Goal: Information Seeking & Learning: Learn about a topic

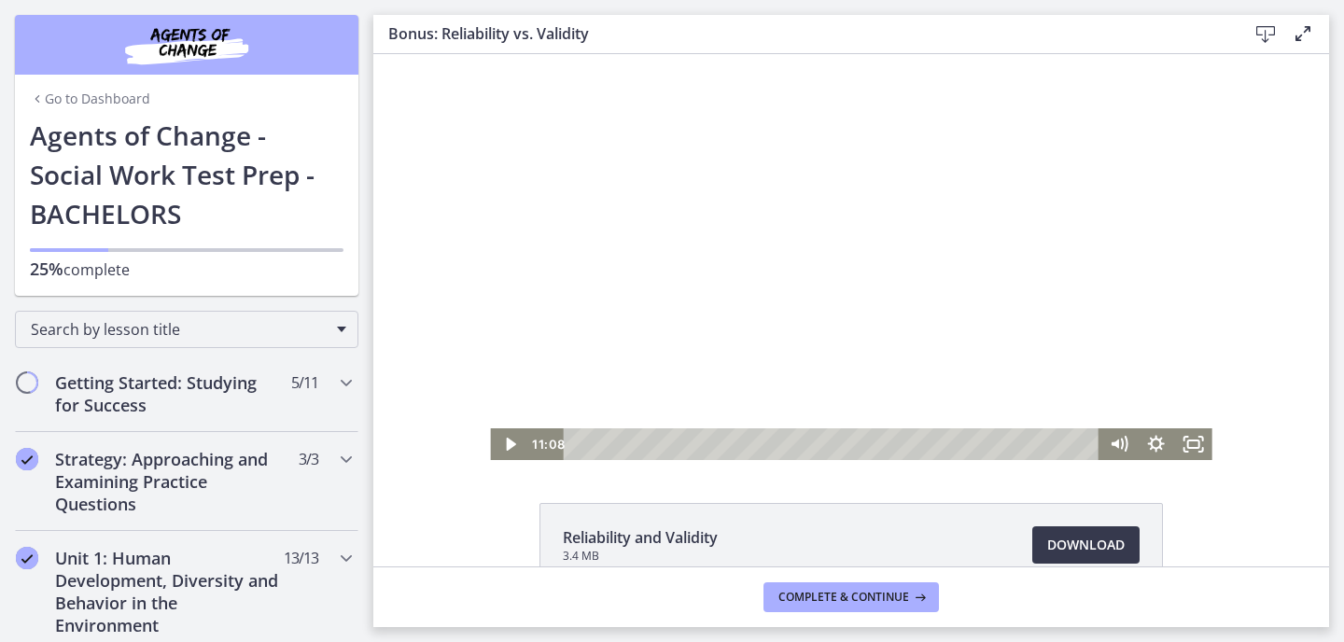
click at [933, 284] on div at bounding box center [851, 257] width 722 height 406
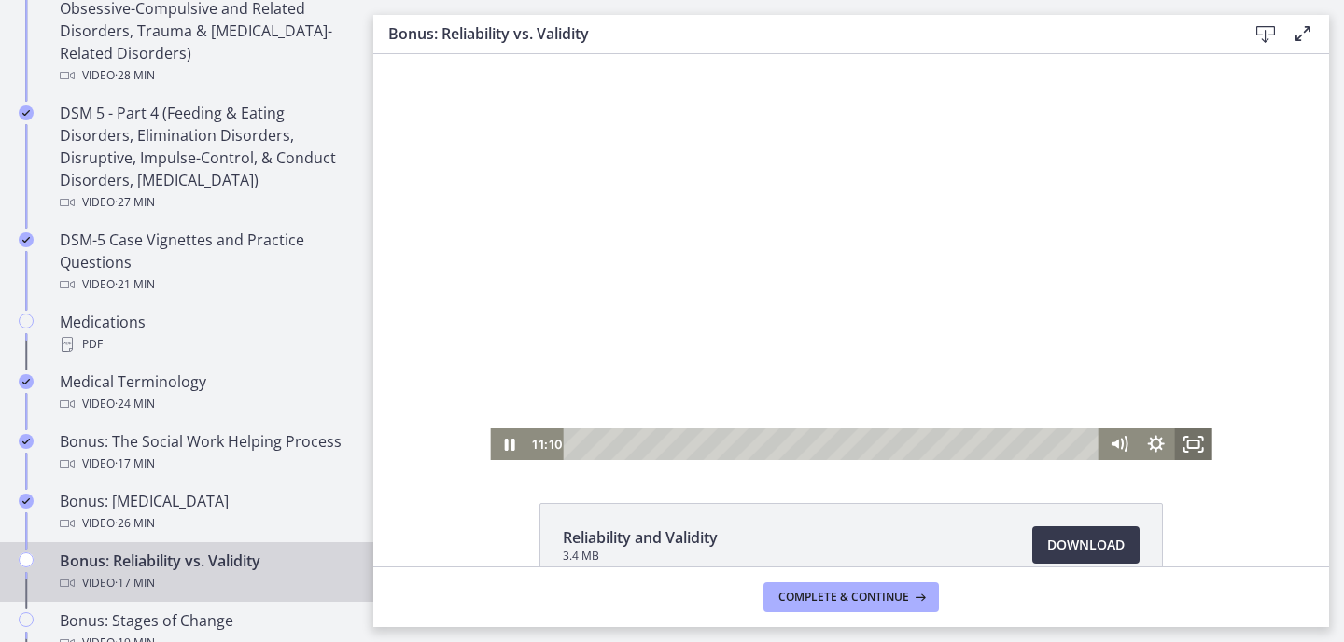
click at [1200, 442] on rect "Fullscreen" at bounding box center [1193, 444] width 11 height 7
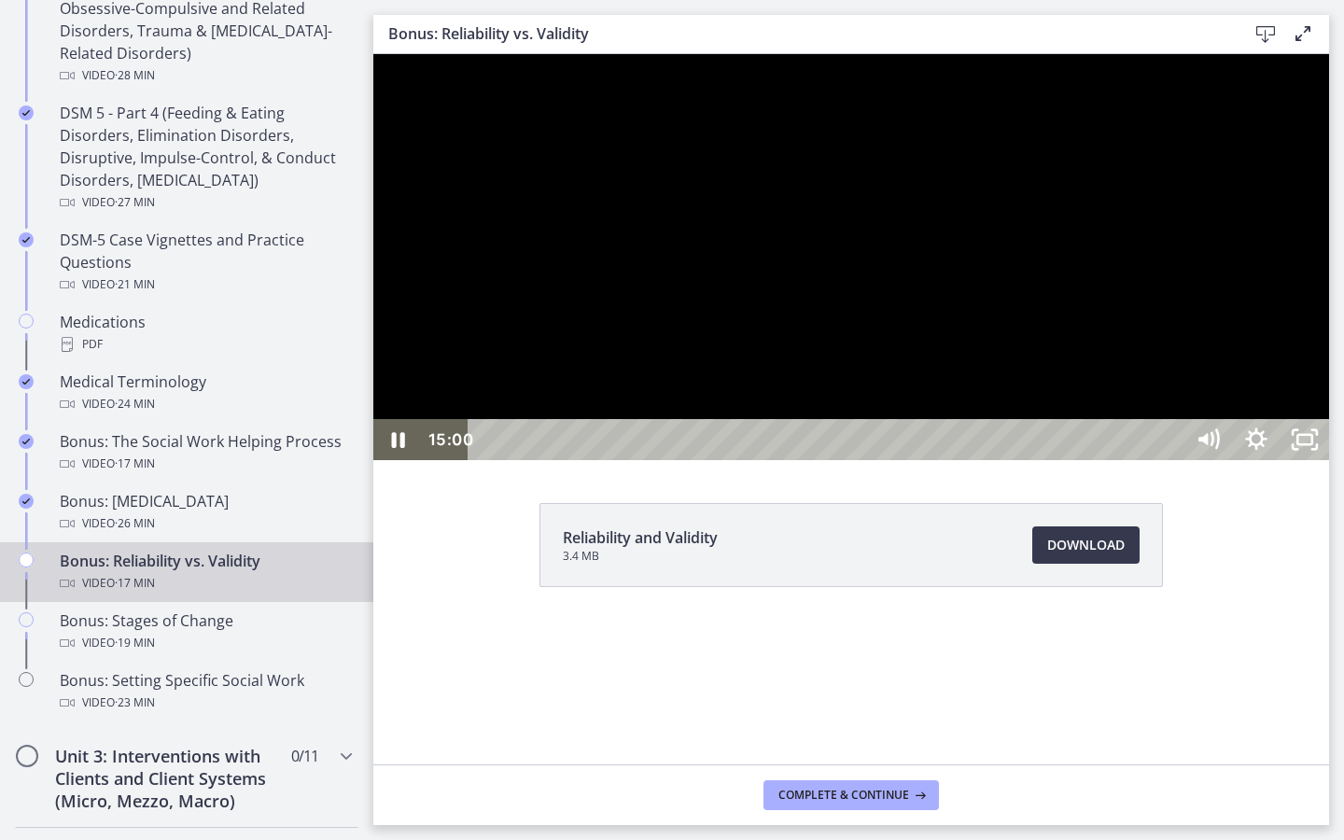
click at [1172, 460] on div "15:23" at bounding box center [828, 439] width 685 height 41
click at [1172, 460] on div "16:02" at bounding box center [828, 439] width 685 height 41
click at [1314, 445] on rect "Unfullscreen" at bounding box center [1306, 439] width 18 height 11
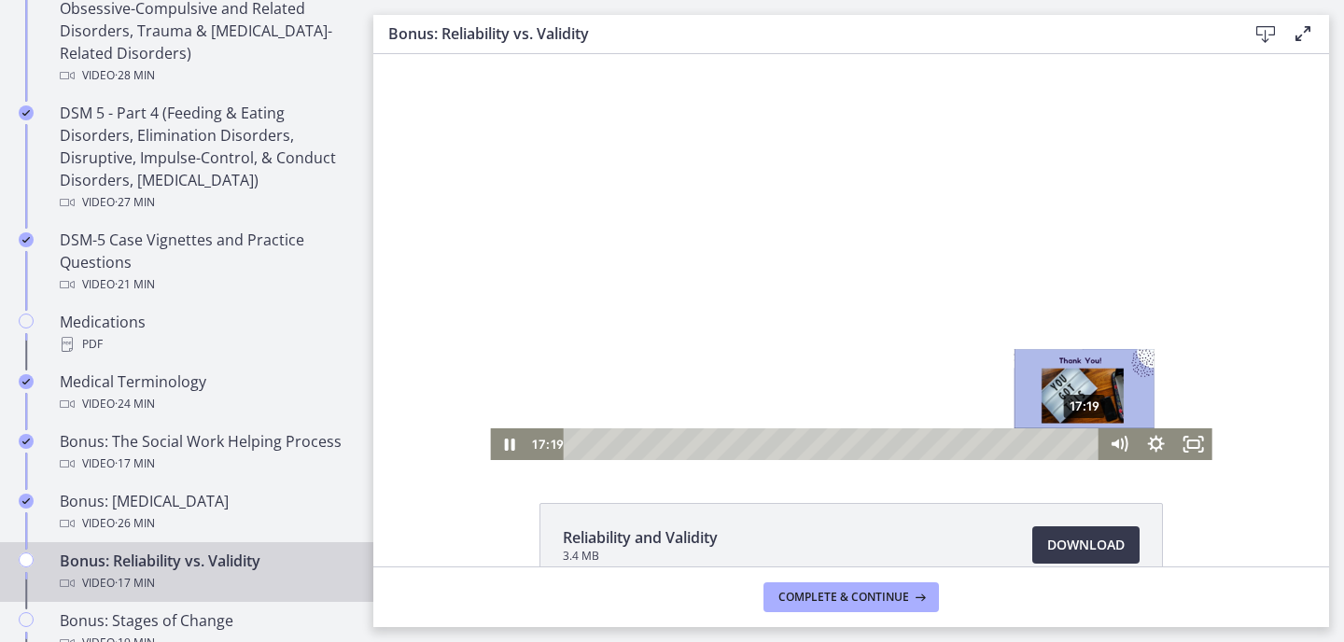
click at [1087, 446] on div "17:19" at bounding box center [833, 444] width 513 height 32
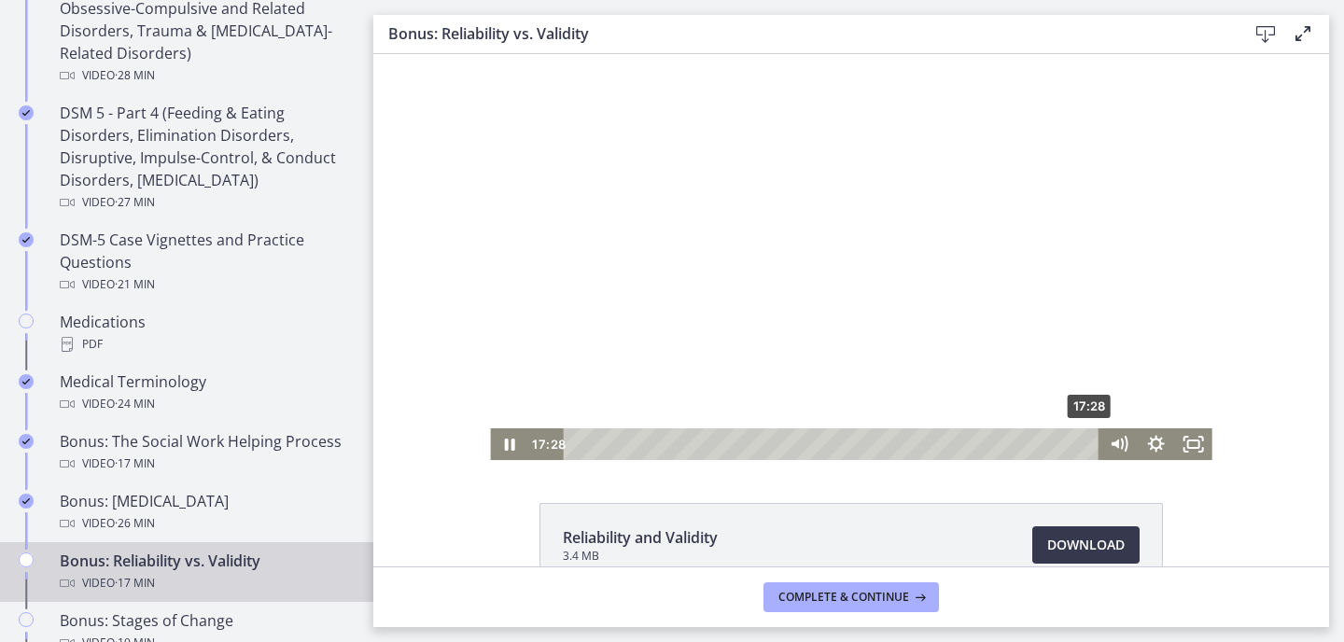
click at [1102, 442] on div "17:28 17:28" at bounding box center [851, 444] width 722 height 32
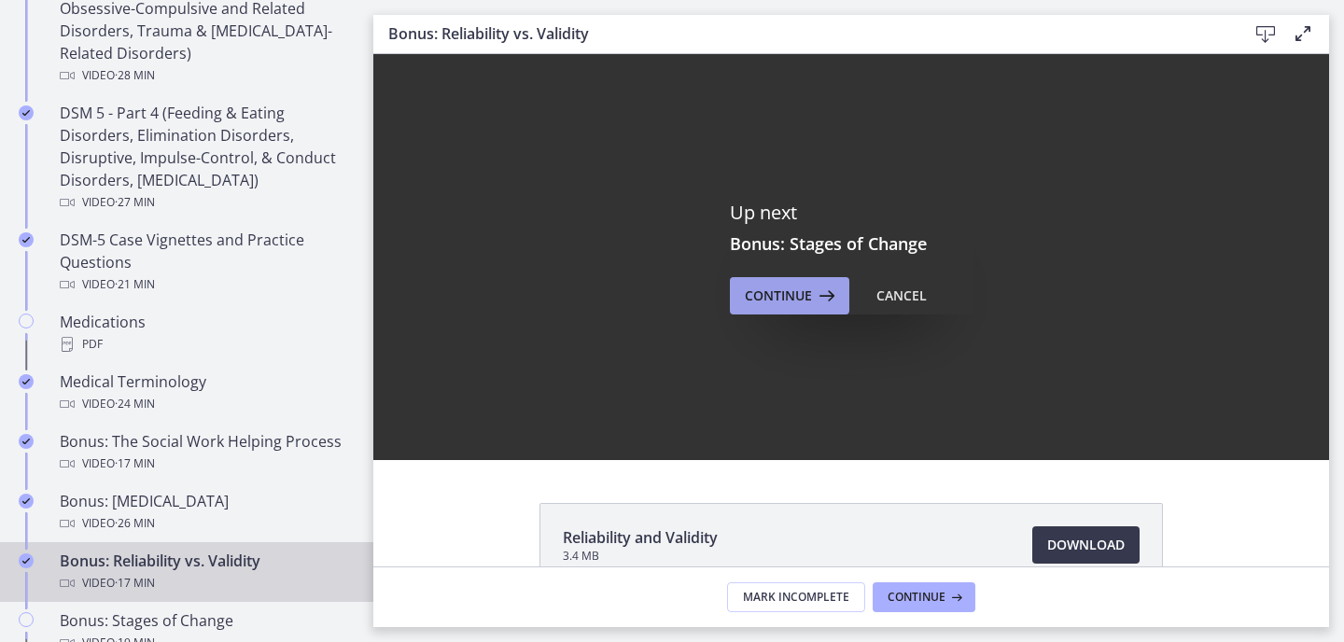
click at [809, 307] on button "Continue" at bounding box center [789, 295] width 119 height 37
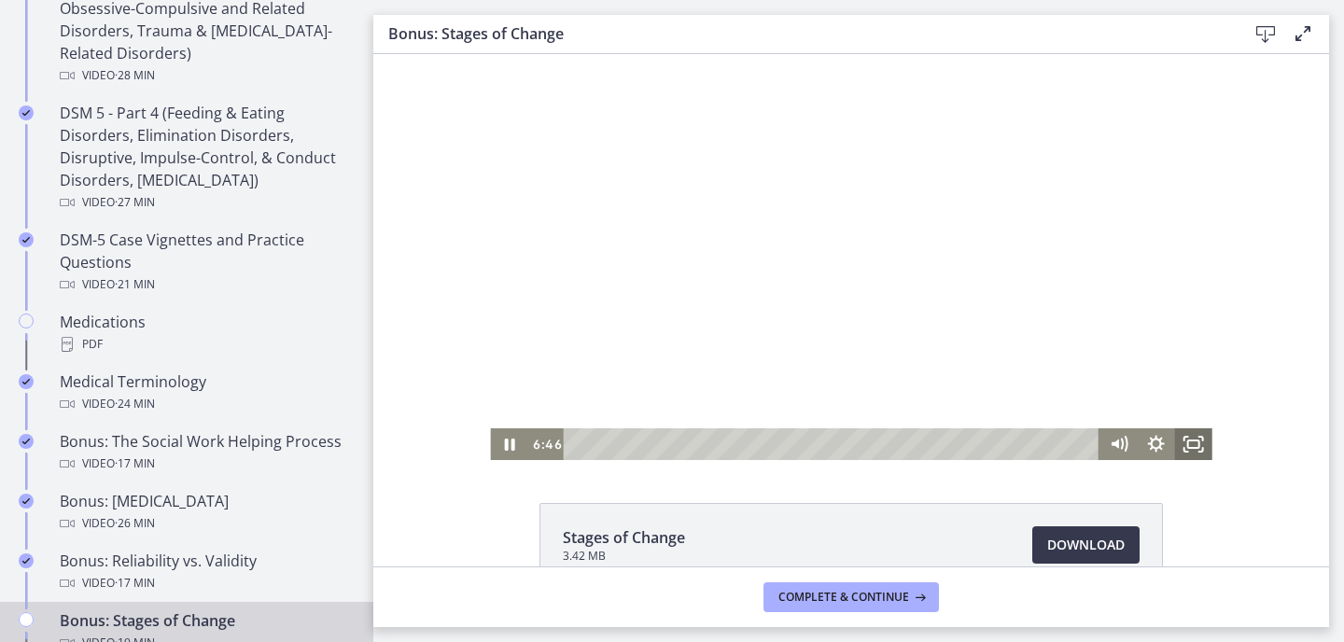
click at [1191, 452] on icon "Fullscreen" at bounding box center [1193, 444] width 37 height 32
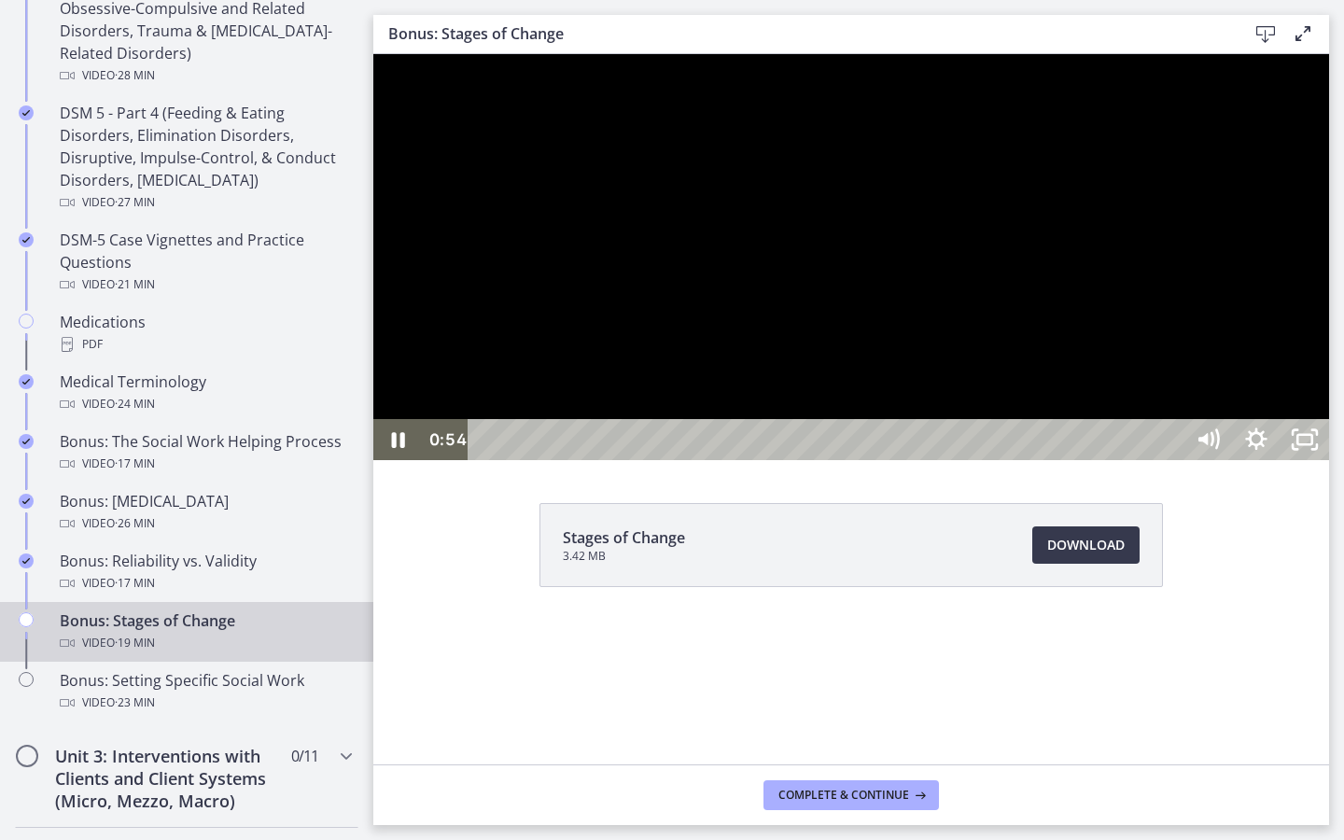
click at [801, 460] on div at bounding box center [851, 257] width 956 height 406
click at [373, 54] on button "Play Video: cls569grkbac72sj77a0.mp4" at bounding box center [373, 54] width 1 height 1
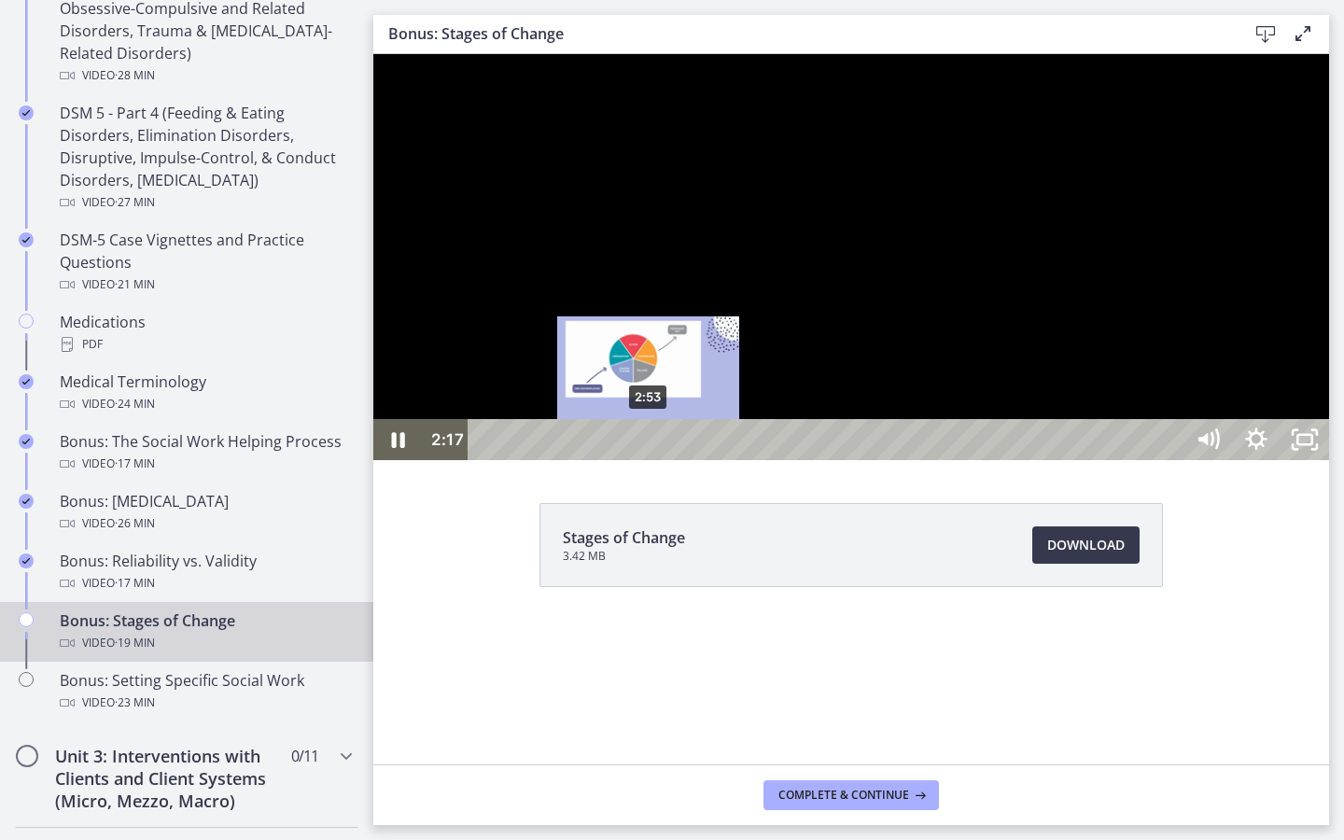
click at [650, 460] on div "2:53" at bounding box center [828, 439] width 685 height 41
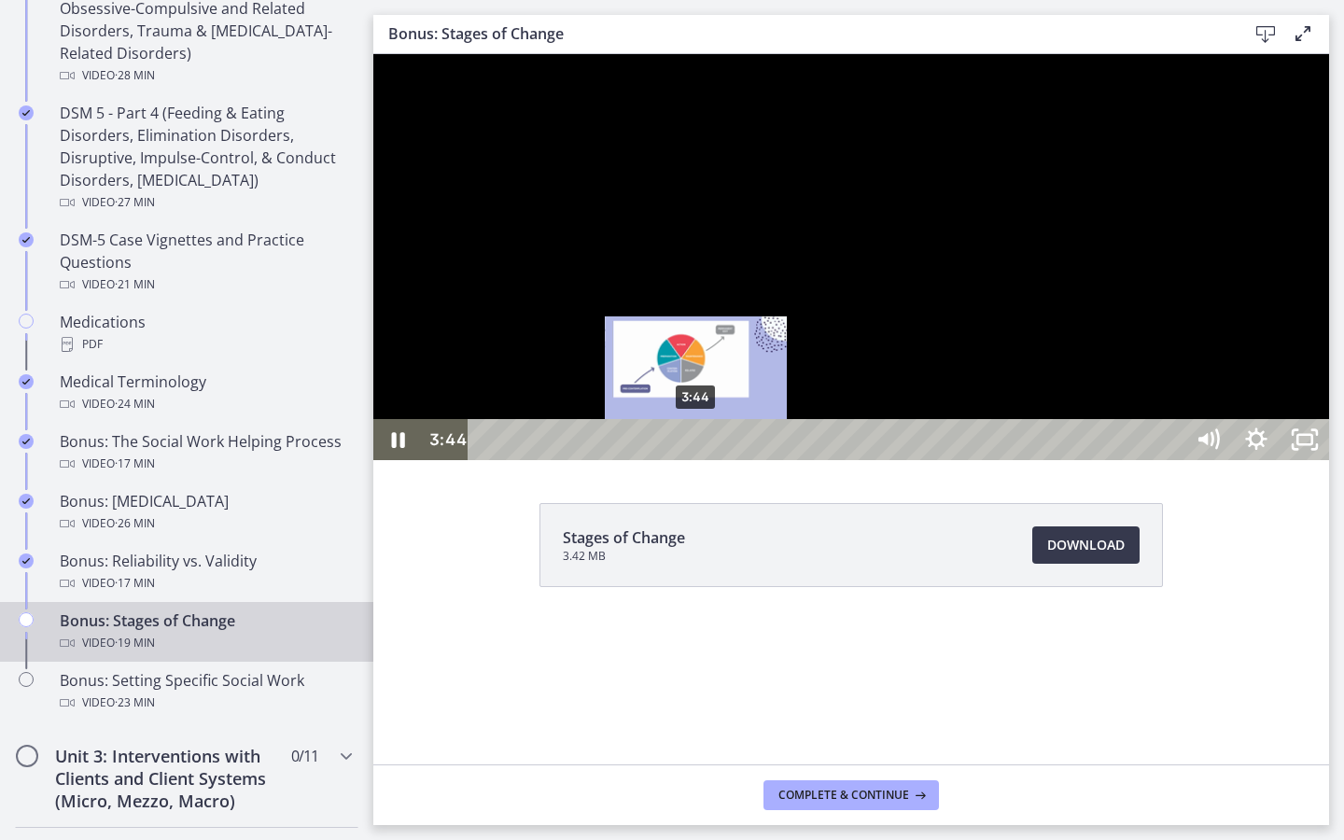
click at [697, 460] on div "3:44" at bounding box center [828, 439] width 685 height 41
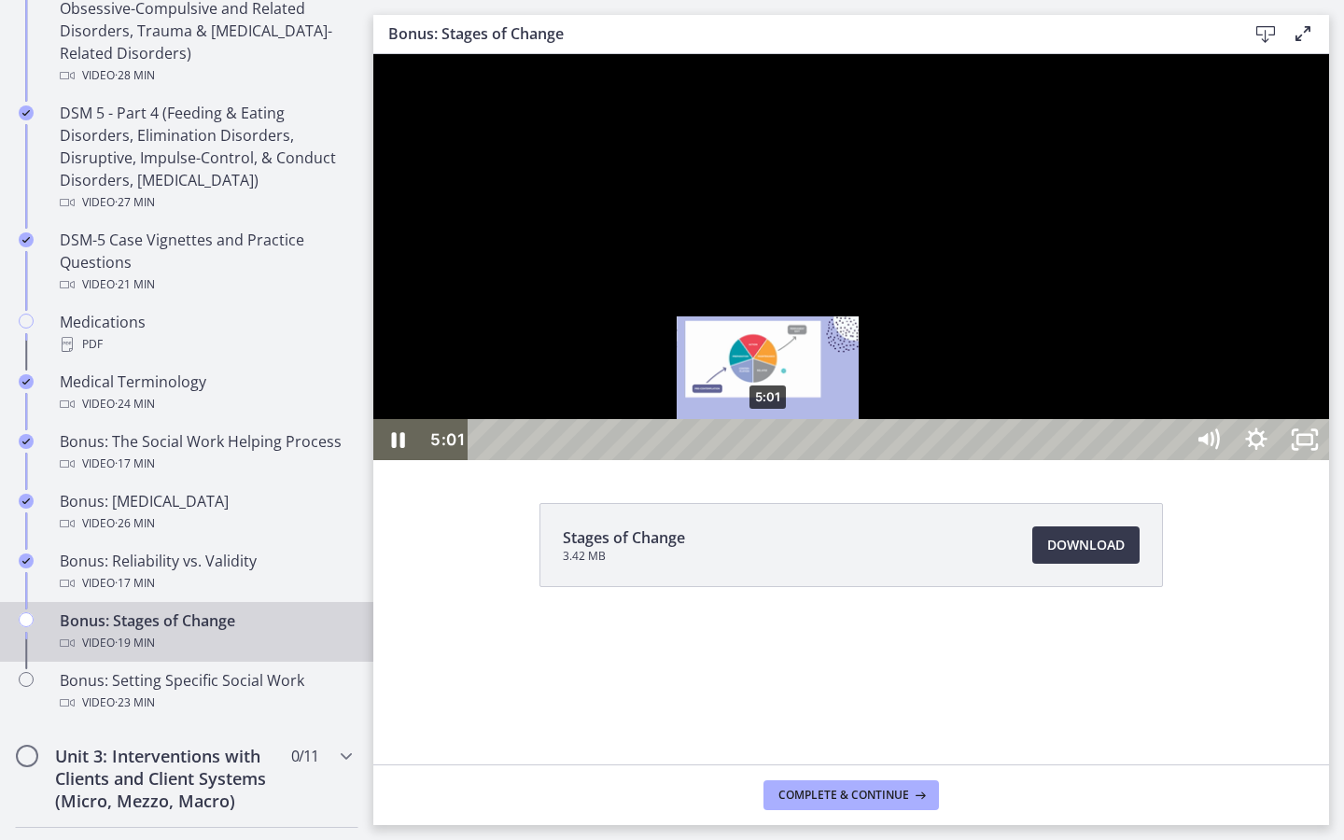
click at [769, 460] on div "5:01" at bounding box center [828, 439] width 685 height 41
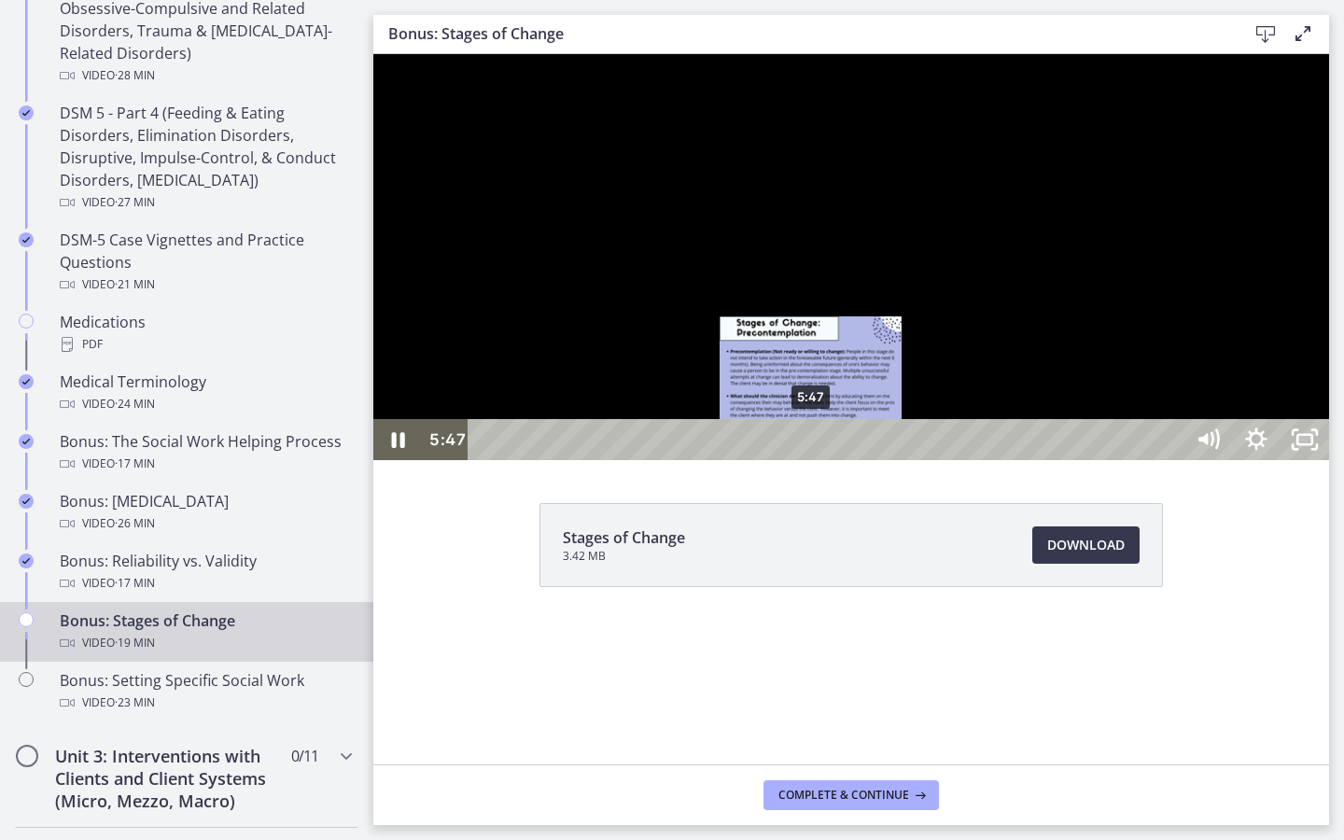
click at [812, 460] on div "5:47" at bounding box center [828, 439] width 685 height 41
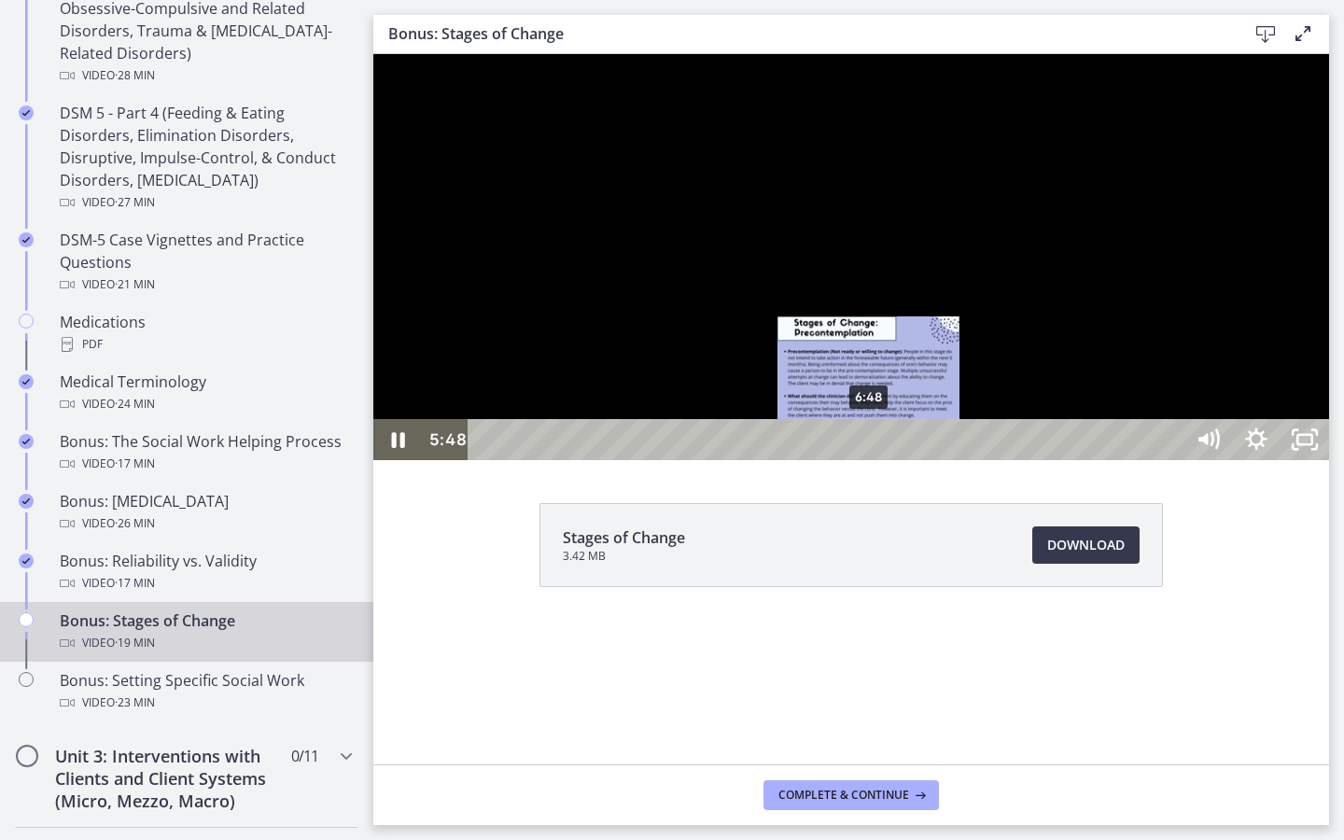
click at [870, 460] on div "6:48" at bounding box center [828, 439] width 685 height 41
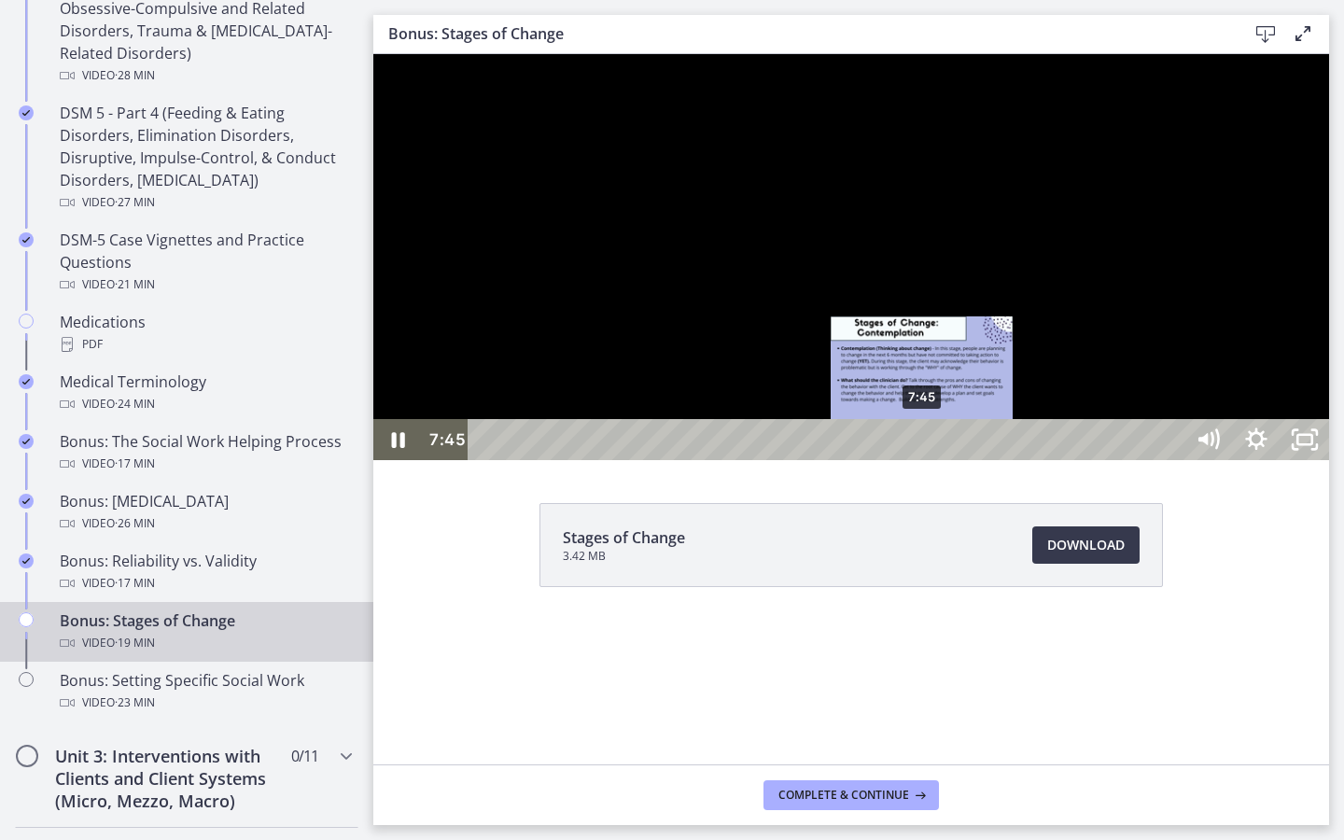
click at [923, 460] on div "7:45" at bounding box center [828, 439] width 685 height 41
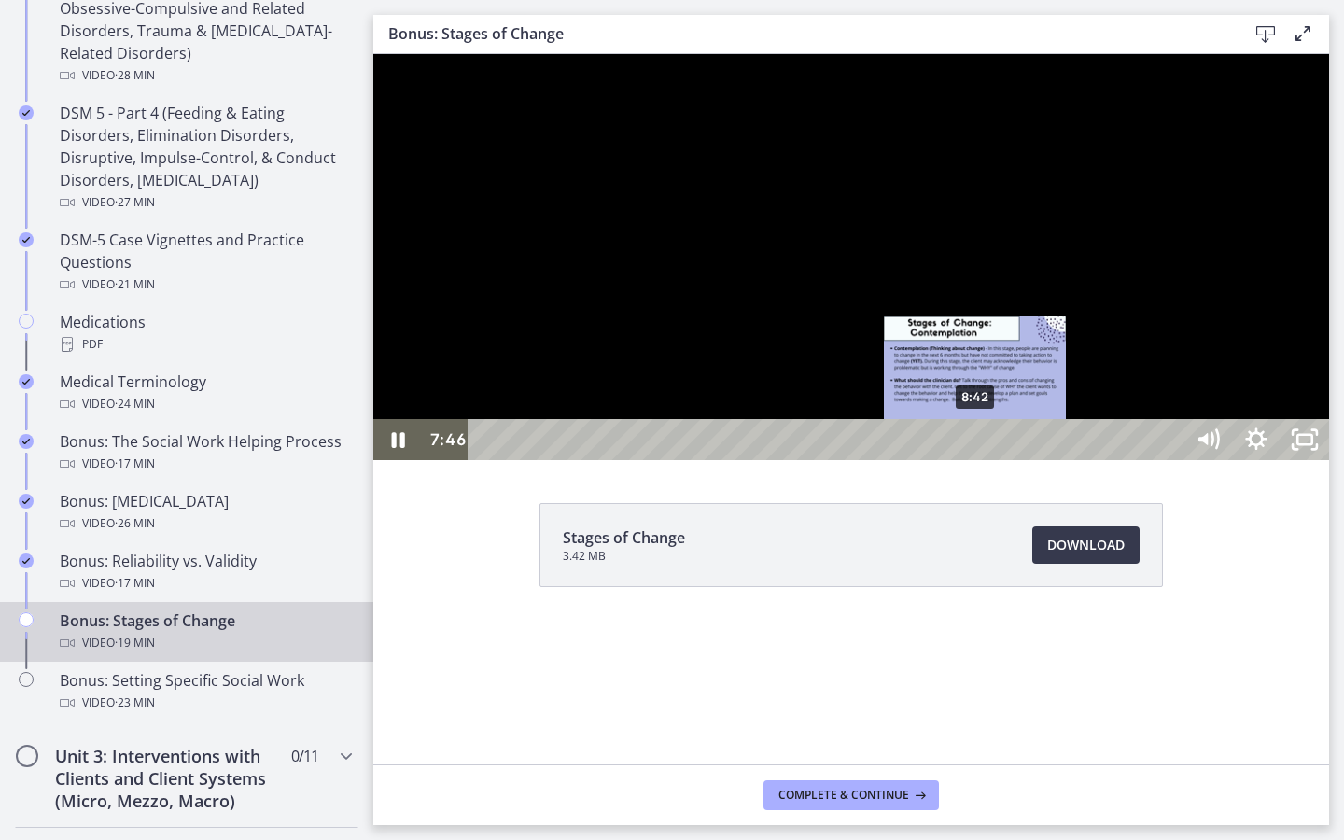
click at [979, 460] on div "8:42" at bounding box center [828, 439] width 685 height 41
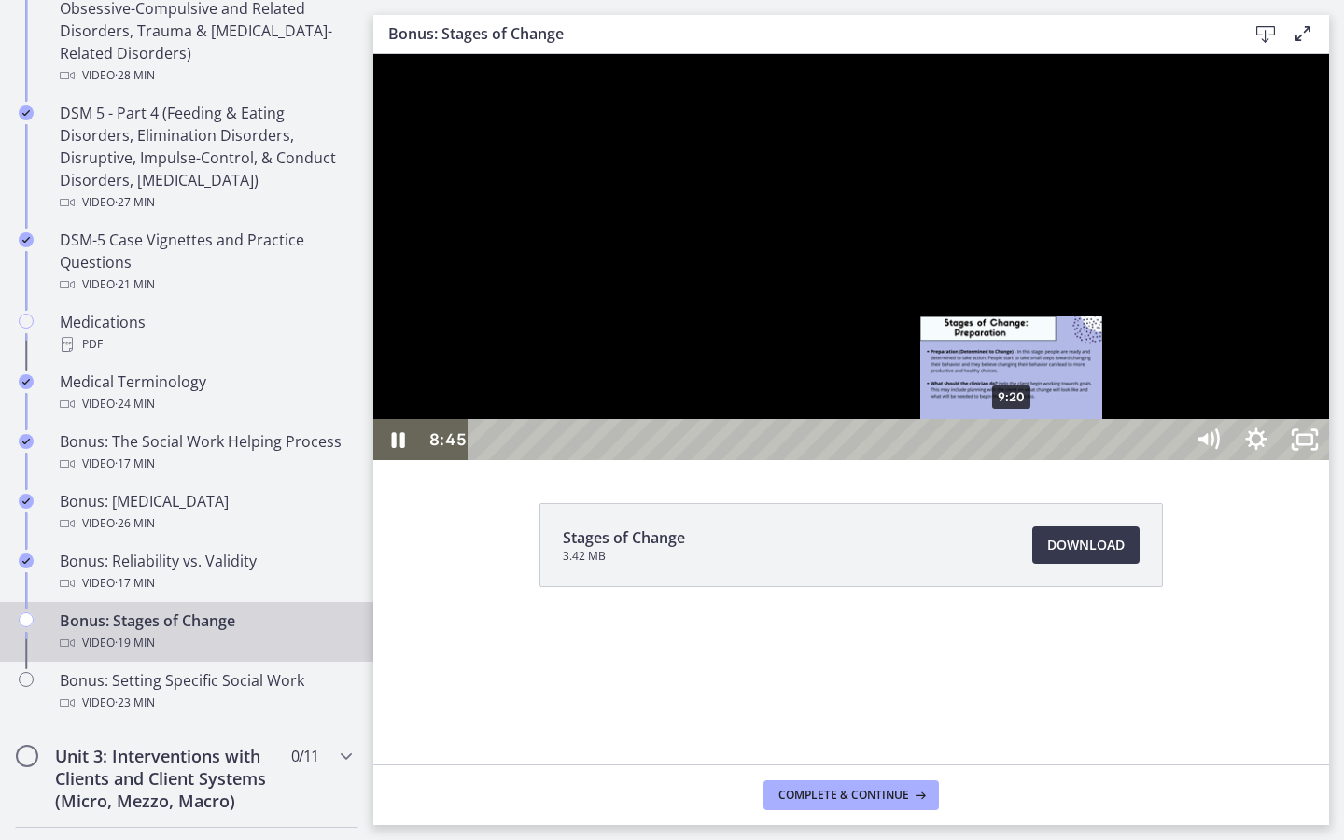
click at [1013, 460] on div "9:20" at bounding box center [828, 439] width 685 height 41
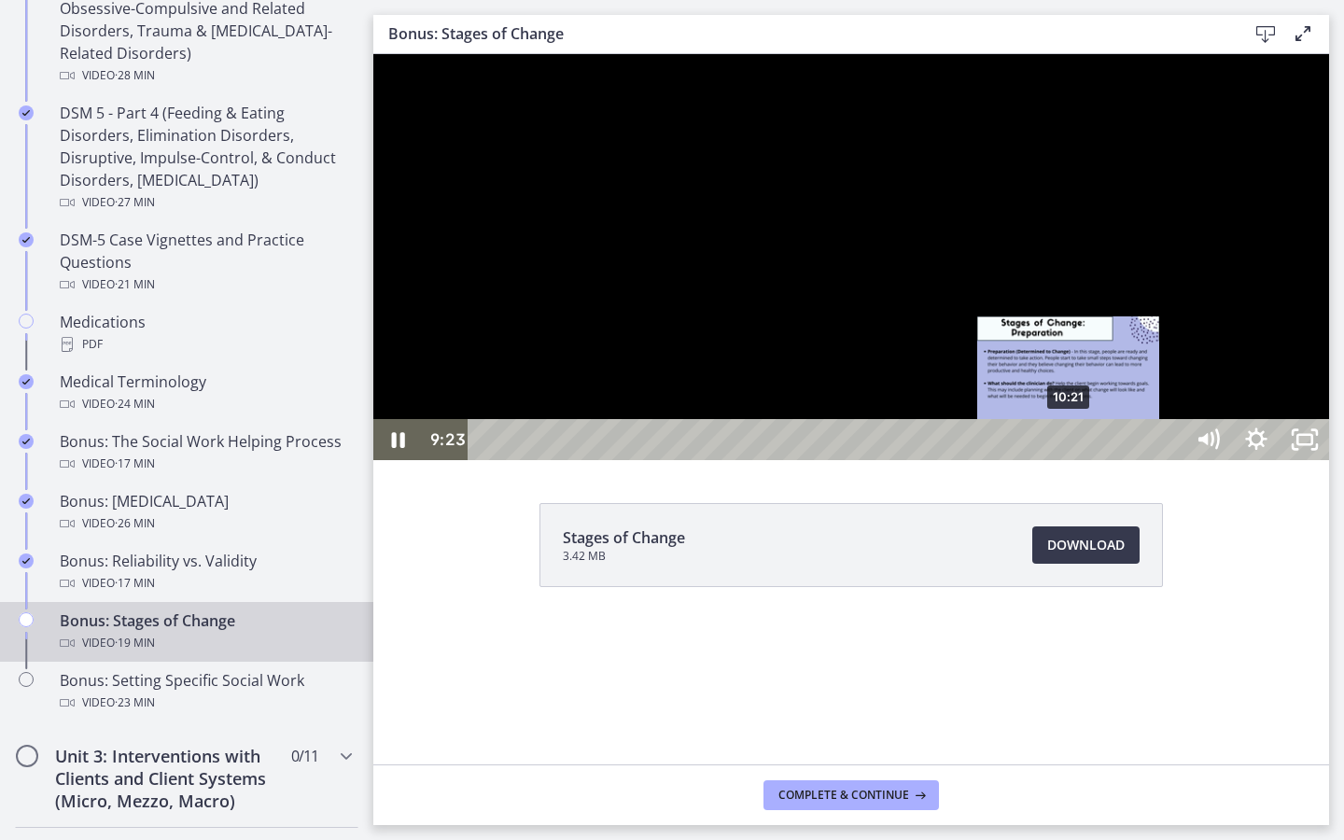
click at [1073, 460] on div "10:21" at bounding box center [828, 439] width 685 height 41
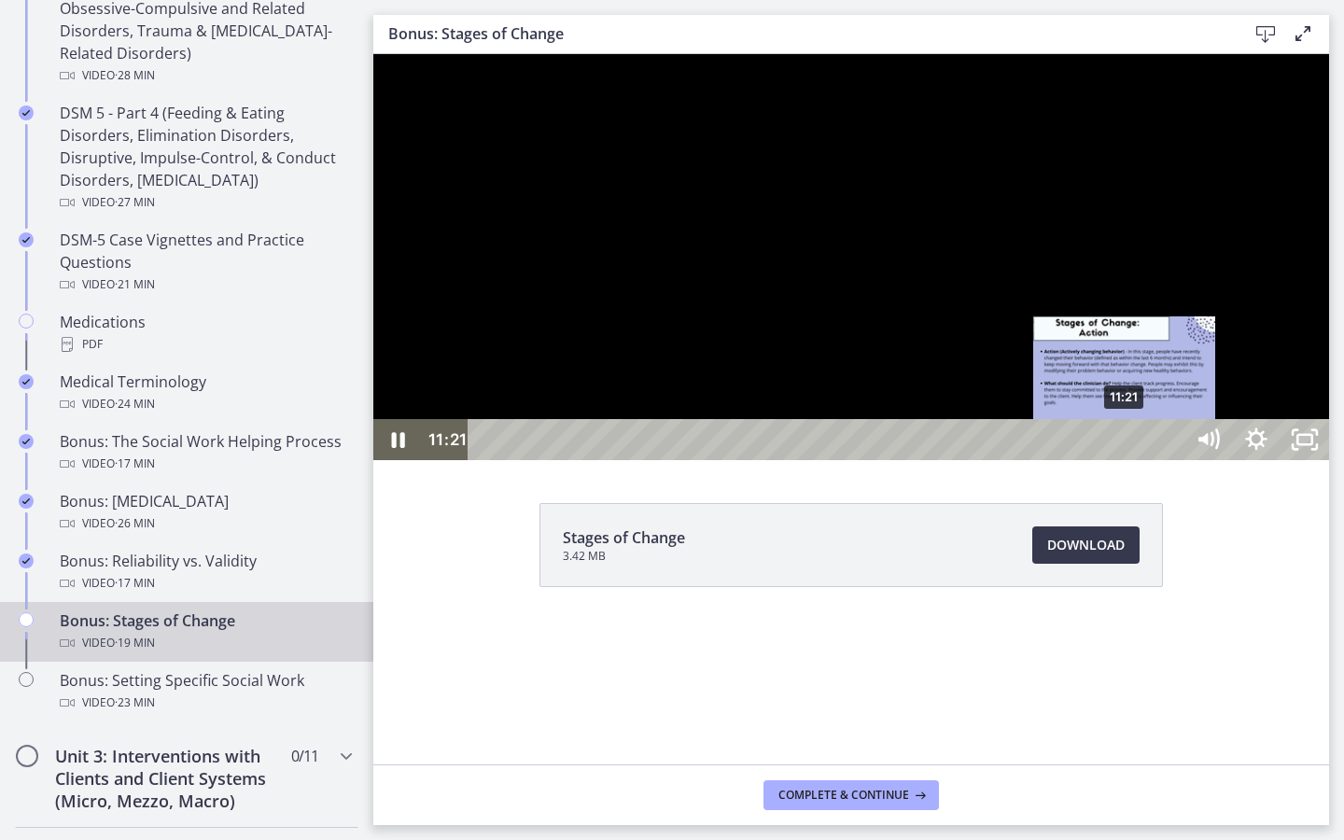
click at [1126, 460] on div "11:21" at bounding box center [828, 439] width 685 height 41
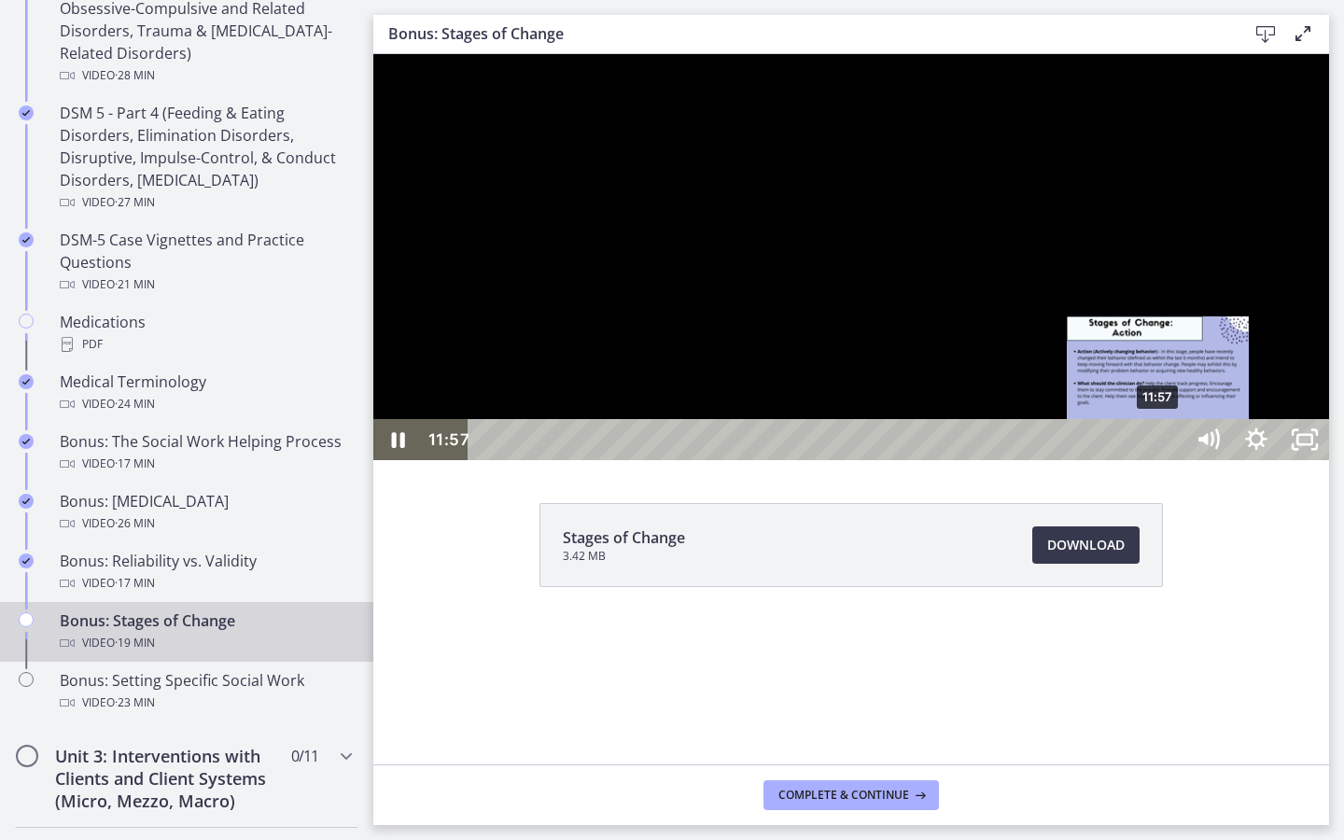
click at [1159, 460] on div "11:57" at bounding box center [828, 439] width 685 height 41
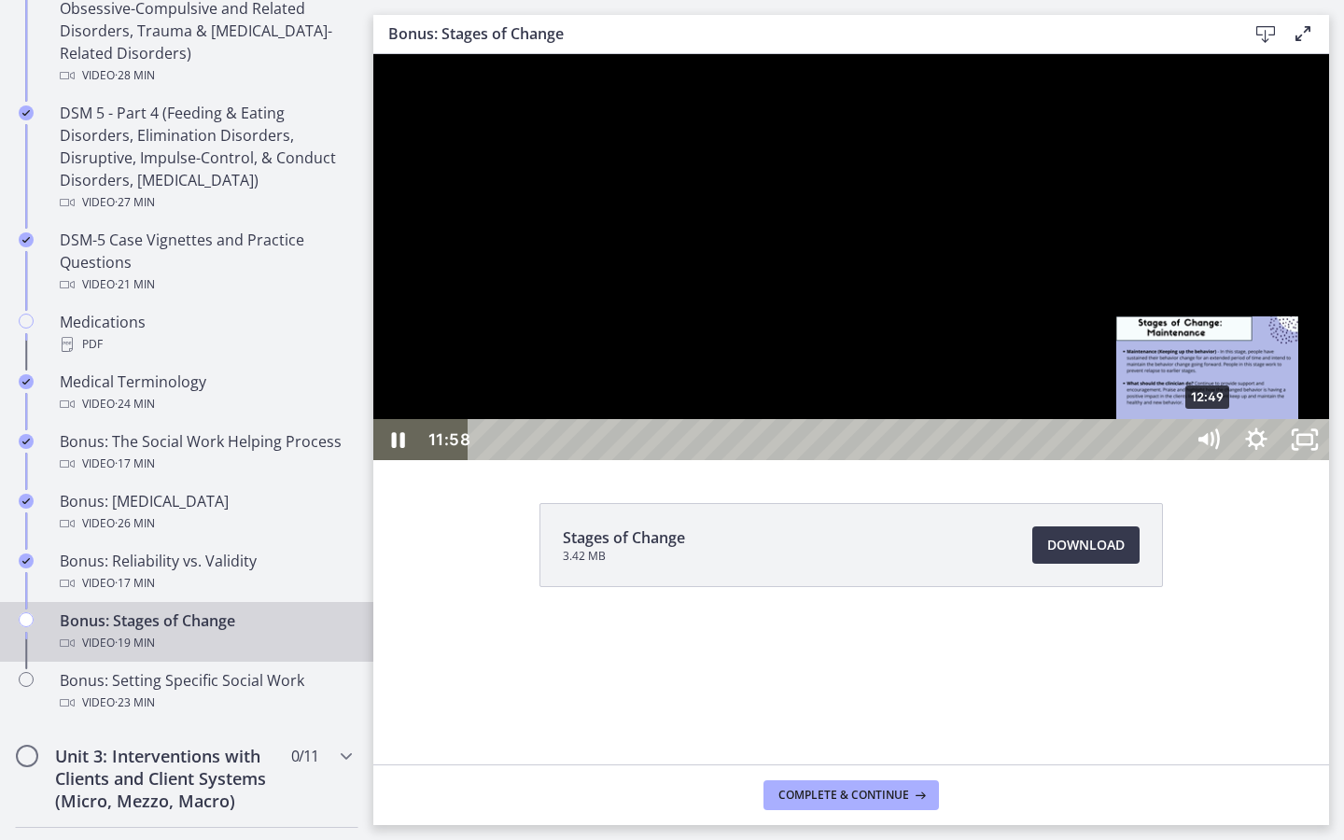
click at [1172, 460] on div "12:49" at bounding box center [828, 439] width 685 height 41
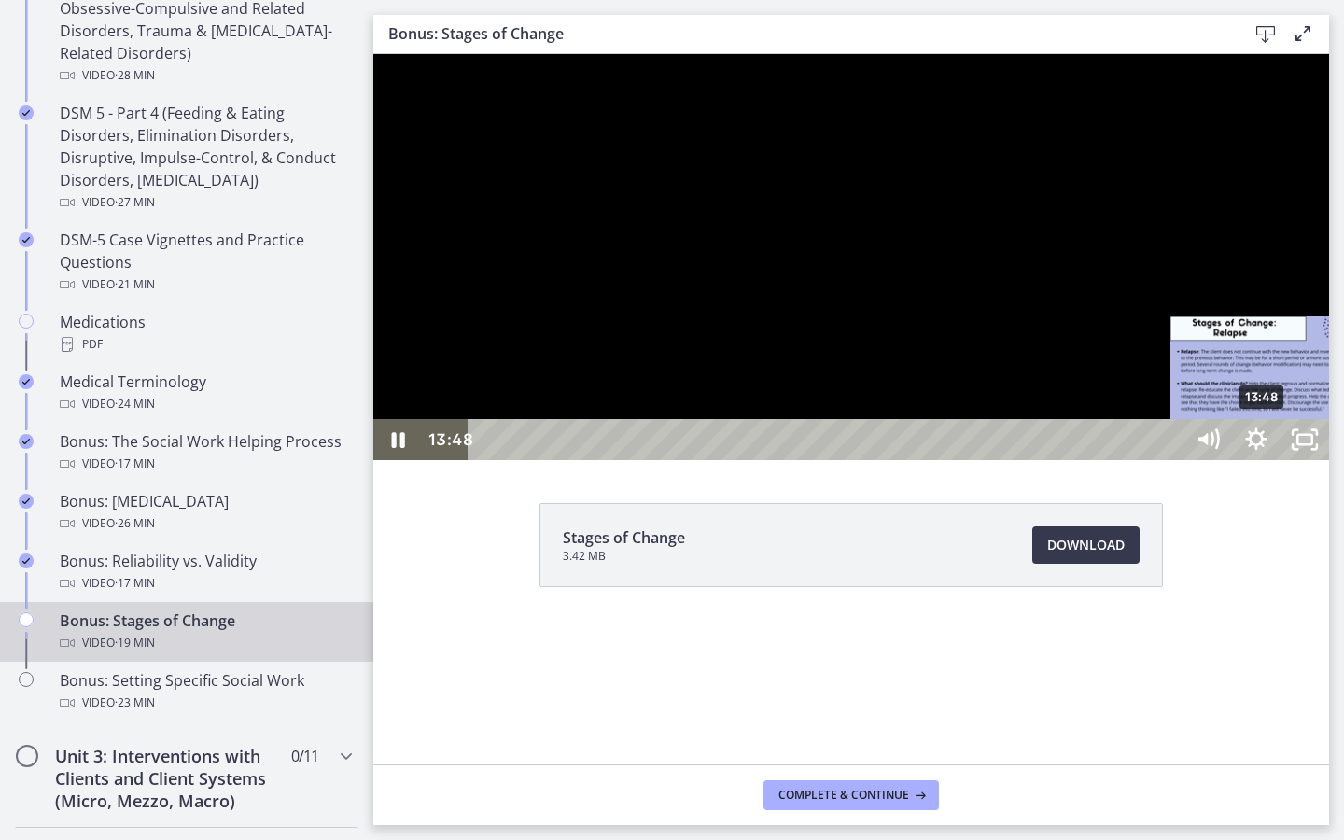
click at [1172, 460] on div "13:48" at bounding box center [828, 439] width 685 height 41
click at [1172, 460] on div "13:22" at bounding box center [828, 439] width 685 height 41
click at [1172, 460] on div "13:49" at bounding box center [828, 439] width 685 height 41
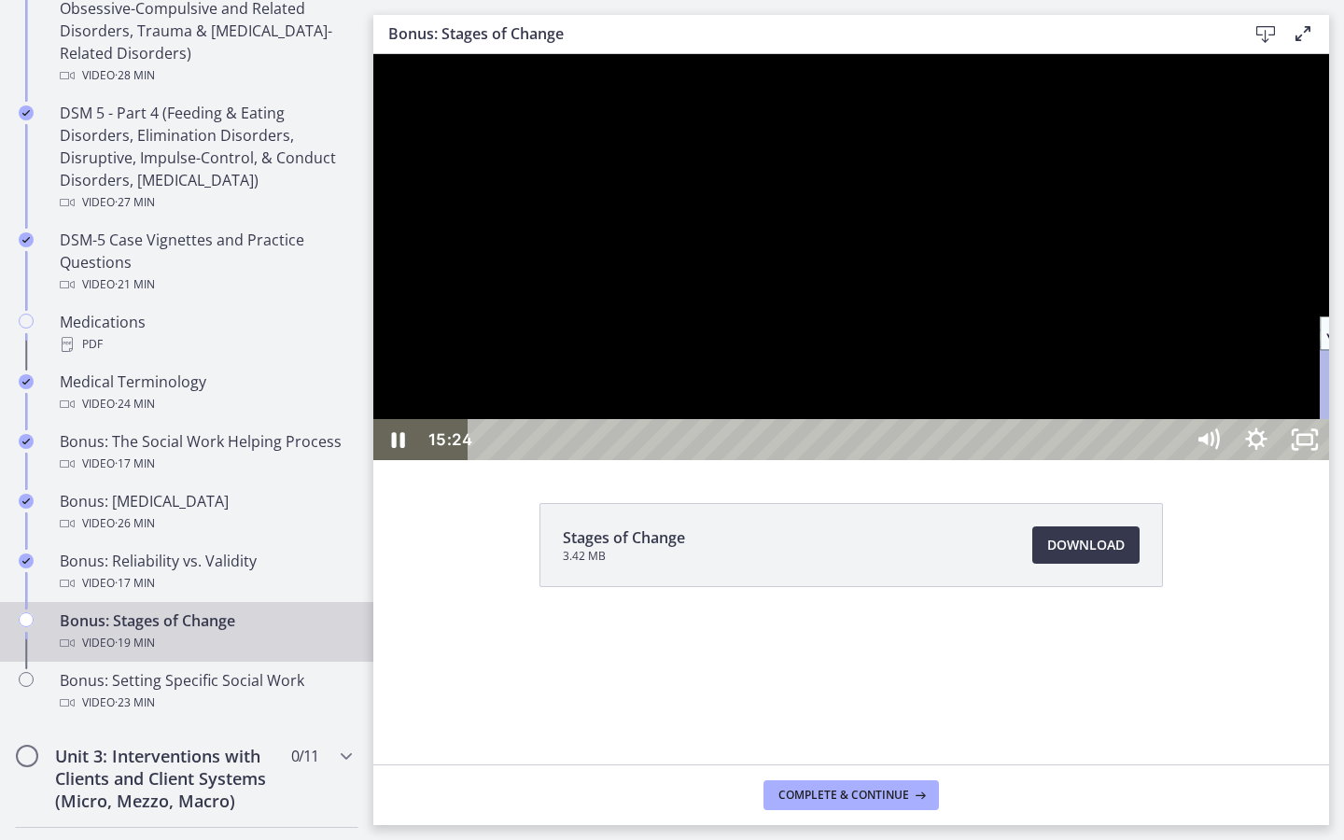
click at [1172, 460] on div "16:27" at bounding box center [828, 439] width 685 height 41
click at [1329, 460] on div at bounding box center [851, 257] width 956 height 406
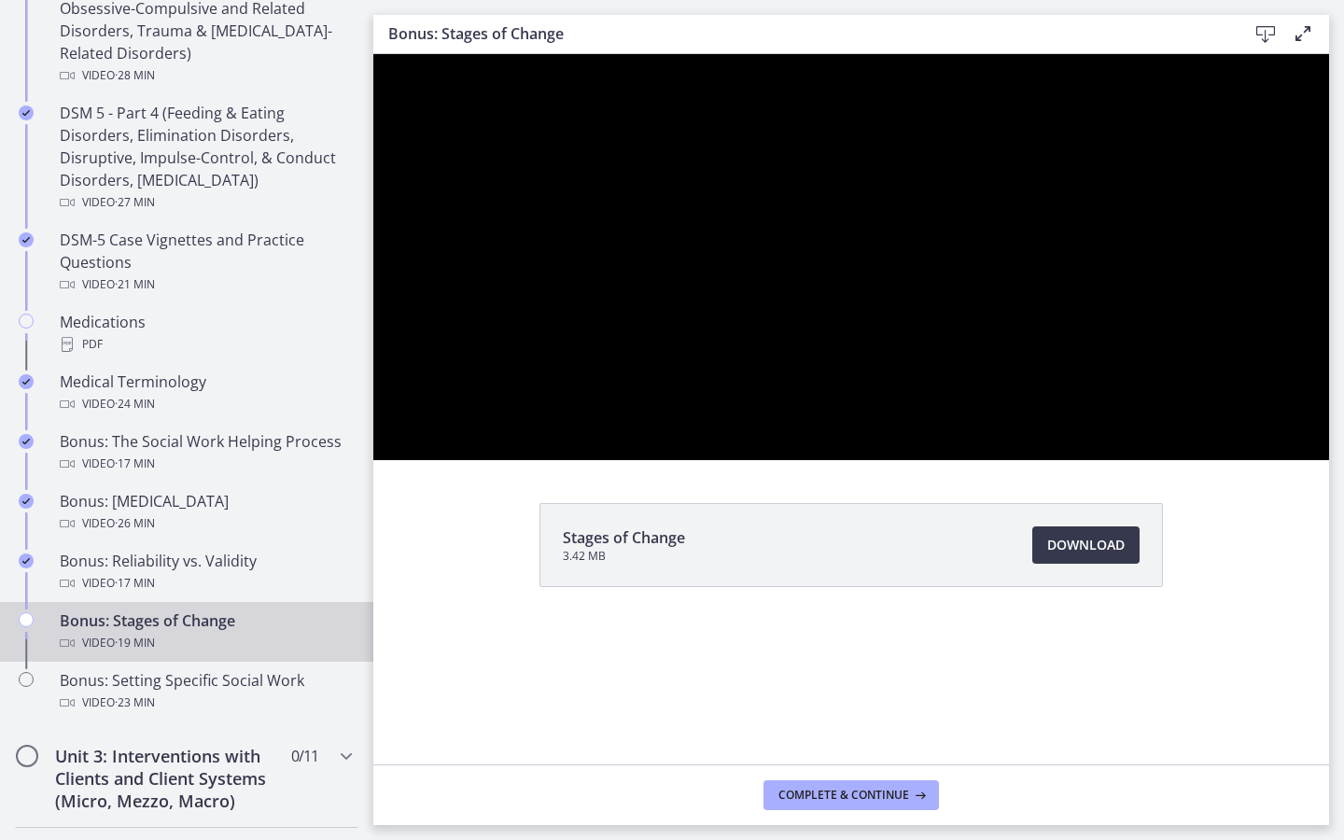
click at [373, 54] on button "Pause: cls569grkbac72sj77a0.mp4" at bounding box center [373, 54] width 1 height 1
click at [1329, 460] on div at bounding box center [851, 257] width 956 height 406
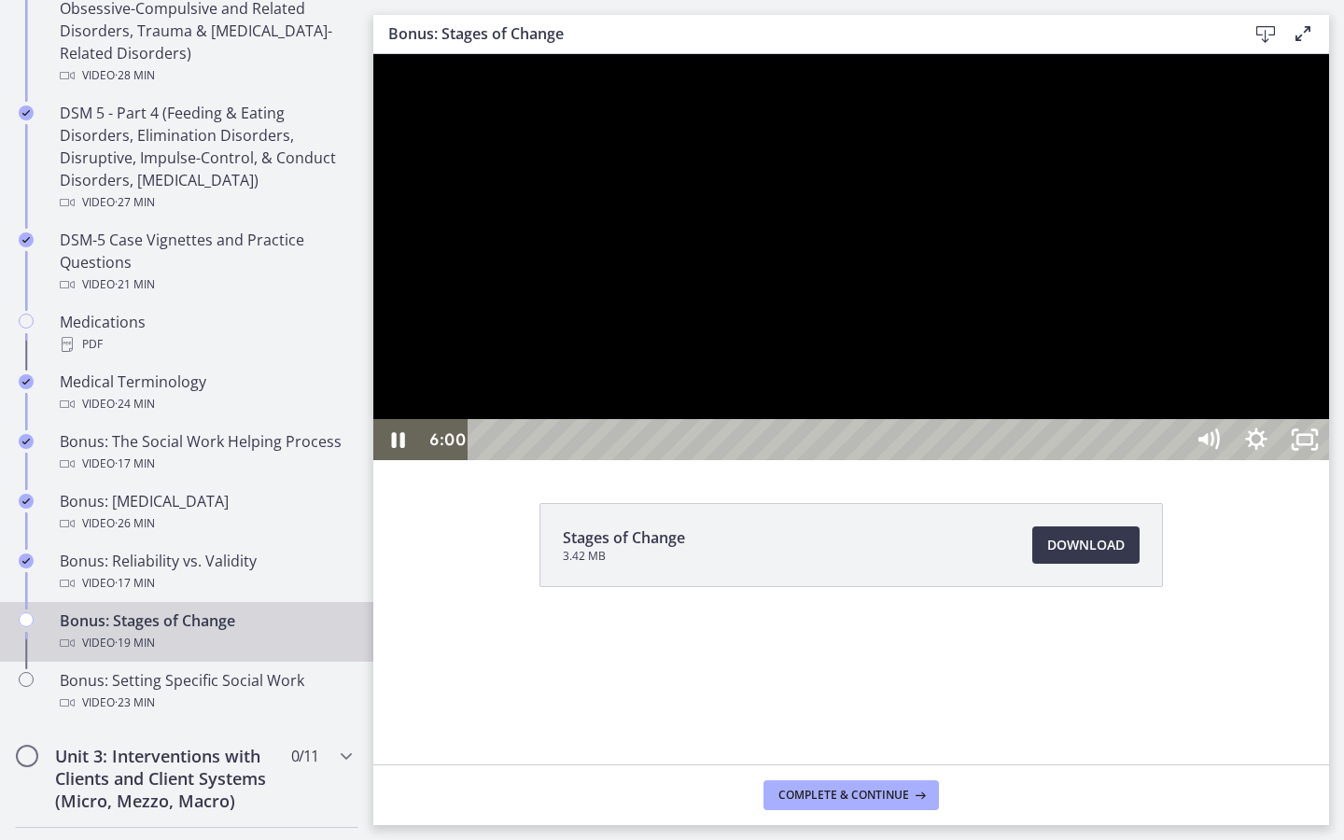
click at [986, 460] on div at bounding box center [851, 257] width 956 height 406
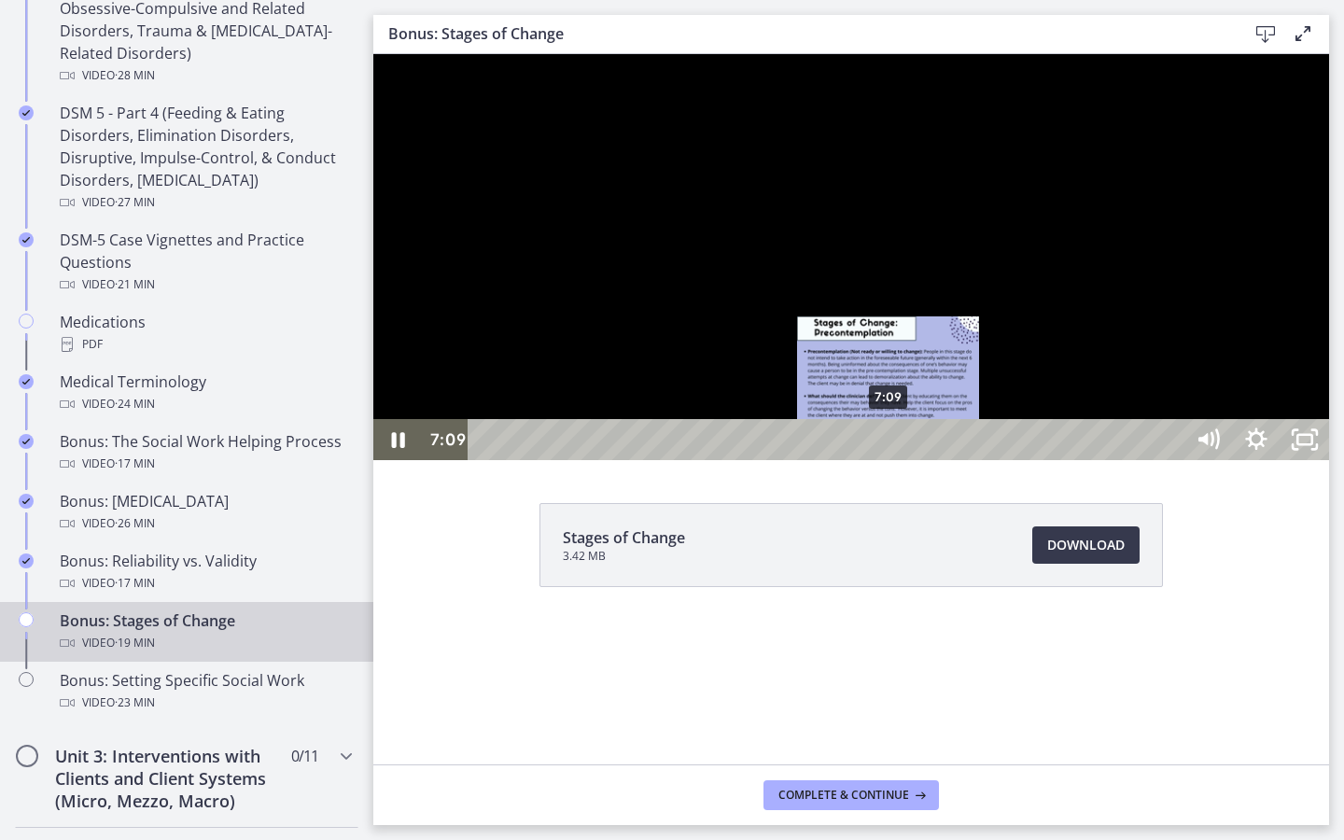
click at [890, 460] on div "7:09" at bounding box center [828, 439] width 685 height 41
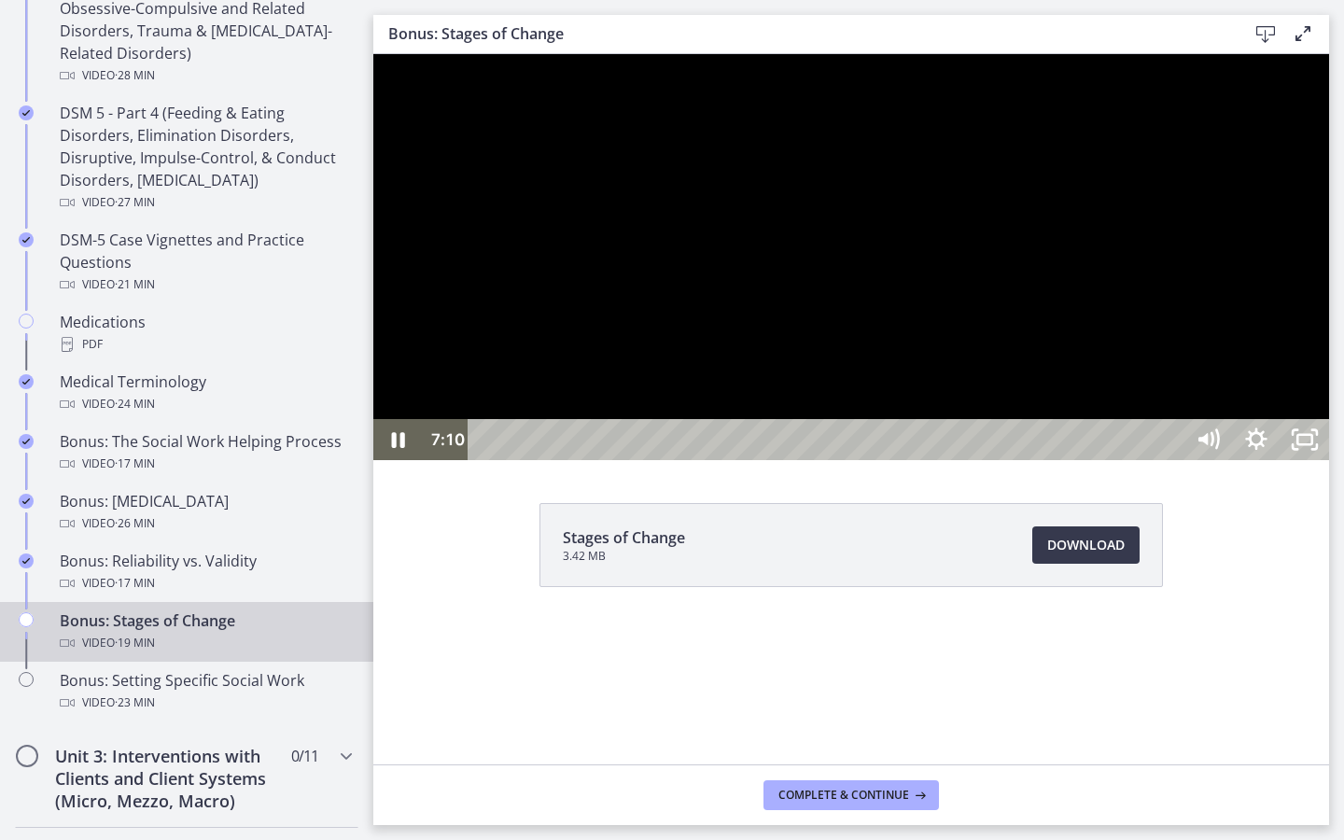
click at [940, 460] on div at bounding box center [851, 257] width 956 height 406
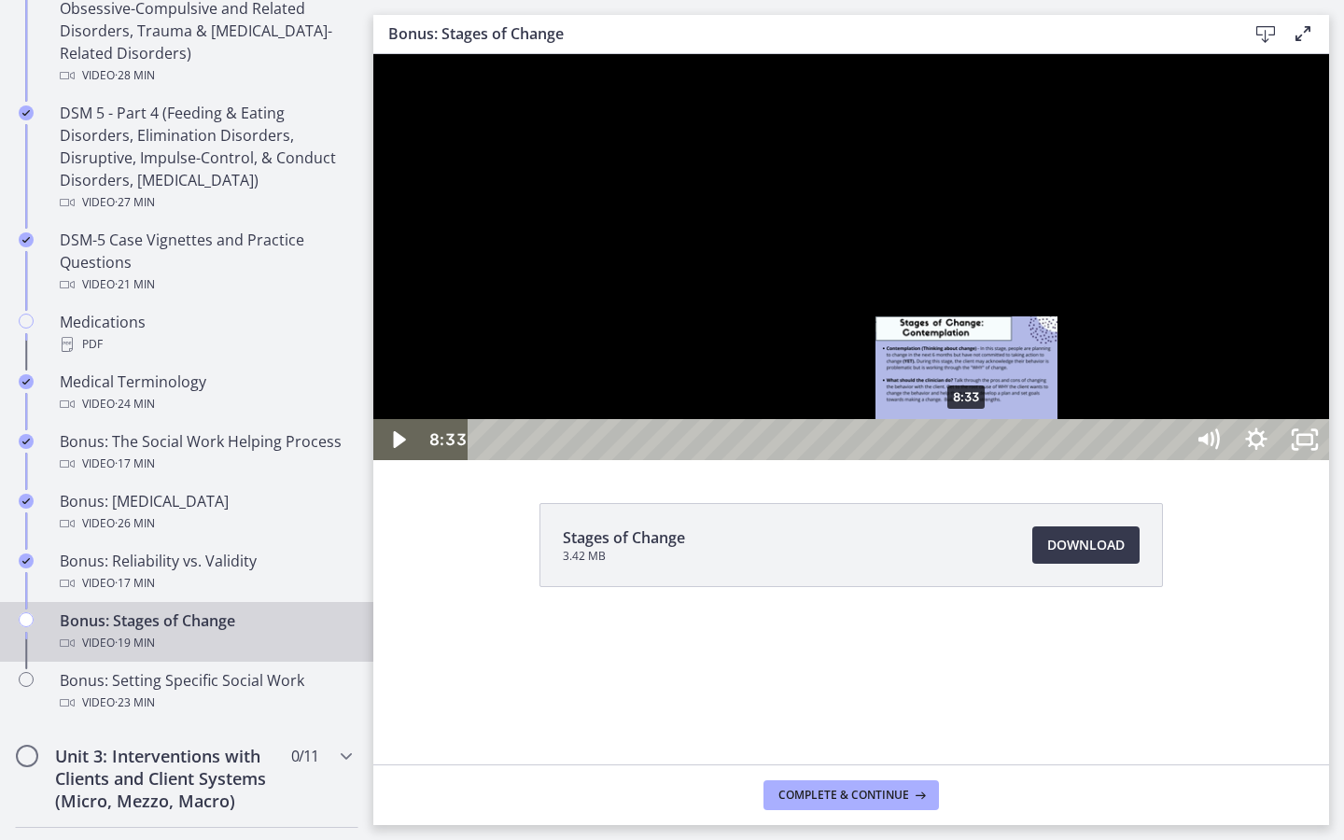
click at [968, 460] on div "8:33" at bounding box center [828, 439] width 685 height 41
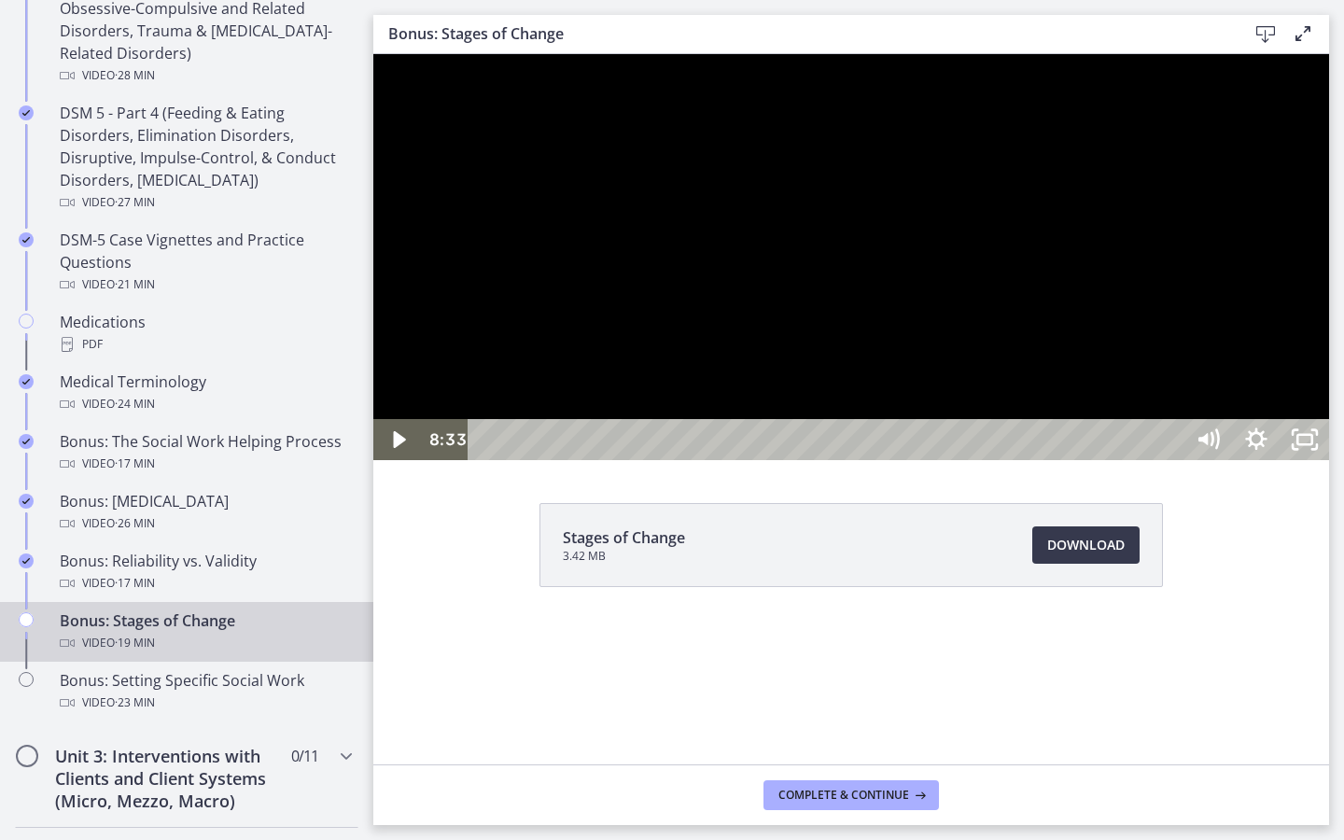
click at [986, 460] on div at bounding box center [851, 257] width 956 height 406
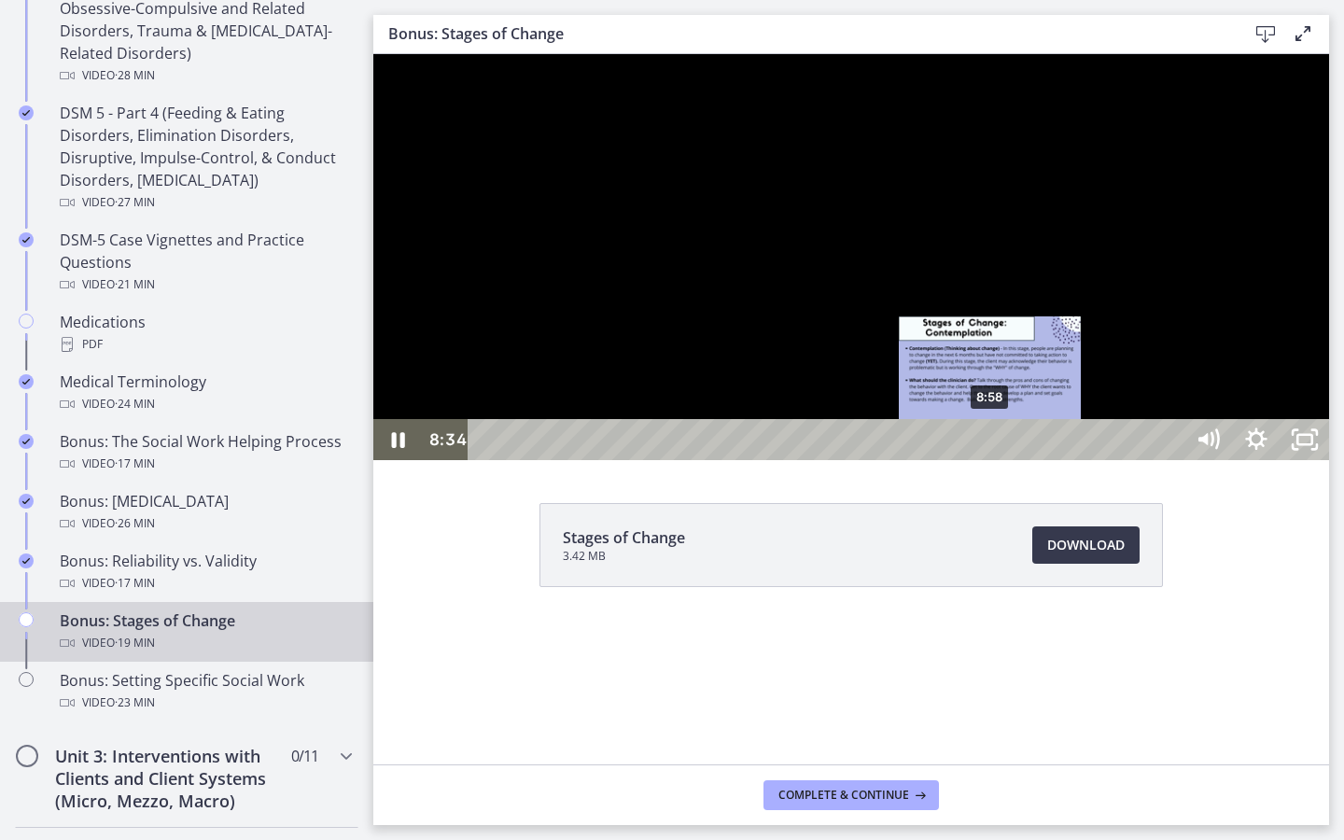
click at [991, 460] on div "8:58" at bounding box center [828, 439] width 685 height 41
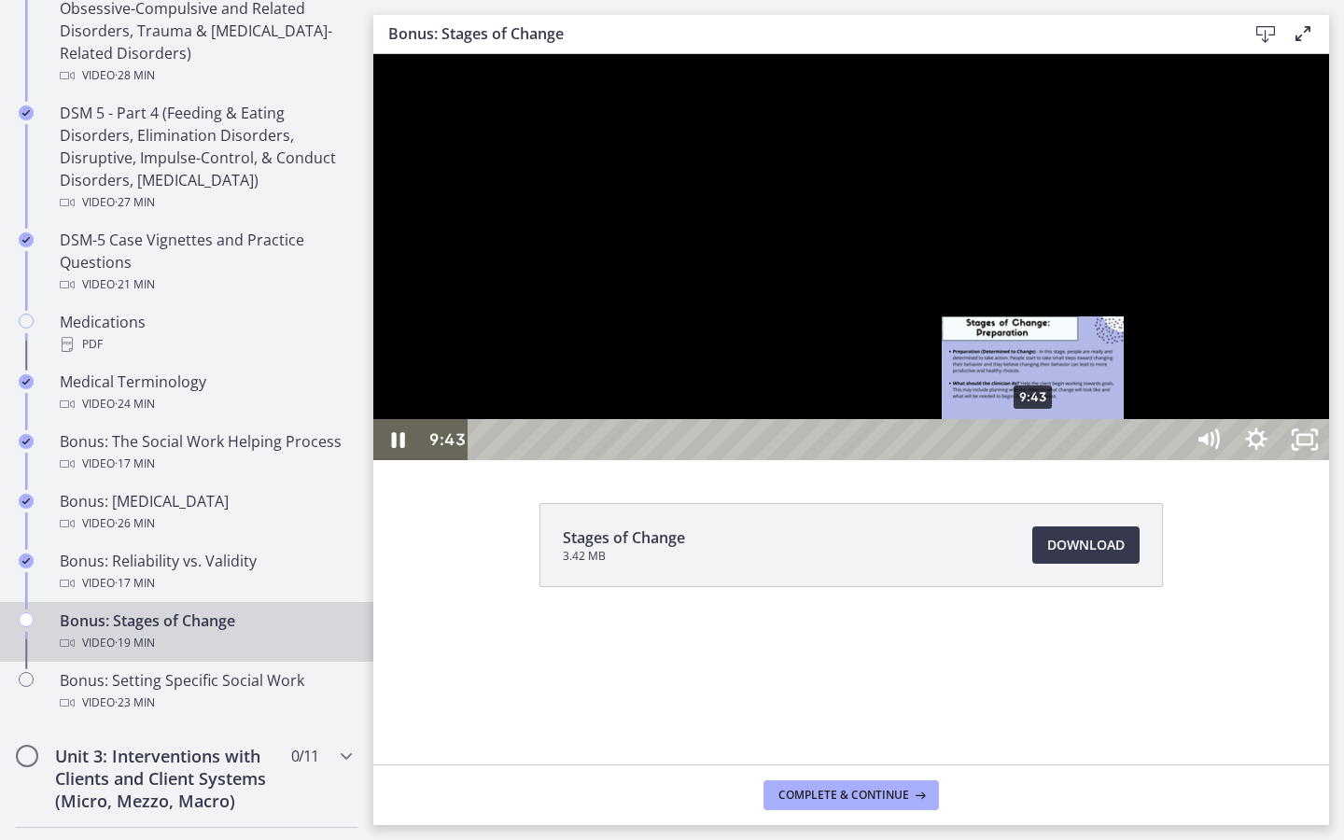
click at [1034, 460] on div "9:43" at bounding box center [828, 439] width 685 height 41
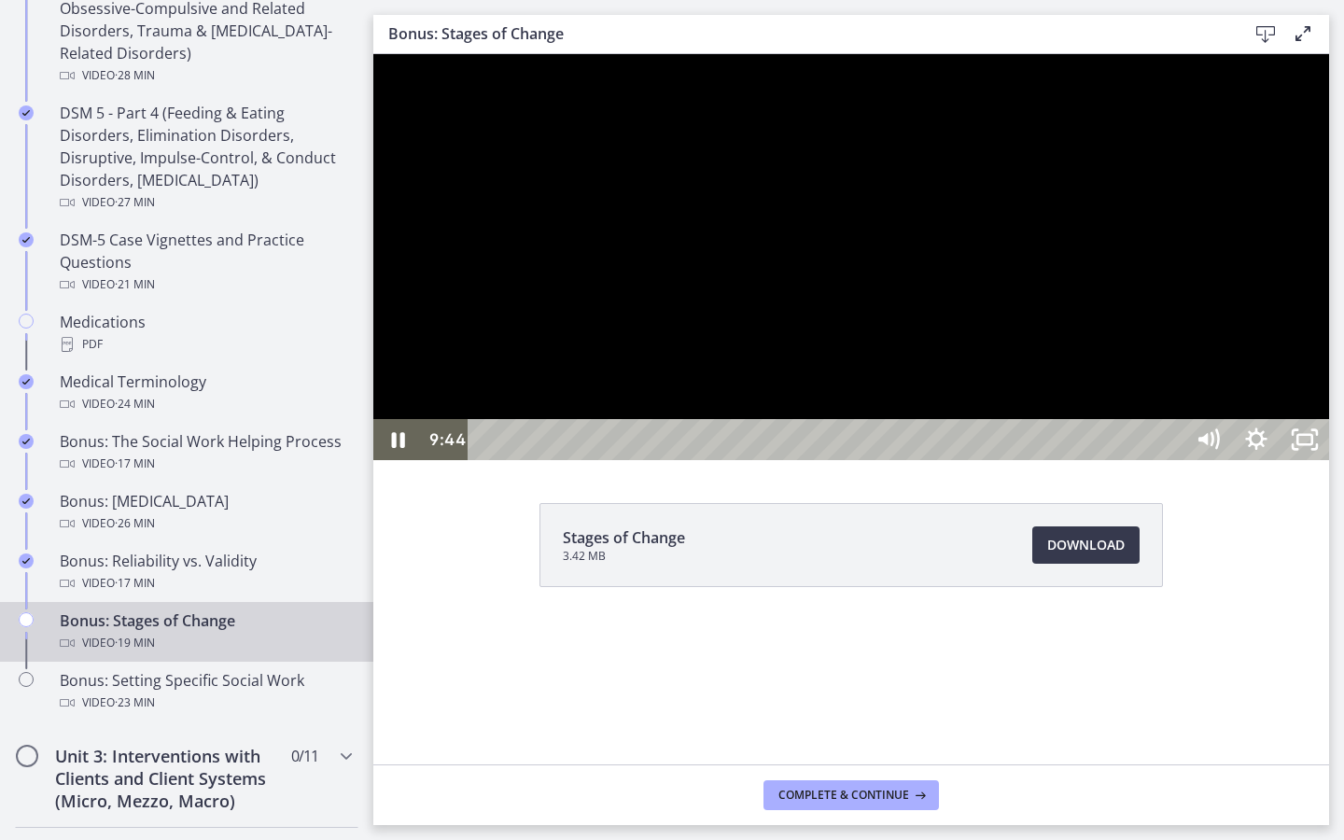
click at [1050, 460] on div at bounding box center [851, 257] width 956 height 406
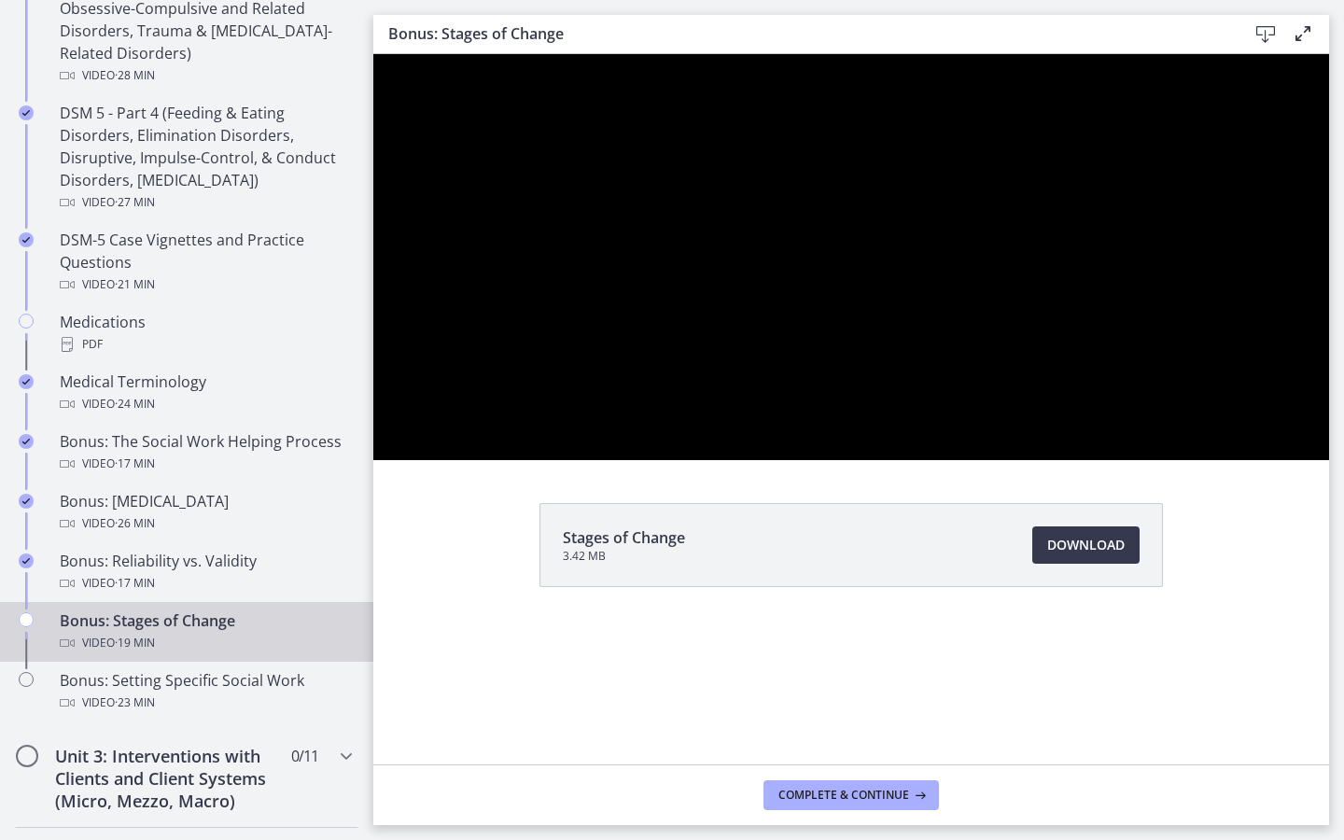
click at [373, 54] on button "Play Video: cls569grkbac72sj77a0.mp4" at bounding box center [373, 54] width 1 height 1
click at [373, 54] on button "Pause: cls569grkbac72sj77a0.mp4" at bounding box center [373, 54] width 1 height 1
click at [373, 54] on button "Play Video: cls569grkbac72sj77a0.mp4" at bounding box center [373, 54] width 1 height 1
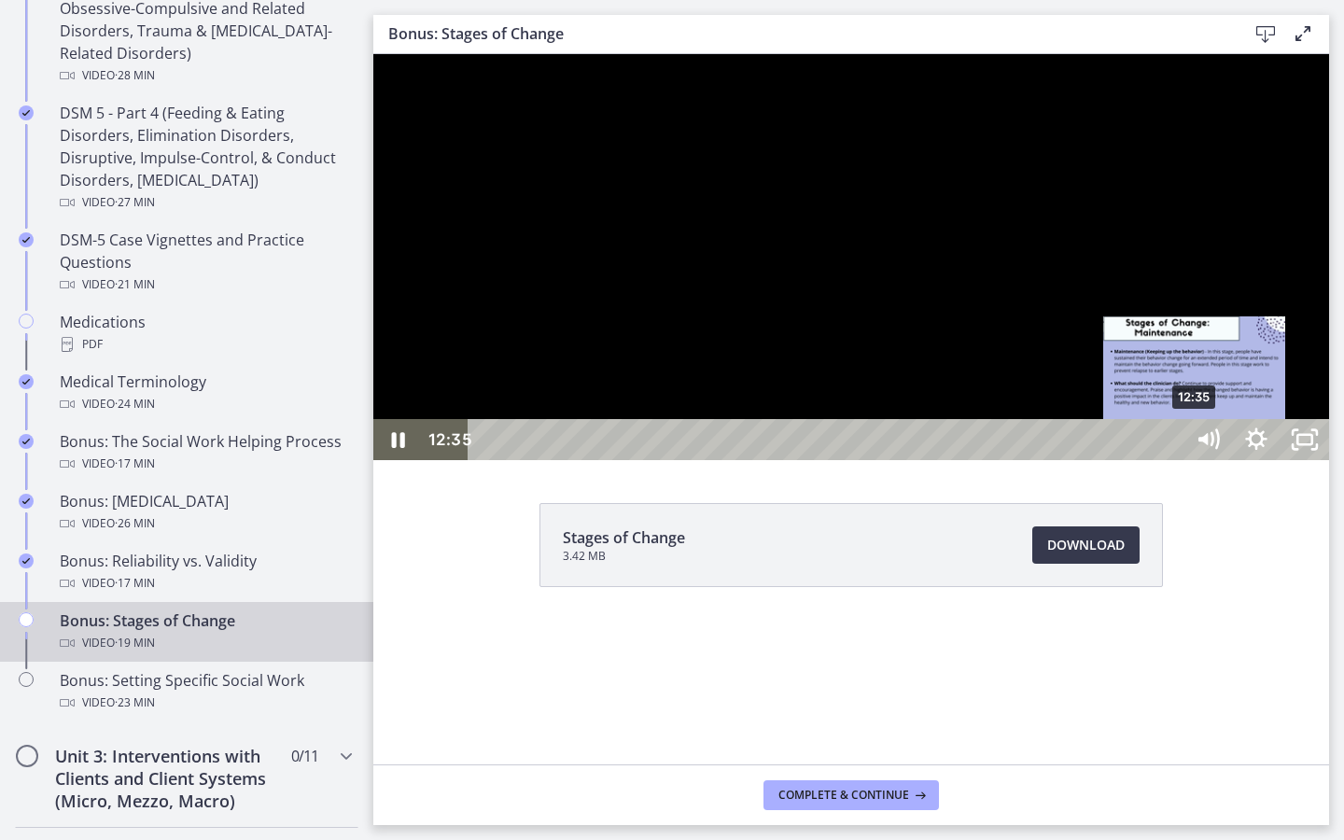
click at [1172, 460] on div "12:35" at bounding box center [828, 439] width 685 height 41
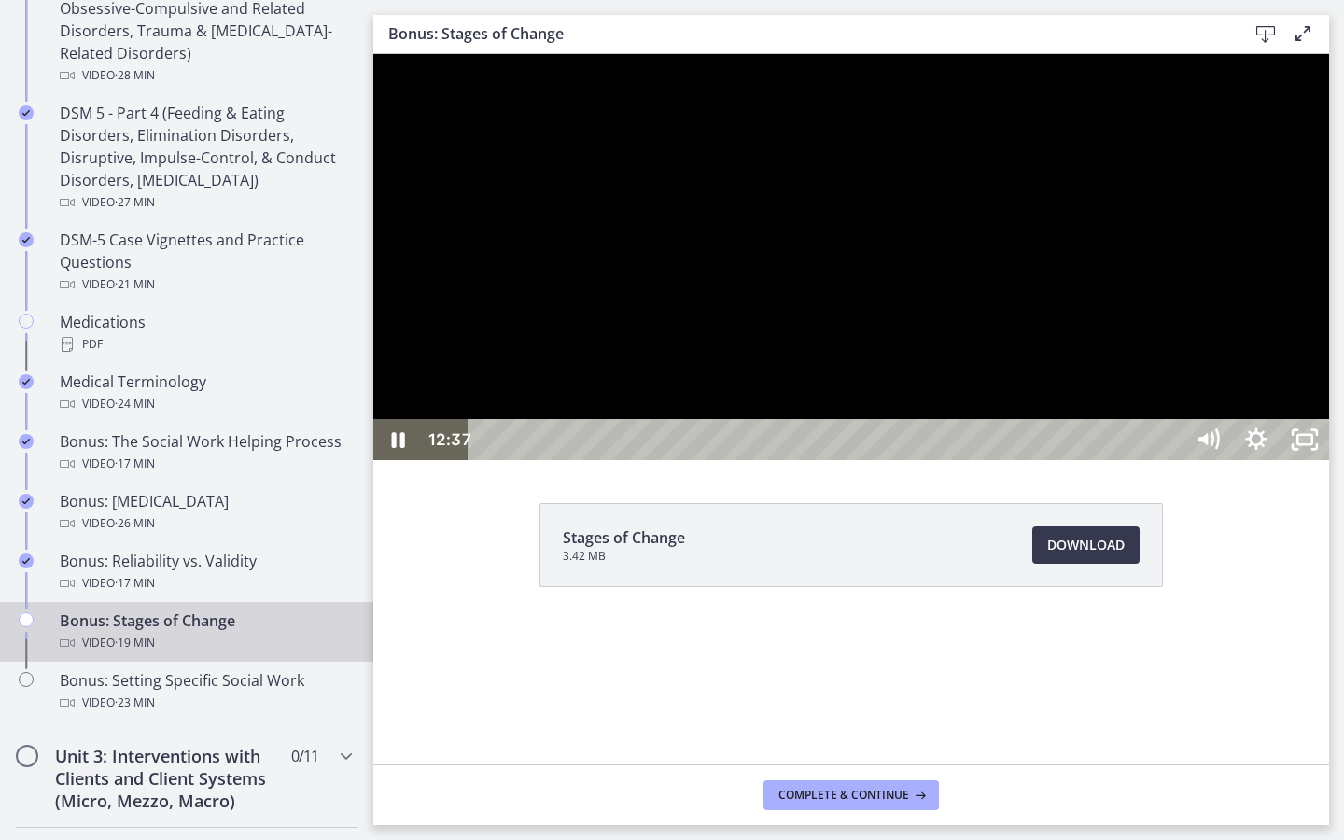
click at [1329, 460] on div at bounding box center [851, 257] width 956 height 406
click at [373, 54] on button "Play Video: cls569grkbac72sj77a0.mp4" at bounding box center [373, 54] width 1 height 1
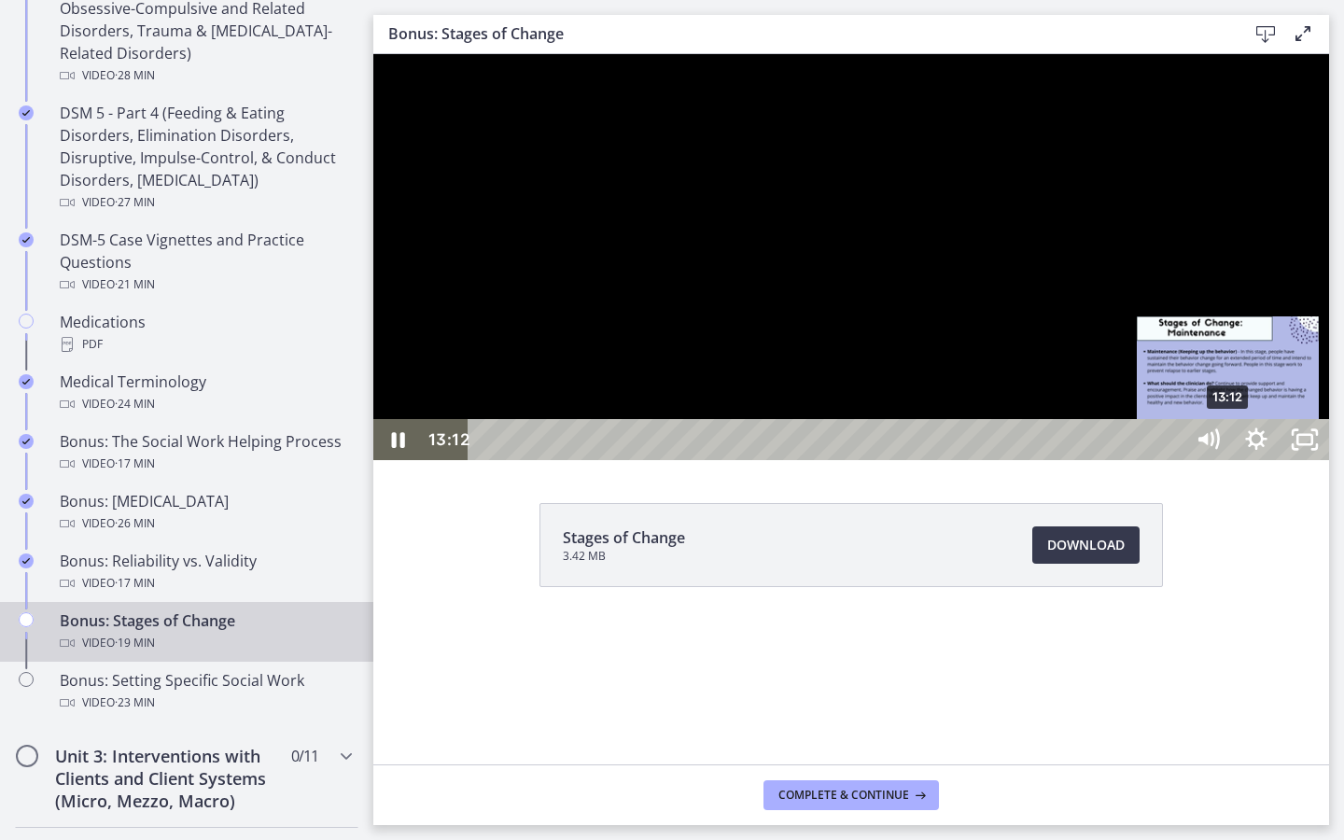
click at [1172, 460] on div "13:12" at bounding box center [828, 439] width 685 height 41
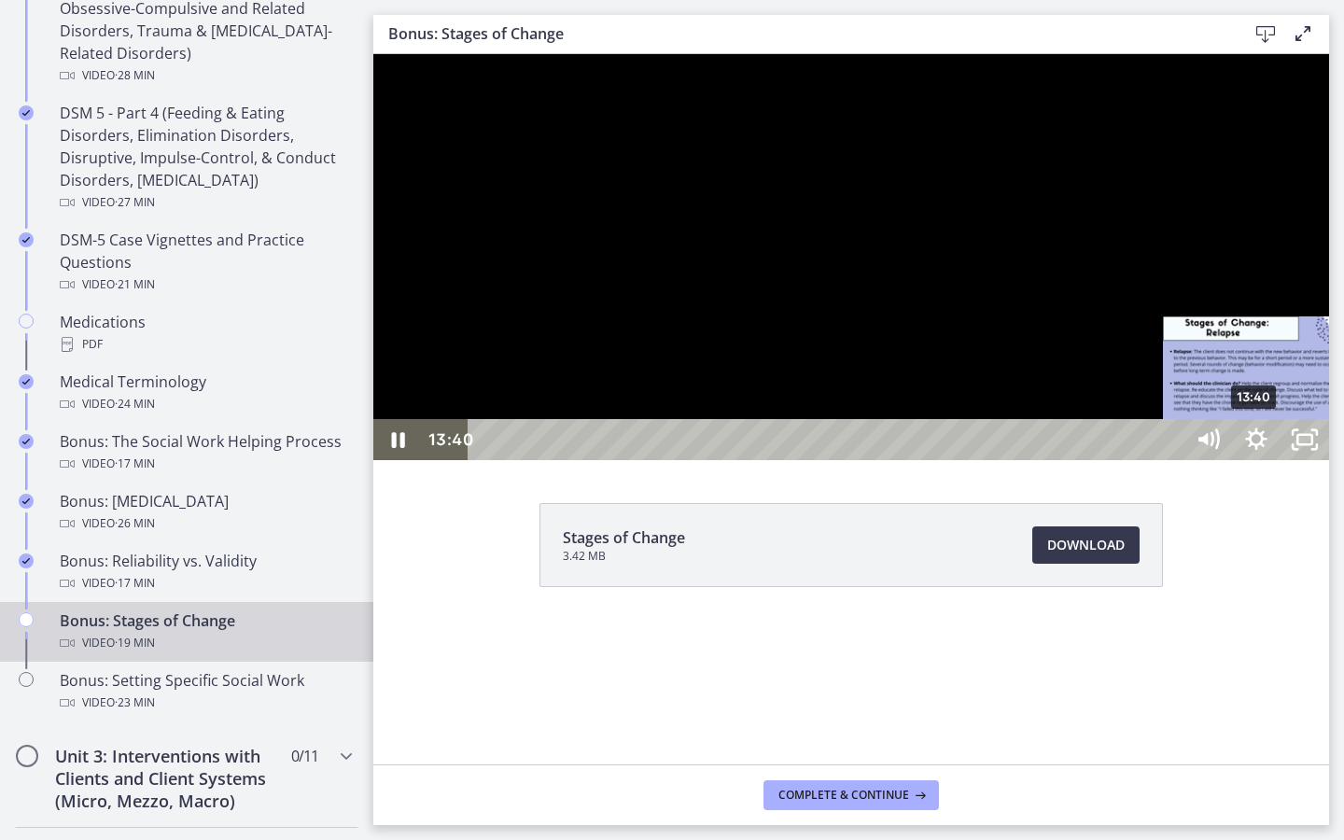
click at [1172, 460] on div "13:40" at bounding box center [828, 439] width 685 height 41
click at [1172, 460] on div "14:25" at bounding box center [828, 439] width 685 height 41
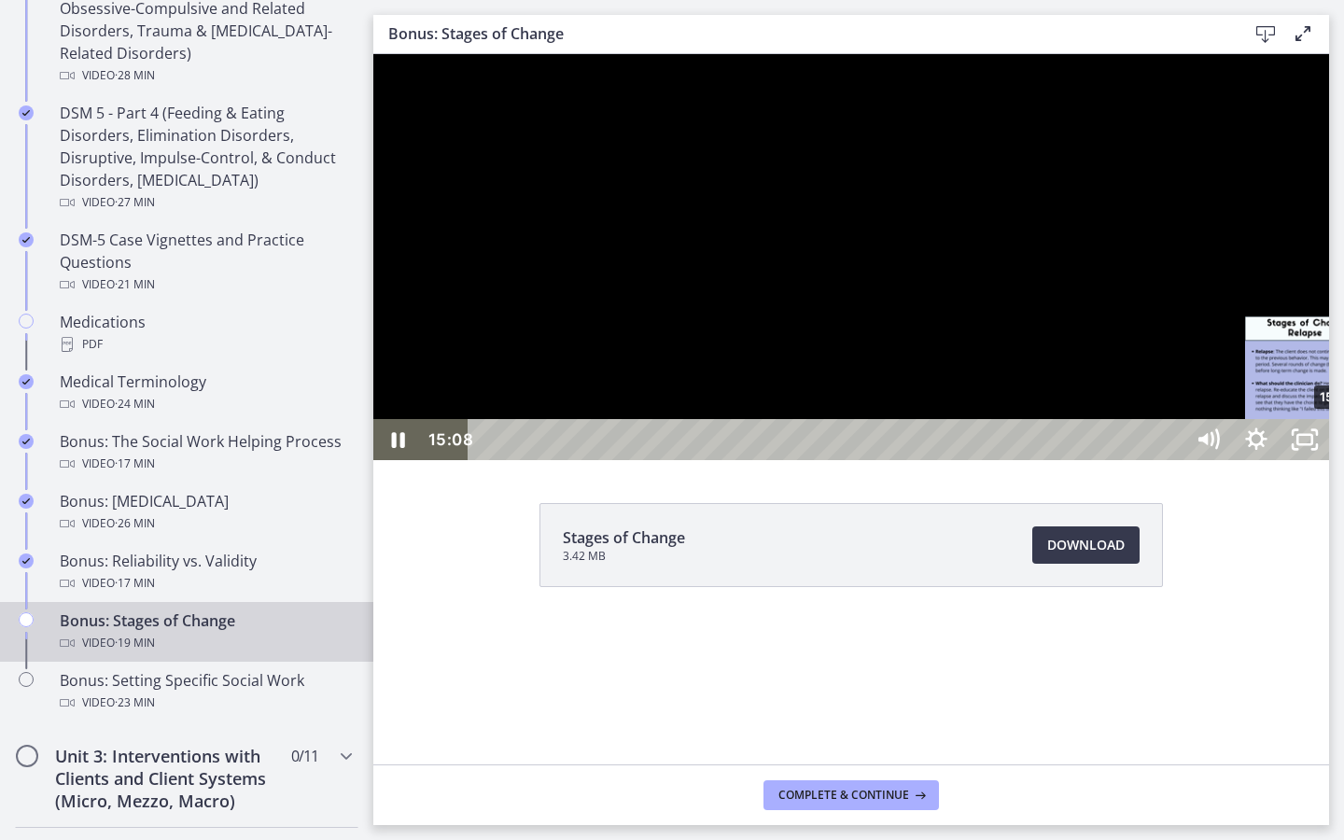
click at [1172, 460] on div "15:08" at bounding box center [828, 439] width 685 height 41
click at [1172, 460] on div "15:53" at bounding box center [828, 439] width 685 height 41
click at [1172, 460] on div "16:29" at bounding box center [828, 439] width 685 height 41
click at [1172, 460] on div "17:24" at bounding box center [828, 439] width 685 height 41
click at [1172, 460] on div "17:54" at bounding box center [828, 439] width 685 height 41
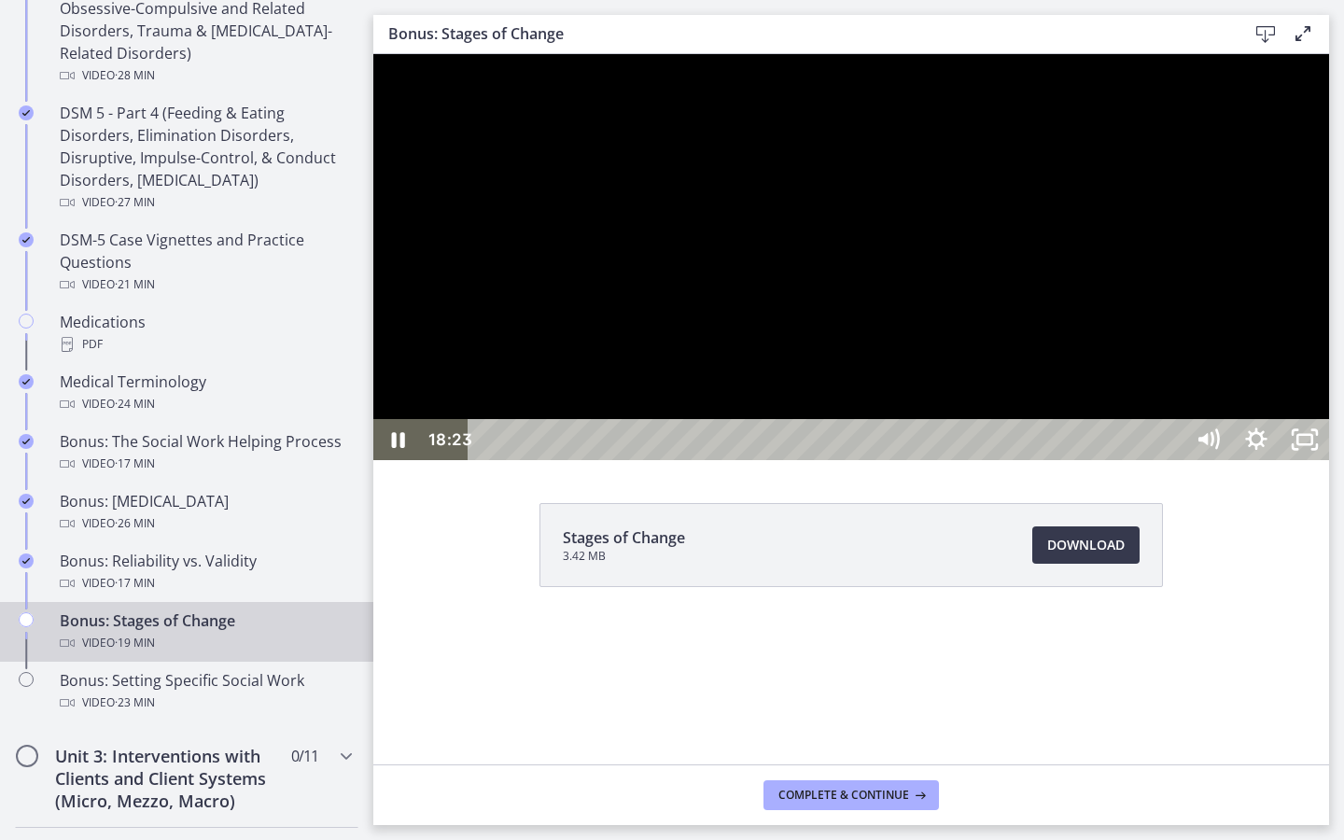
click at [1172, 460] on div "18:23" at bounding box center [828, 439] width 685 height 41
click at [1172, 460] on div "18:40" at bounding box center [828, 439] width 685 height 41
click at [1172, 460] on div "18:51" at bounding box center [828, 439] width 685 height 41
click at [1313, 444] on rect "Unfullscreen" at bounding box center [1305, 439] width 15 height 9
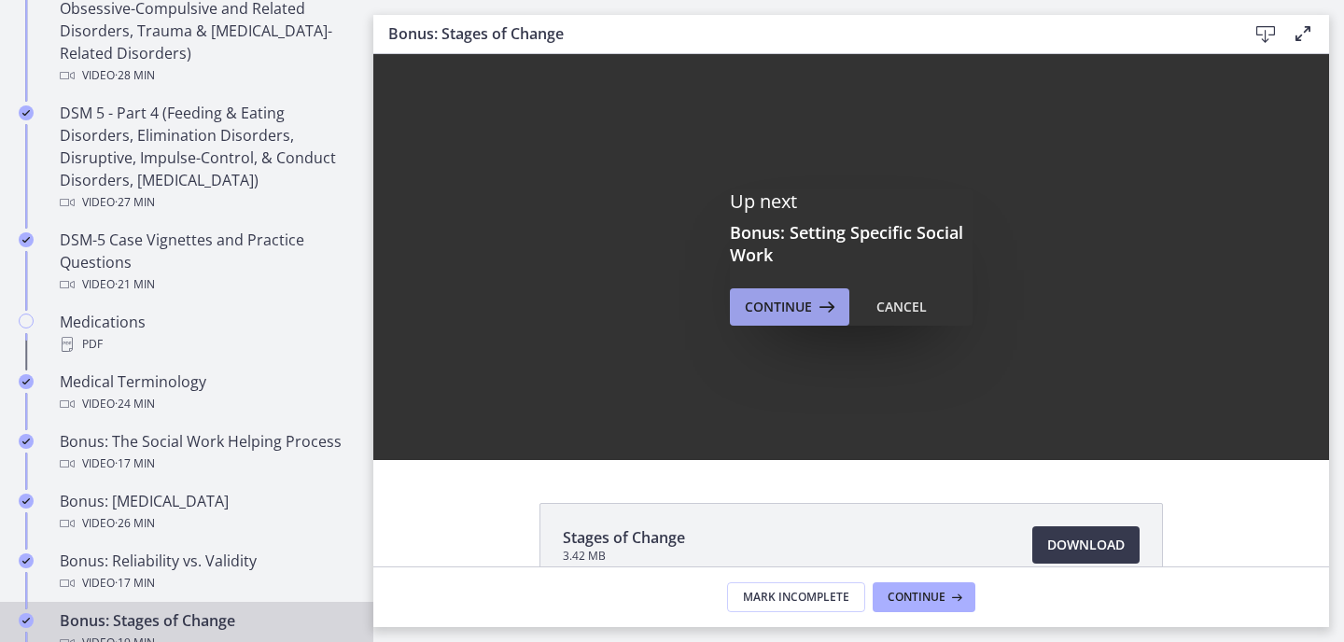
click at [819, 320] on button "Continue" at bounding box center [789, 306] width 119 height 37
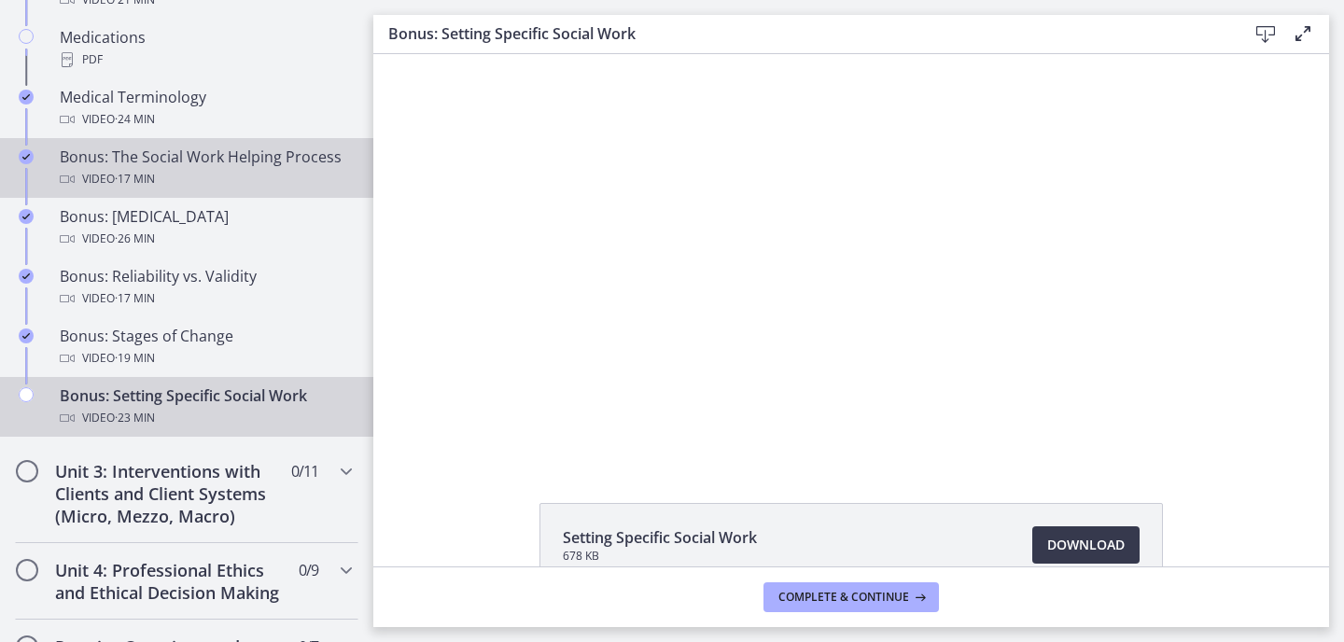
scroll to position [1424, 0]
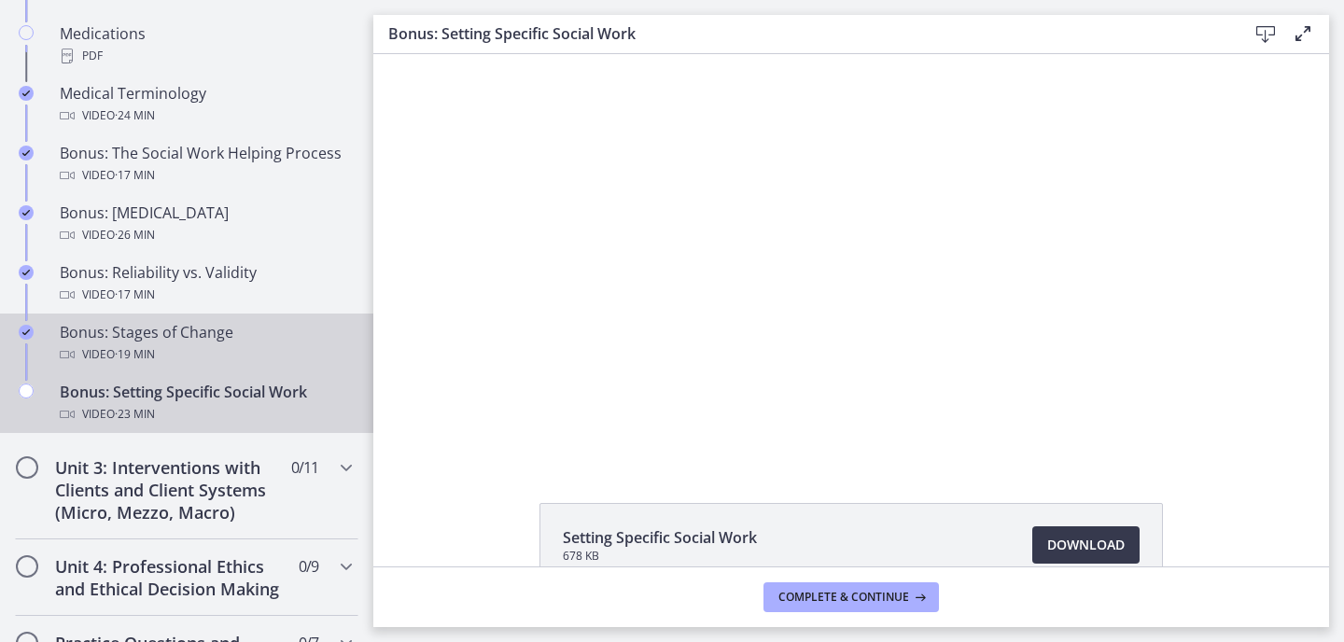
click at [304, 341] on div "Bonus: Stages of Change Video · 19 min" at bounding box center [205, 343] width 291 height 45
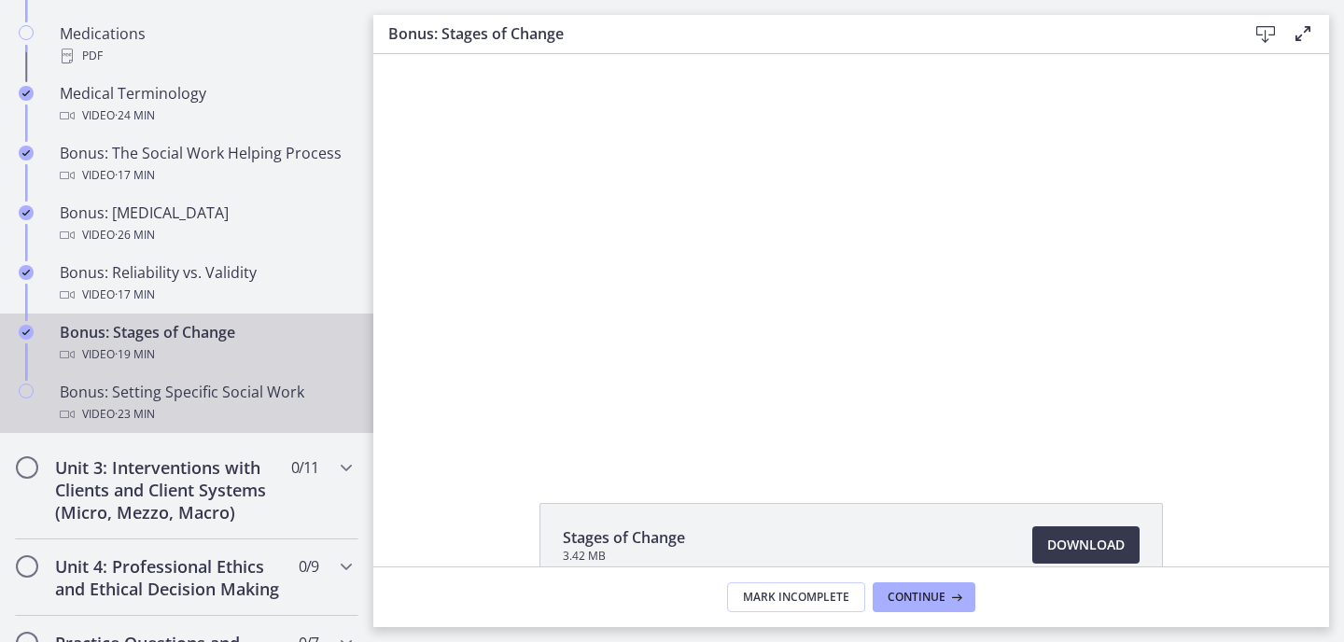
click at [255, 410] on div "Video · 23 min" at bounding box center [205, 414] width 291 height 22
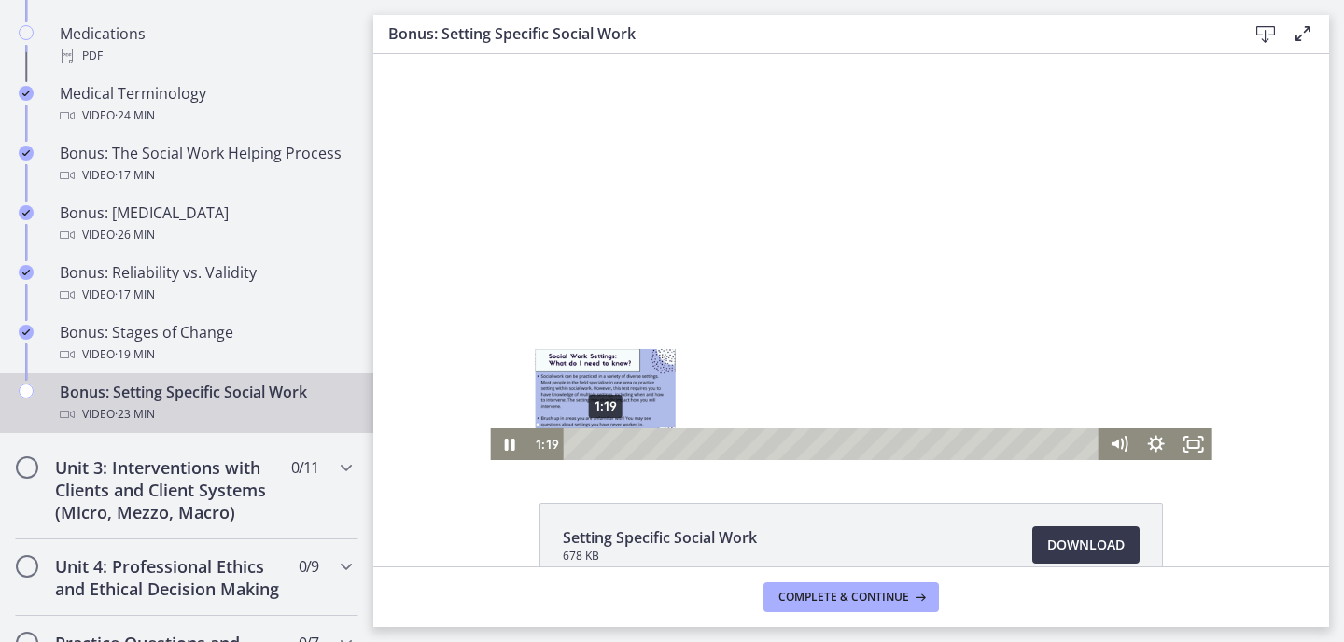
click at [606, 448] on div "1:19" at bounding box center [833, 444] width 513 height 32
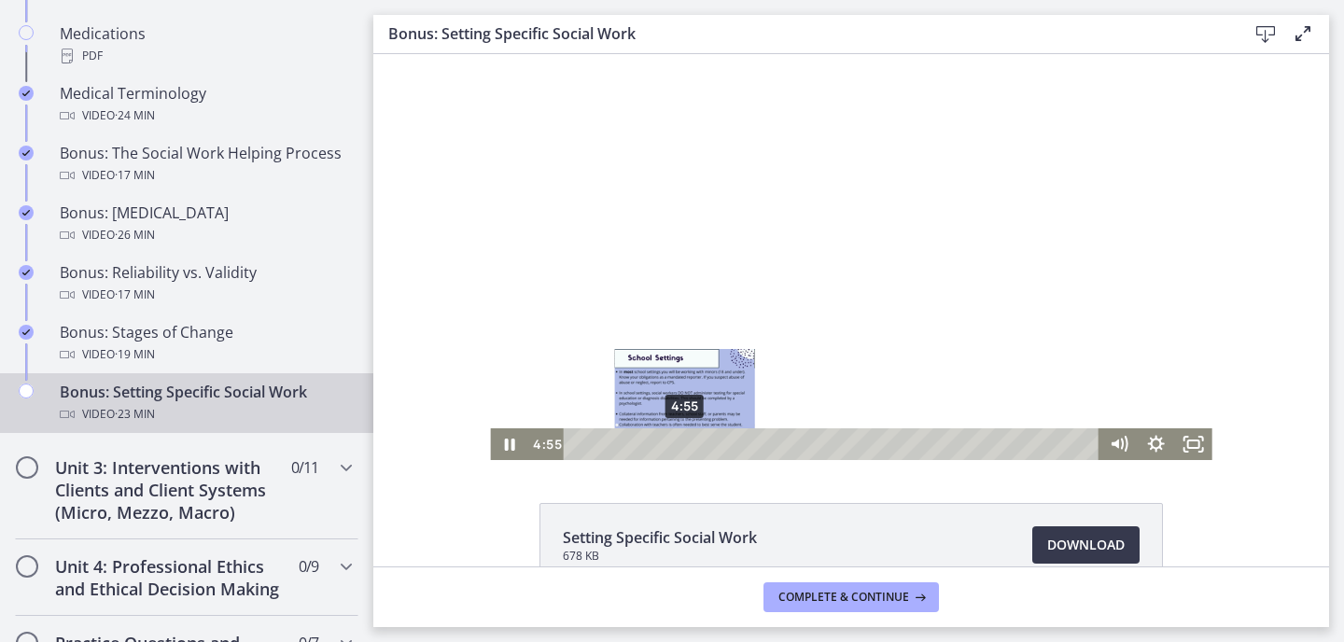
click at [685, 447] on div "4:55" at bounding box center [833, 444] width 513 height 32
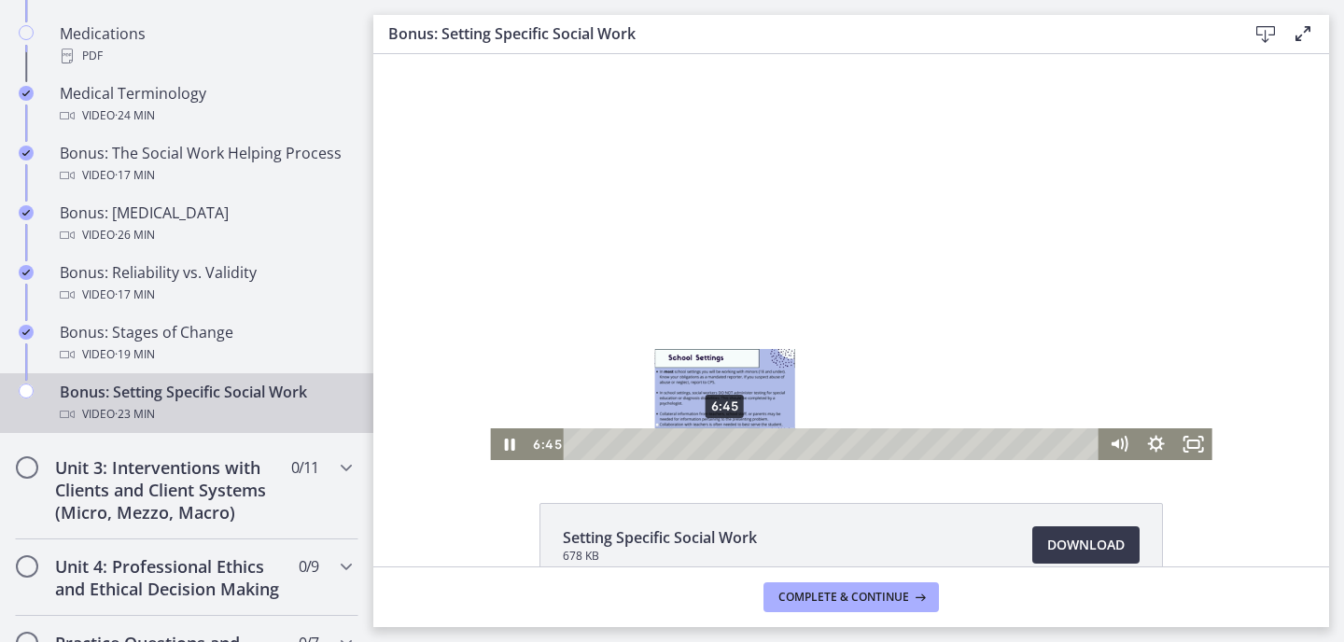
click at [725, 447] on div "6:45" at bounding box center [833, 444] width 513 height 32
click at [751, 443] on div "7:56" at bounding box center [833, 444] width 513 height 32
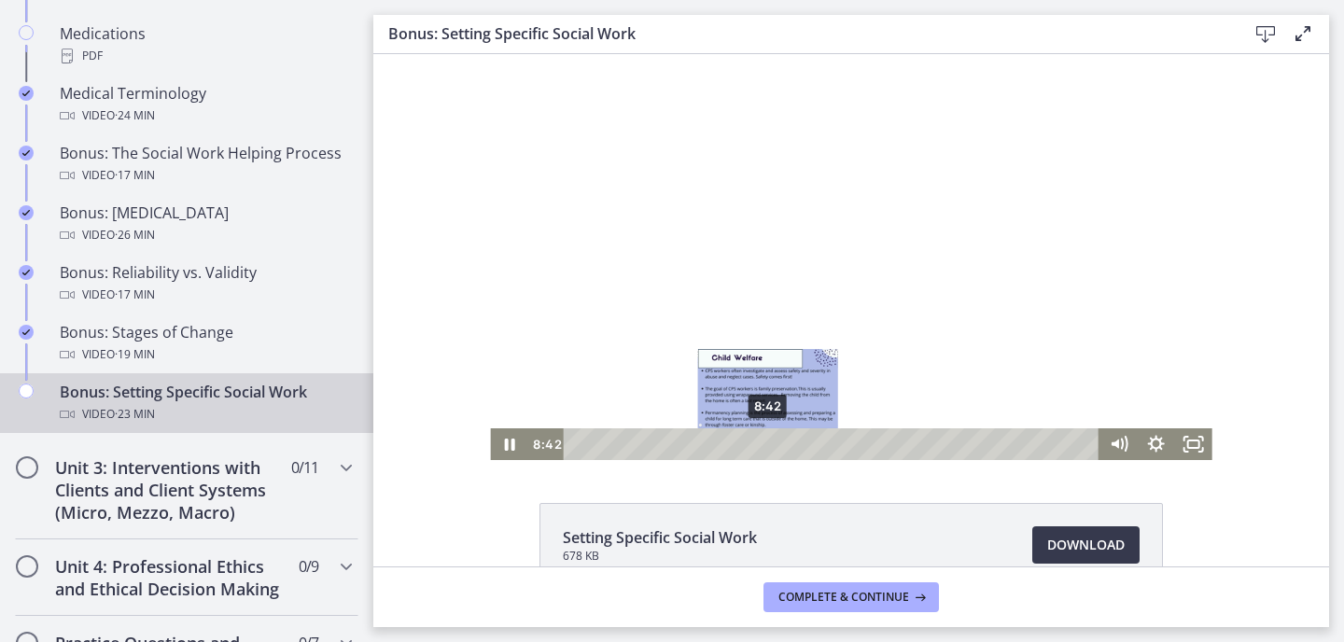
click at [768, 440] on div "8:42" at bounding box center [833, 444] width 513 height 32
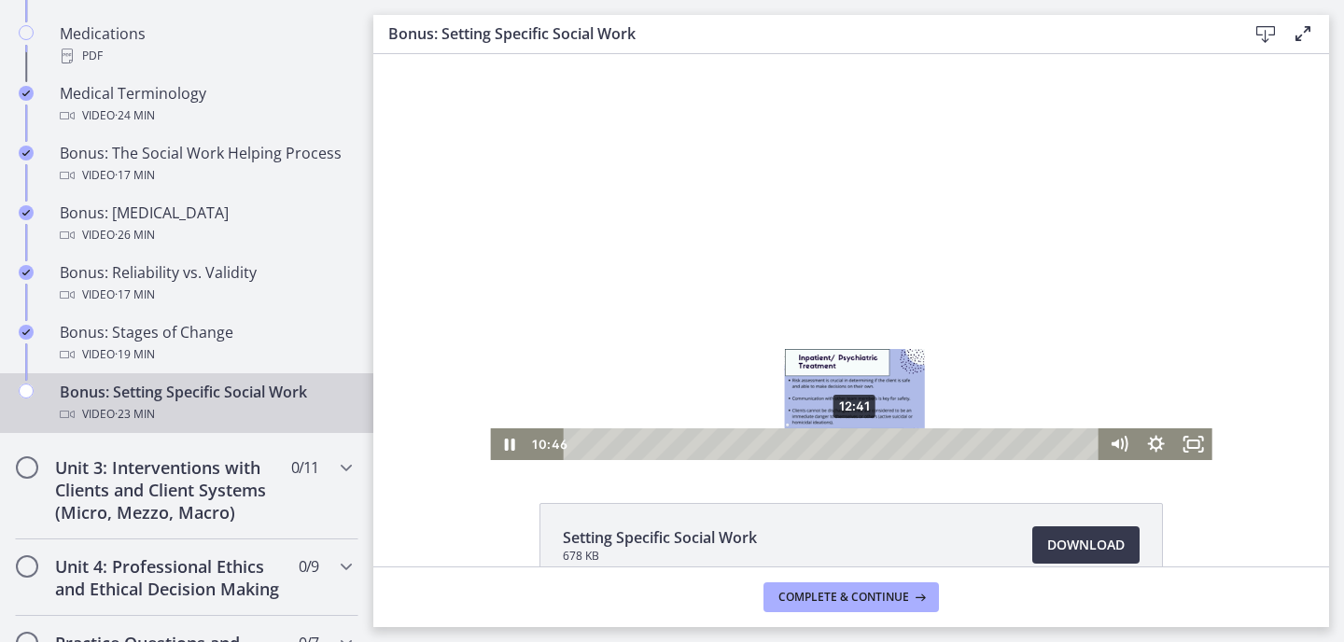
click at [856, 439] on div "12:41" at bounding box center [833, 444] width 513 height 32
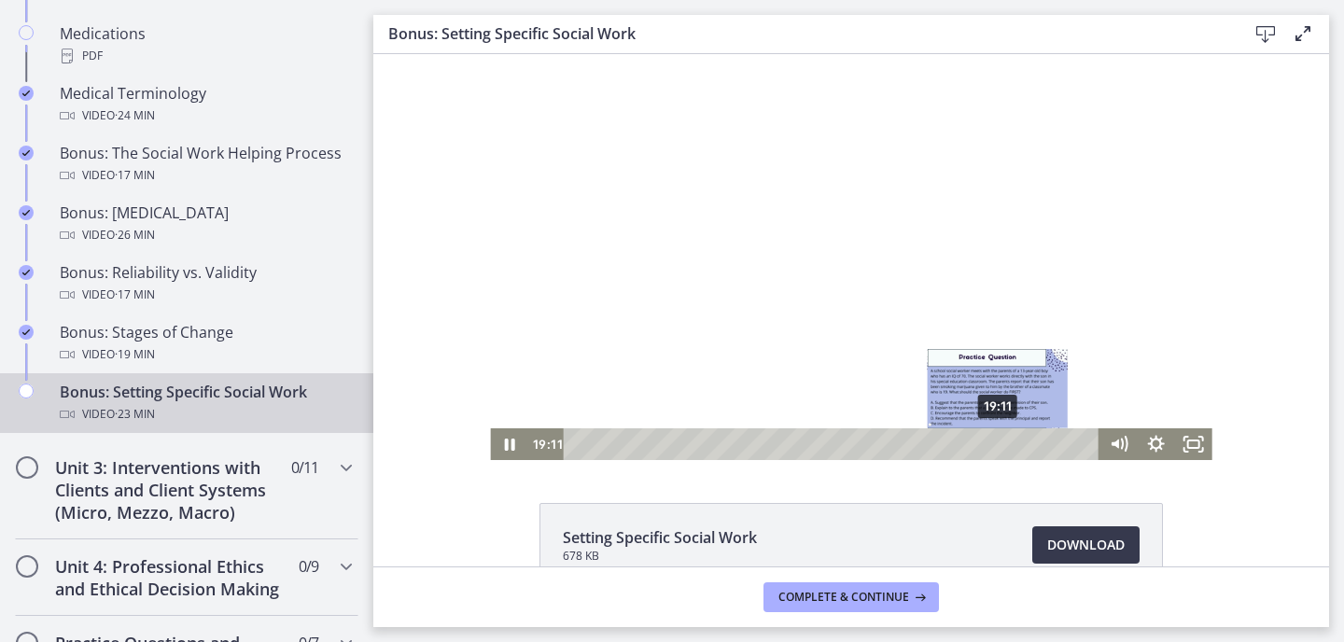
click at [999, 440] on div "19:11" at bounding box center [833, 444] width 513 height 32
click at [994, 352] on div at bounding box center [851, 257] width 722 height 406
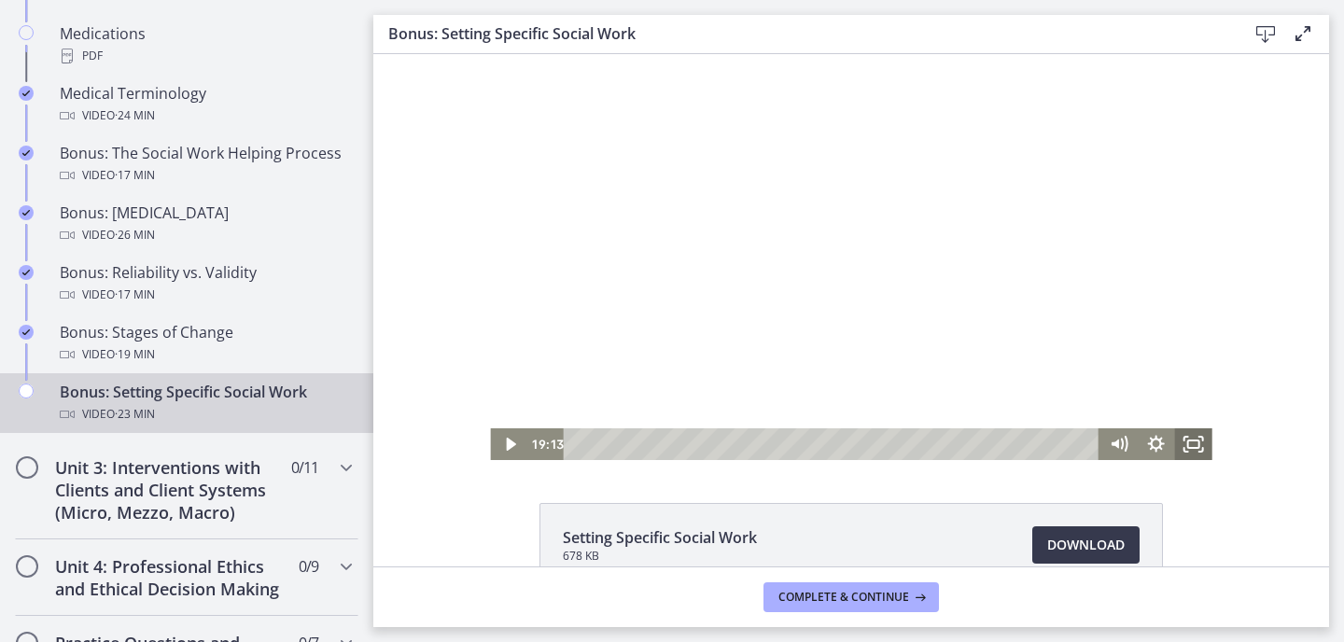
click at [1188, 428] on icon "Fullscreen" at bounding box center [1193, 444] width 37 height 32
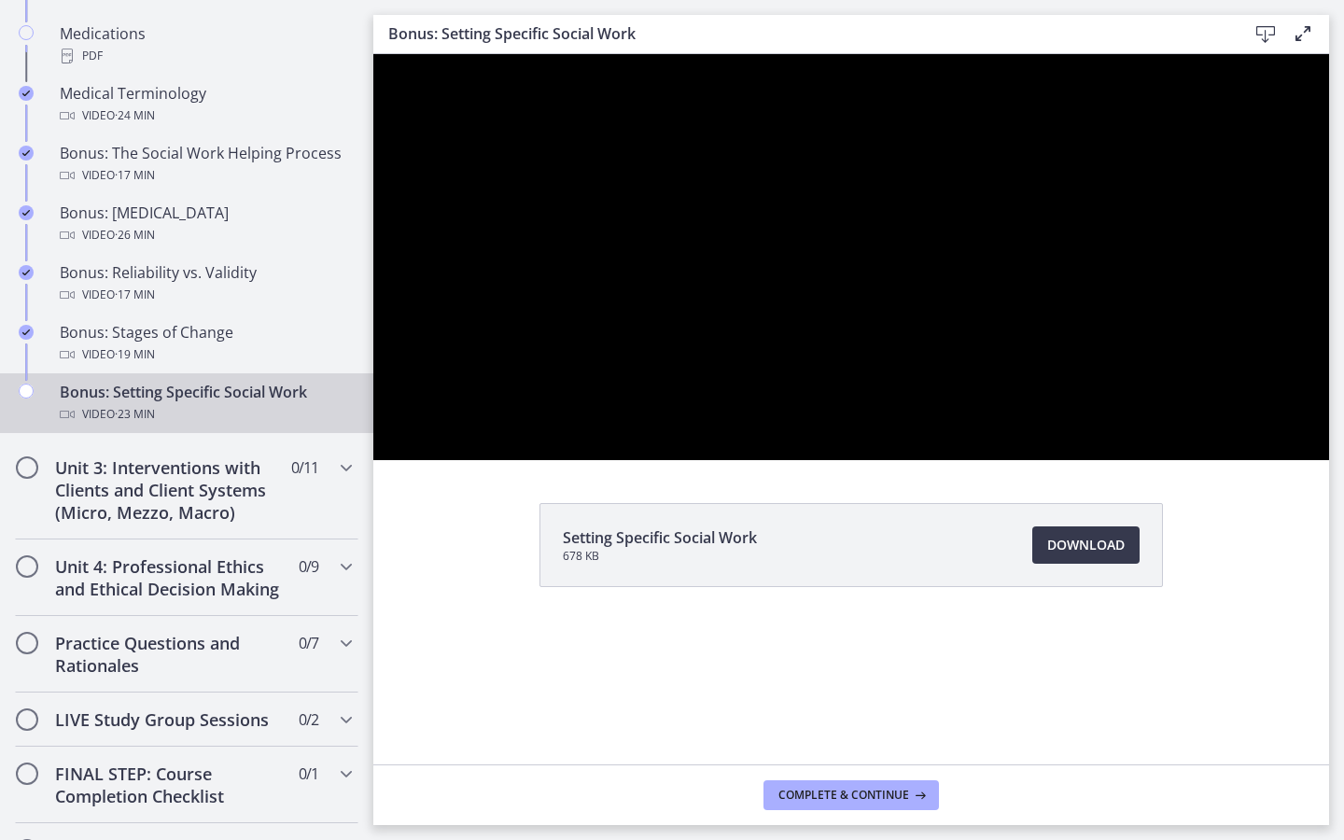
click at [1329, 460] on div at bounding box center [851, 257] width 956 height 406
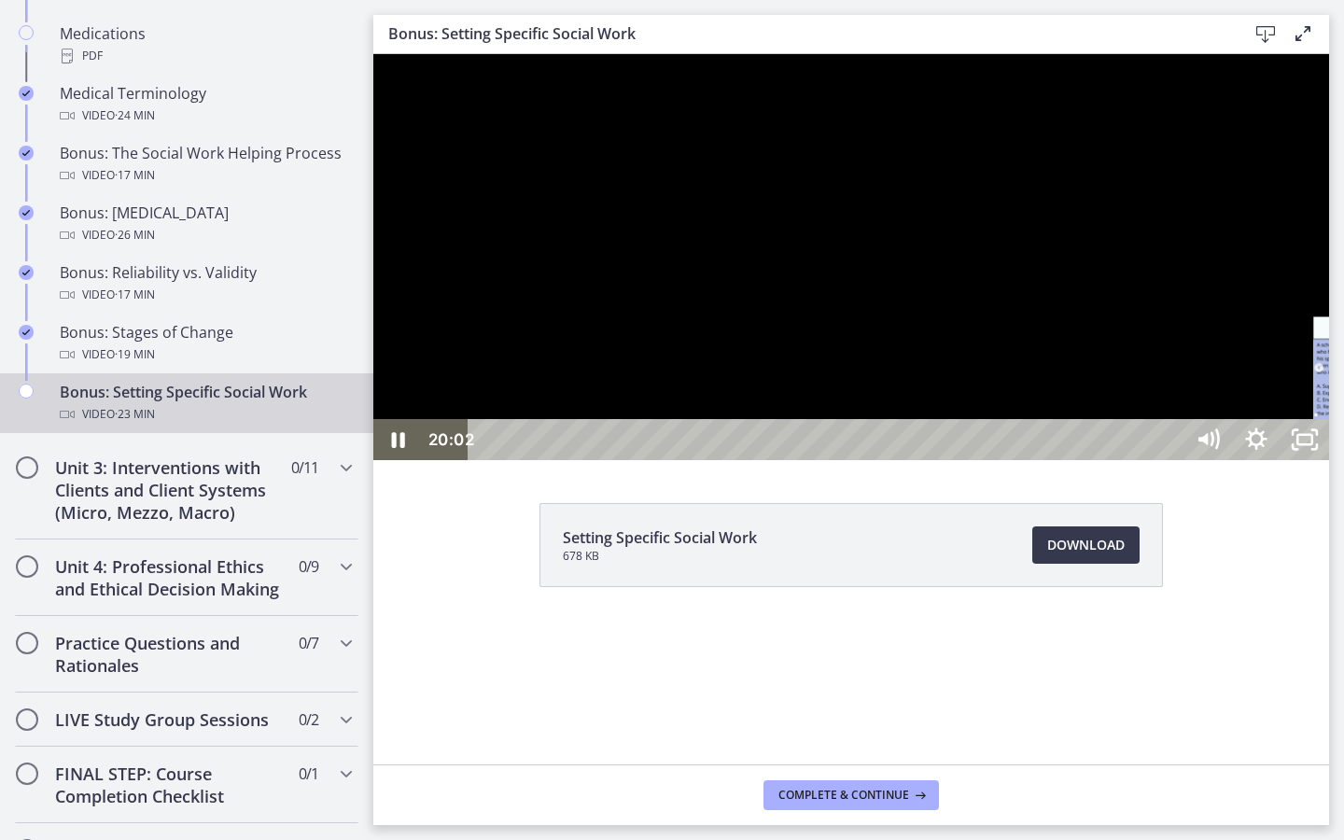
click at [1172, 460] on div "20:02" at bounding box center [828, 439] width 685 height 41
click at [1172, 460] on div "22:47" at bounding box center [828, 439] width 685 height 41
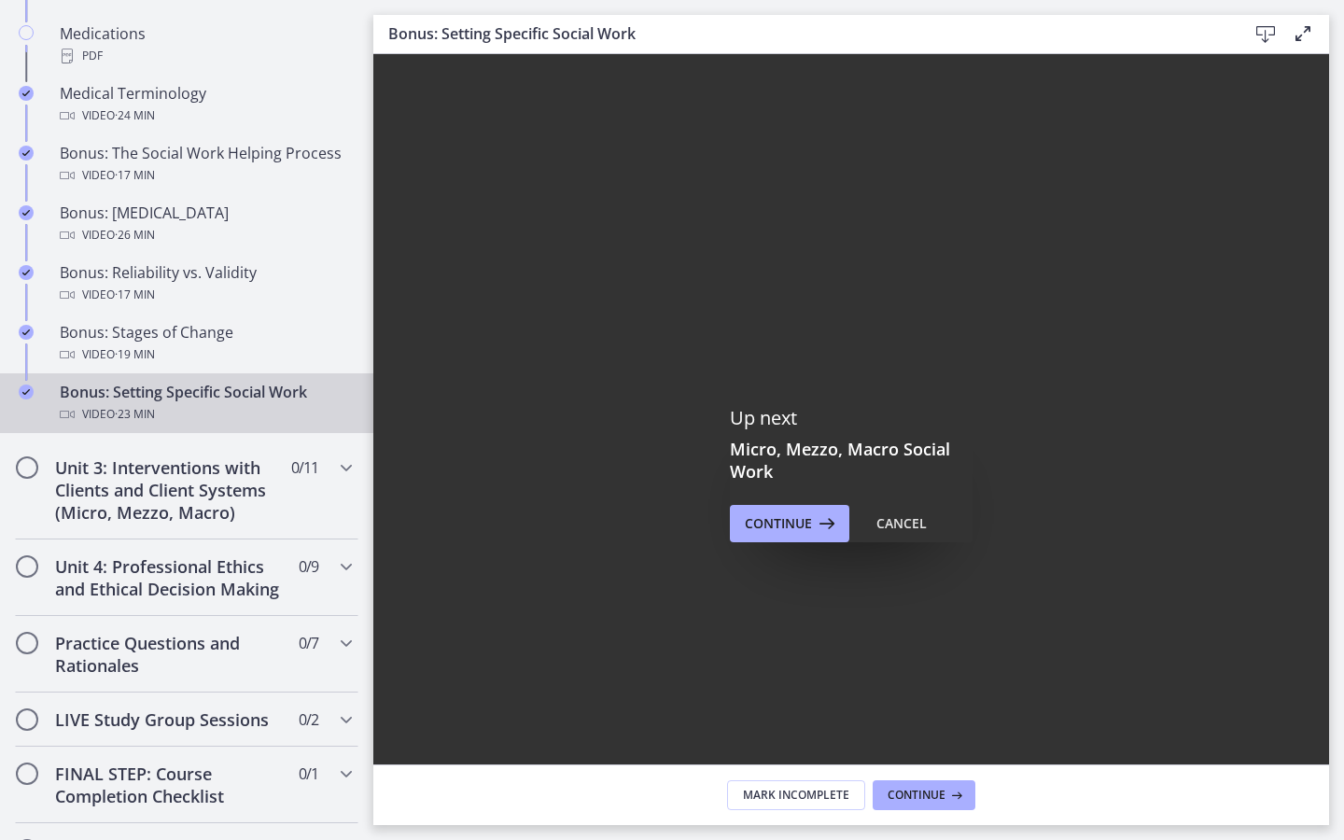
click at [1334, 641] on icon "Fullscreen" at bounding box center [1305, 789] width 58 height 49
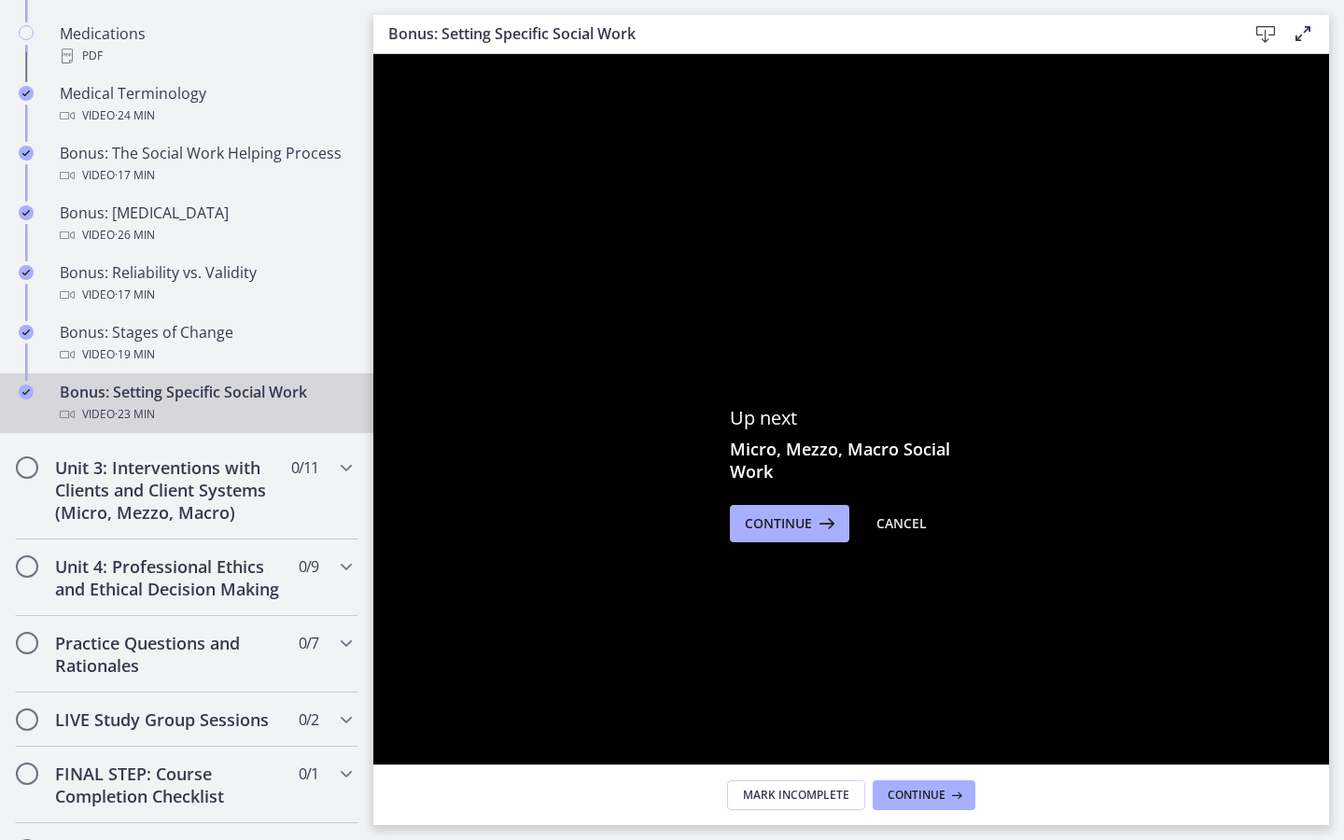
click at [1329, 641] on icon "Unfullscreen" at bounding box center [1305, 789] width 49 height 41
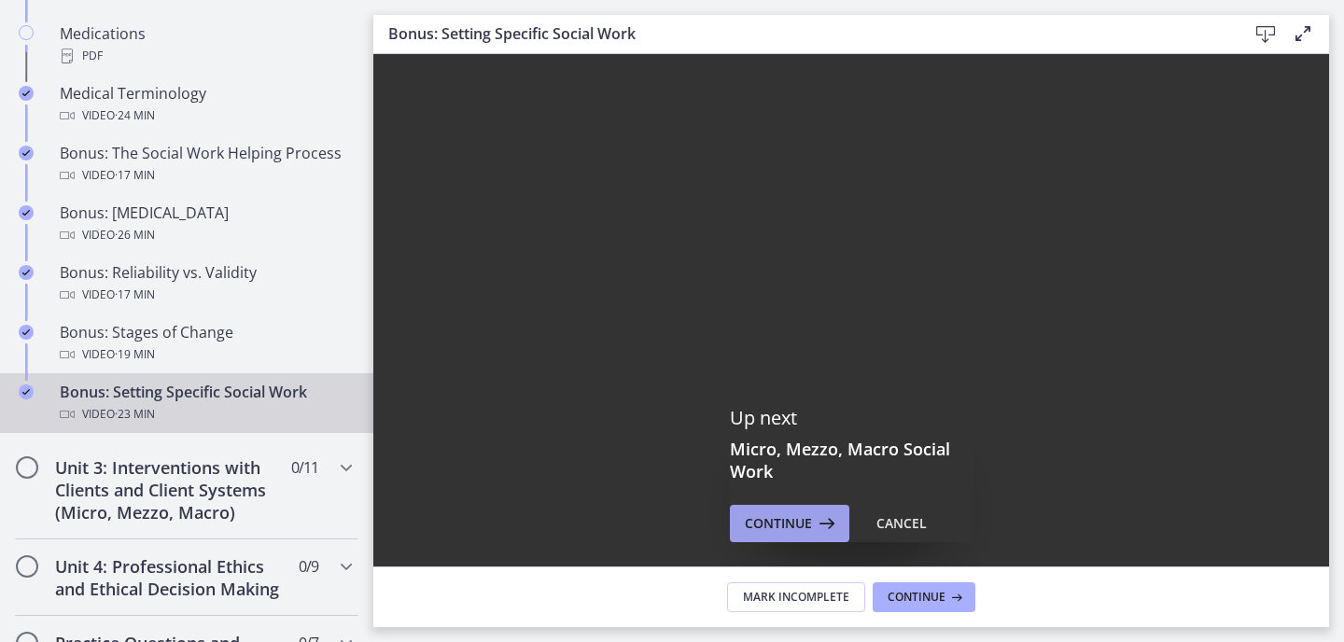
click at [811, 524] on div "Continue" at bounding box center [791, 523] width 93 height 22
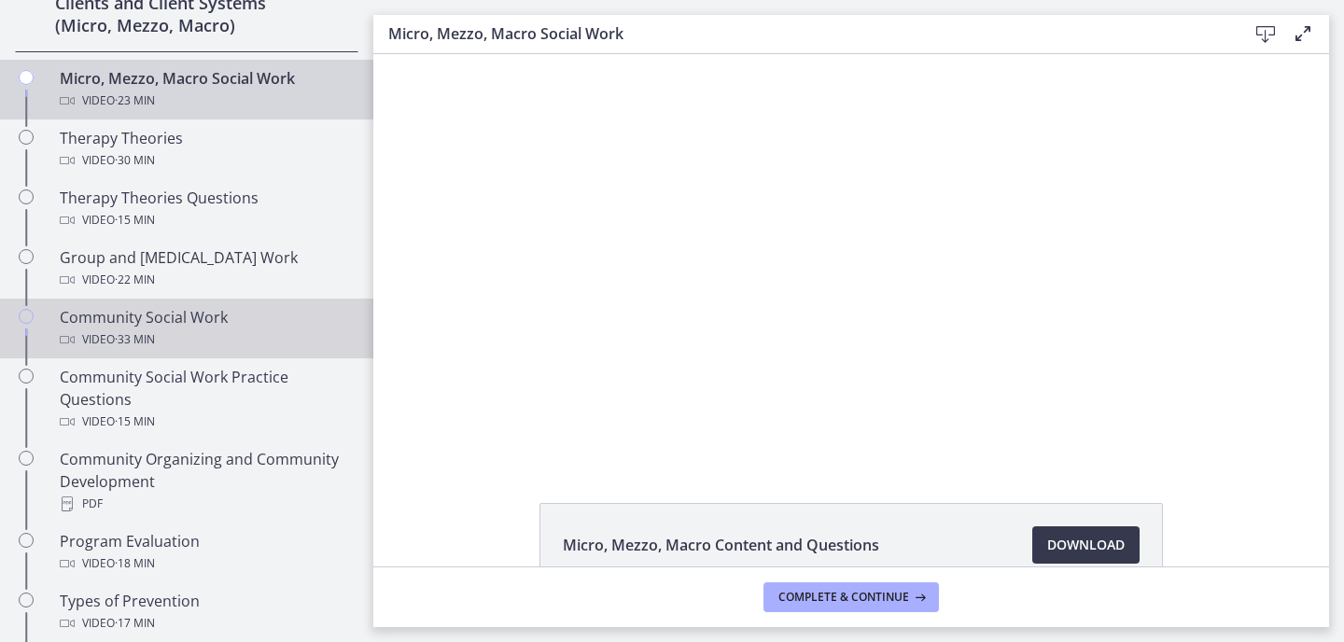
scroll to position [793, 0]
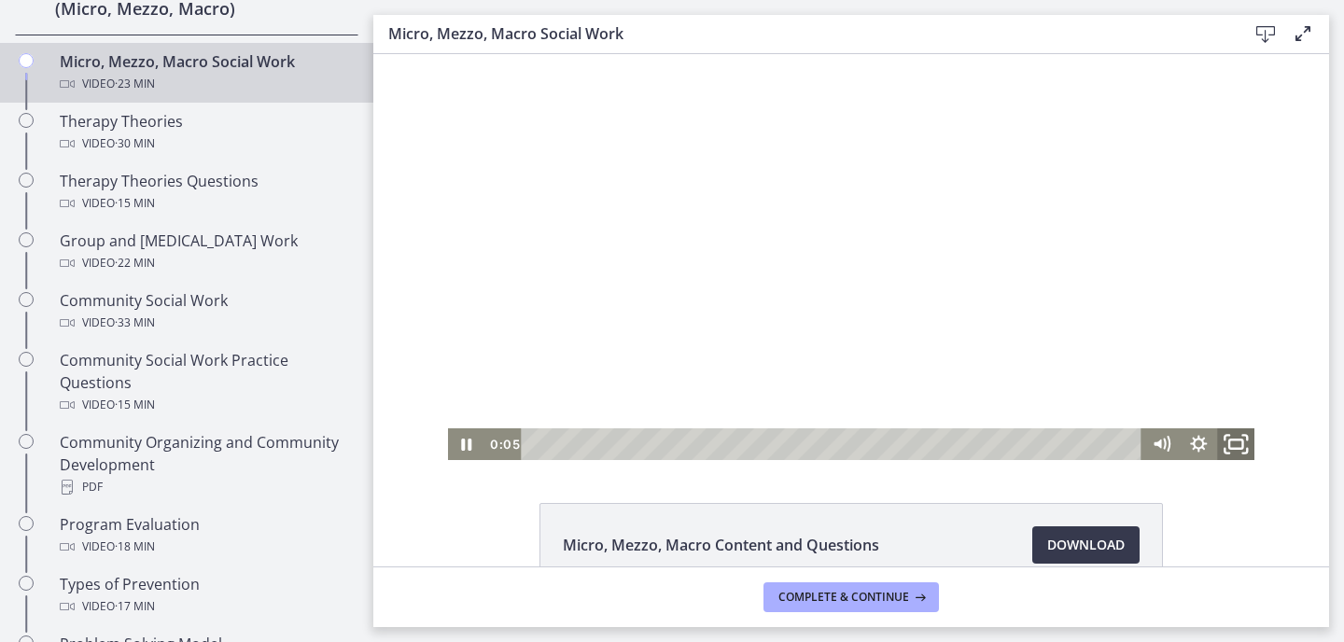
click at [1227, 449] on icon "Fullscreen" at bounding box center [1236, 445] width 45 height 38
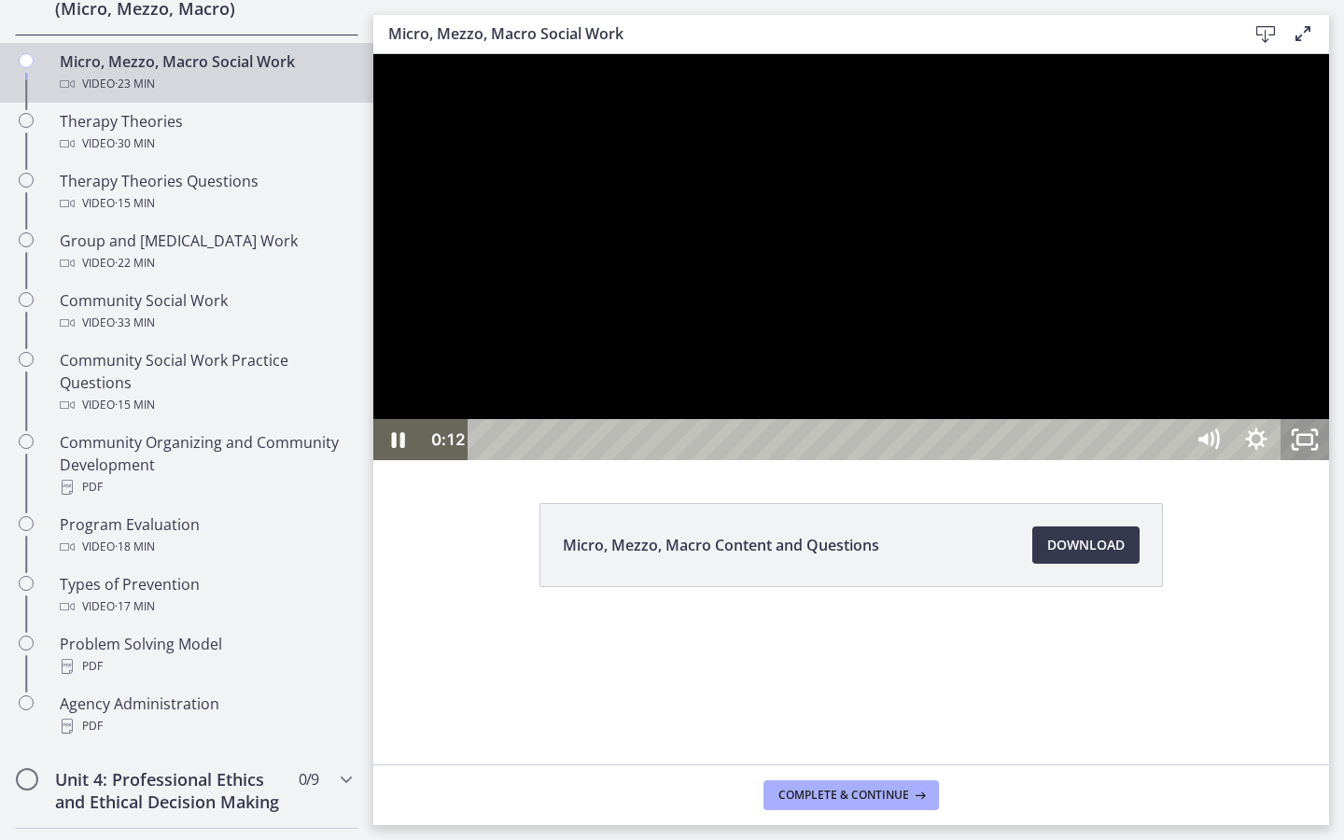
click at [1313, 444] on rect "Unfullscreen" at bounding box center [1305, 439] width 15 height 9
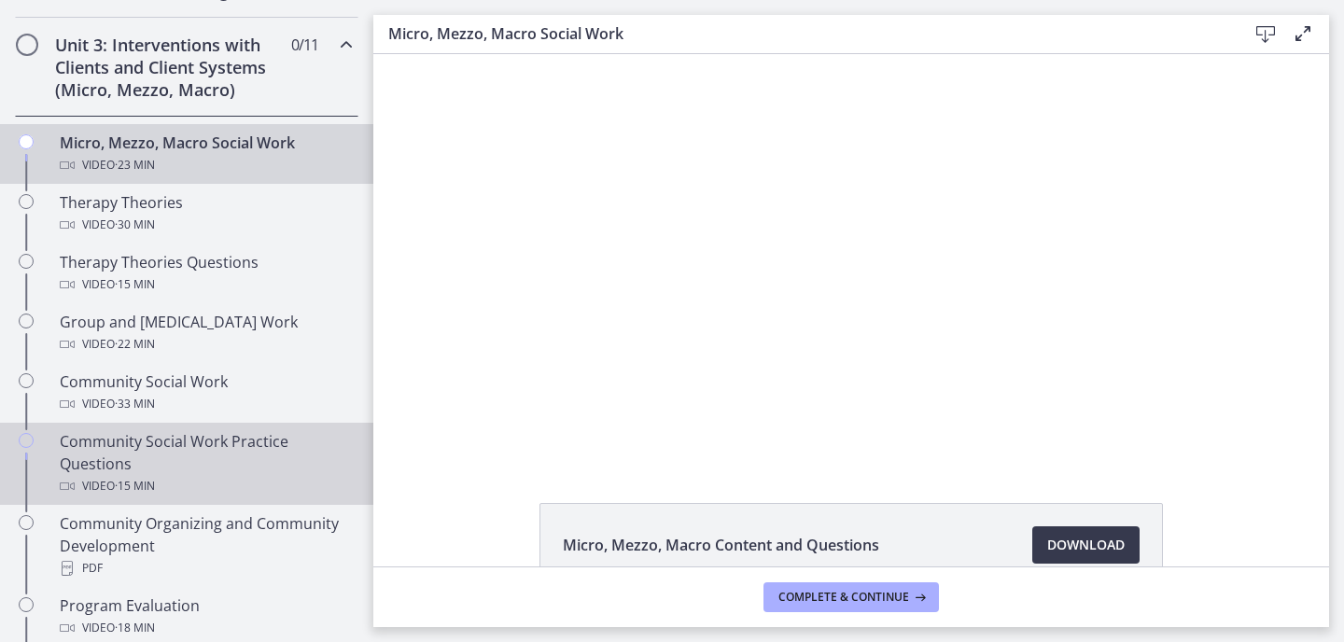
scroll to position [698, 0]
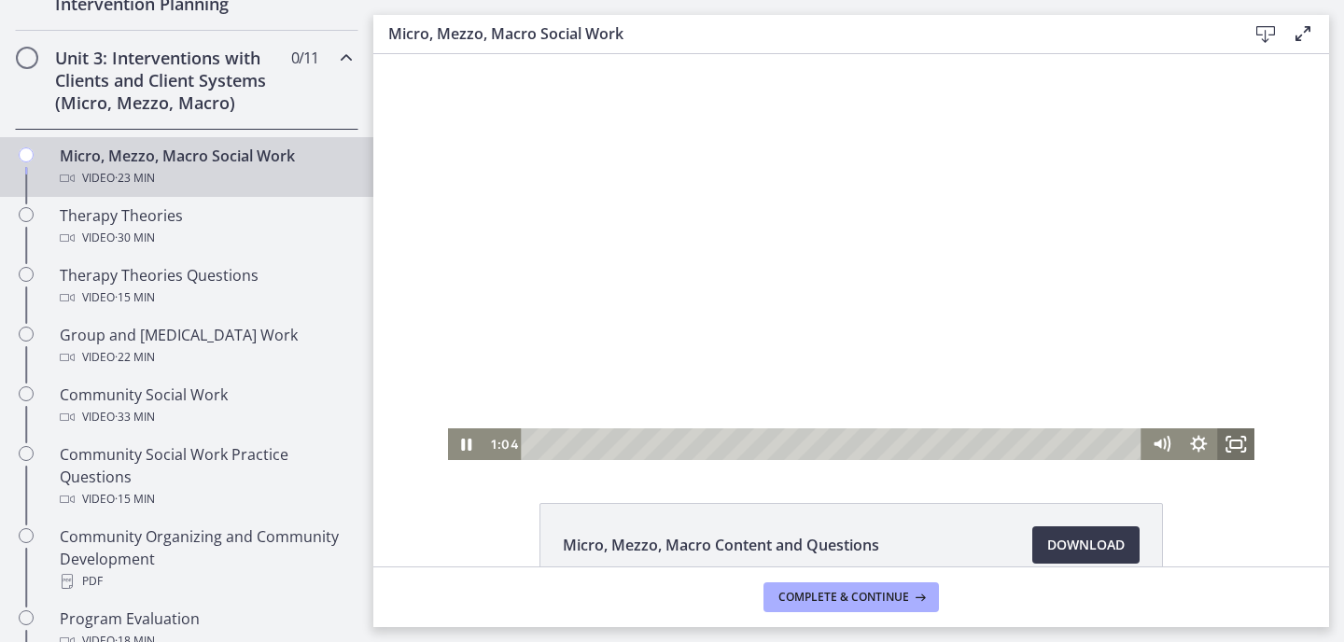
click at [1230, 449] on icon "Fullscreen" at bounding box center [1235, 444] width 37 height 32
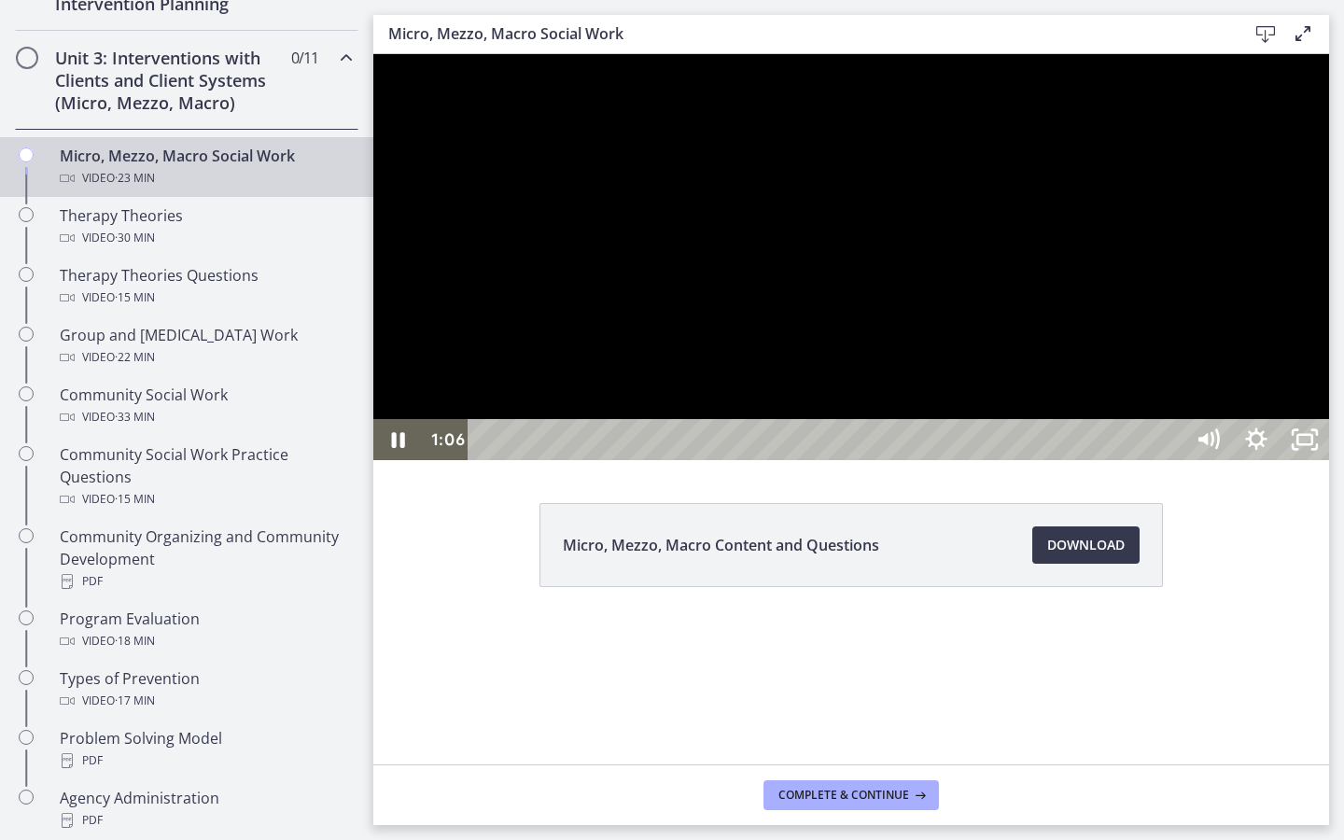
click at [1310, 460] on div at bounding box center [851, 257] width 956 height 406
click at [1308, 460] on div at bounding box center [851, 257] width 956 height 406
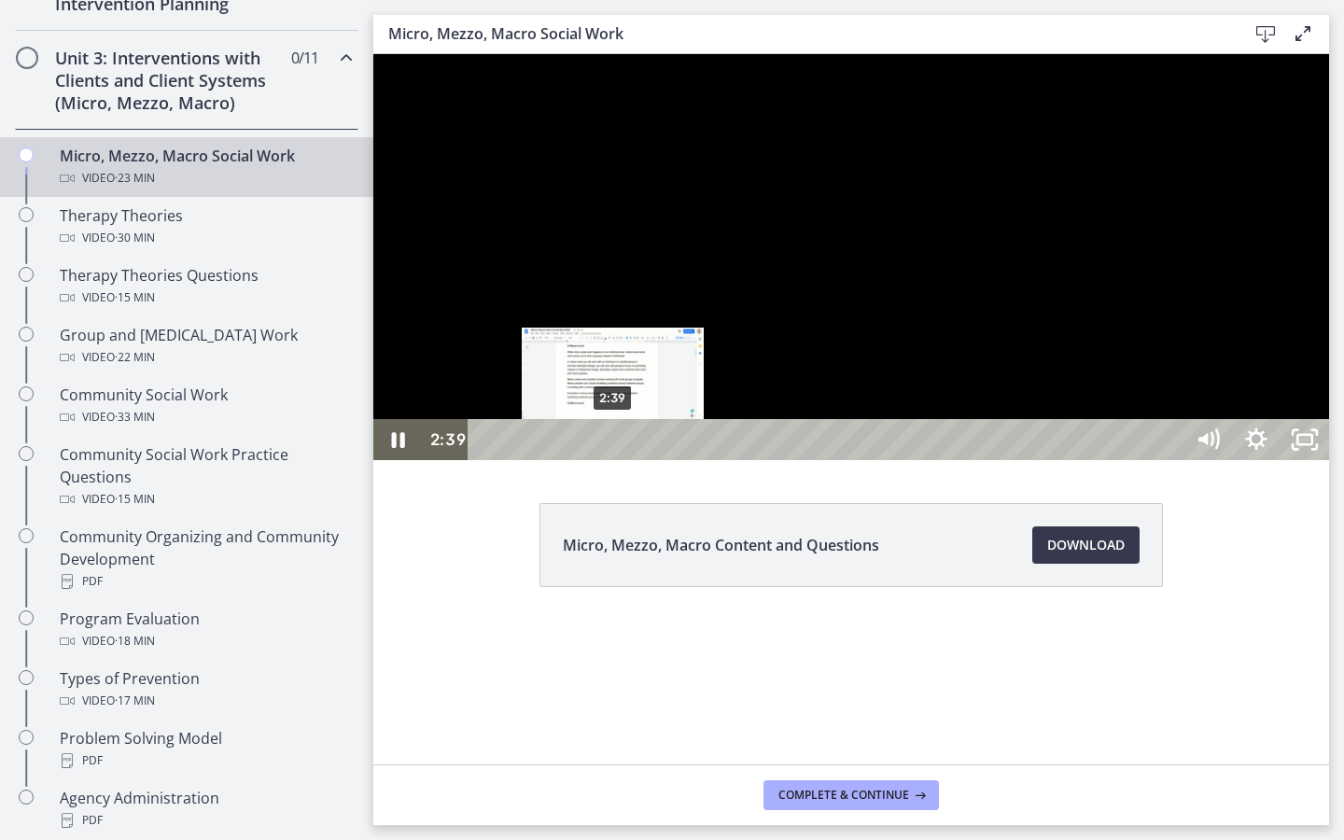
click at [613, 460] on div "2:39" at bounding box center [828, 439] width 685 height 41
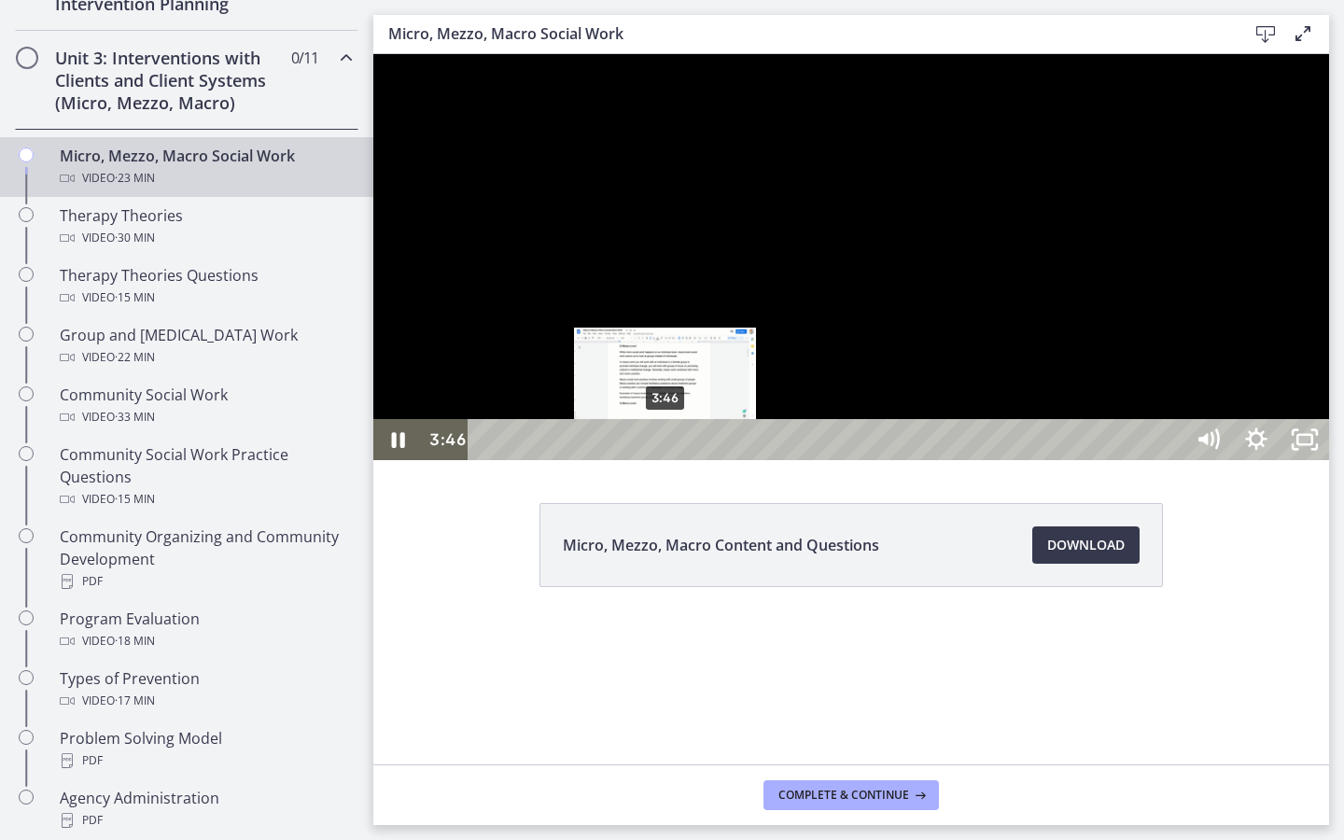
click at [667, 460] on div "3:46" at bounding box center [828, 439] width 685 height 41
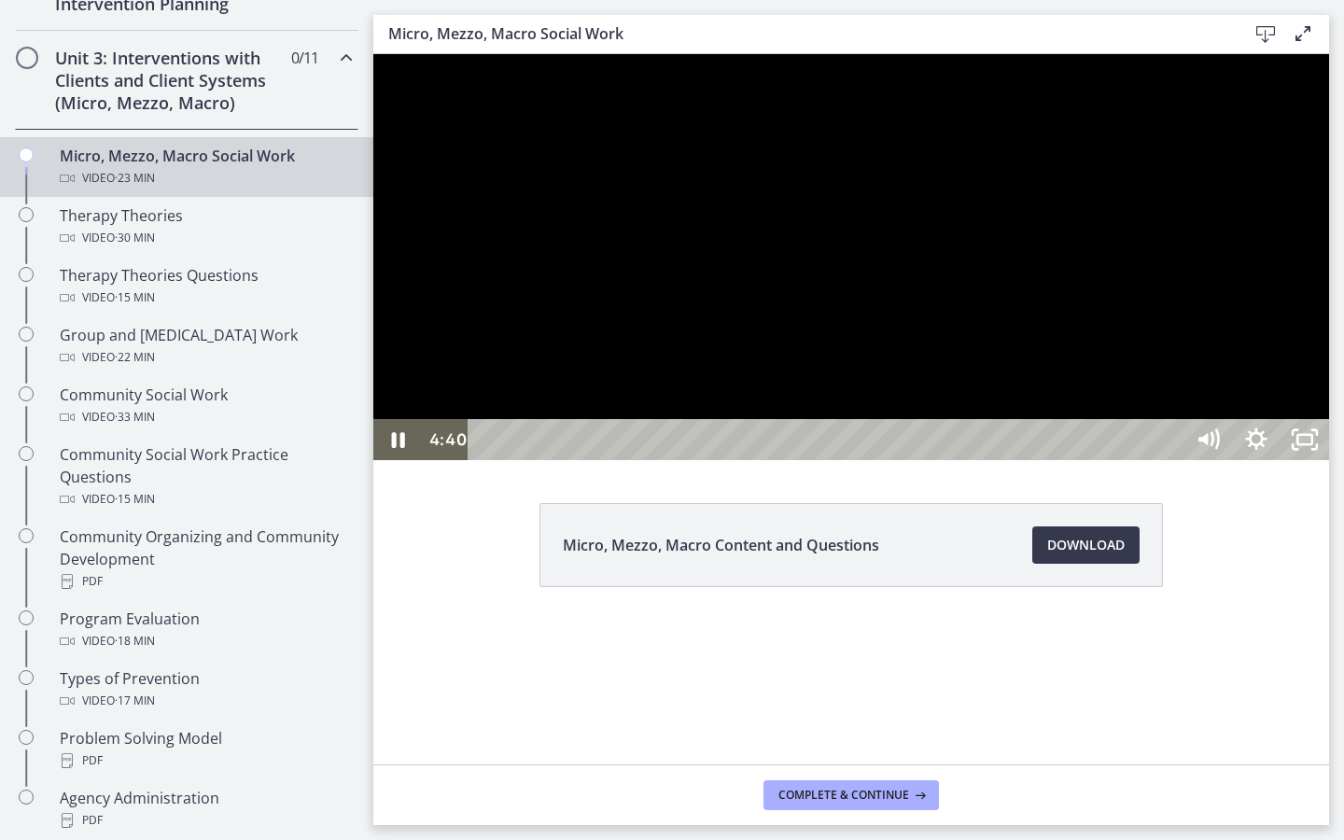
click at [889, 460] on div at bounding box center [851, 257] width 956 height 406
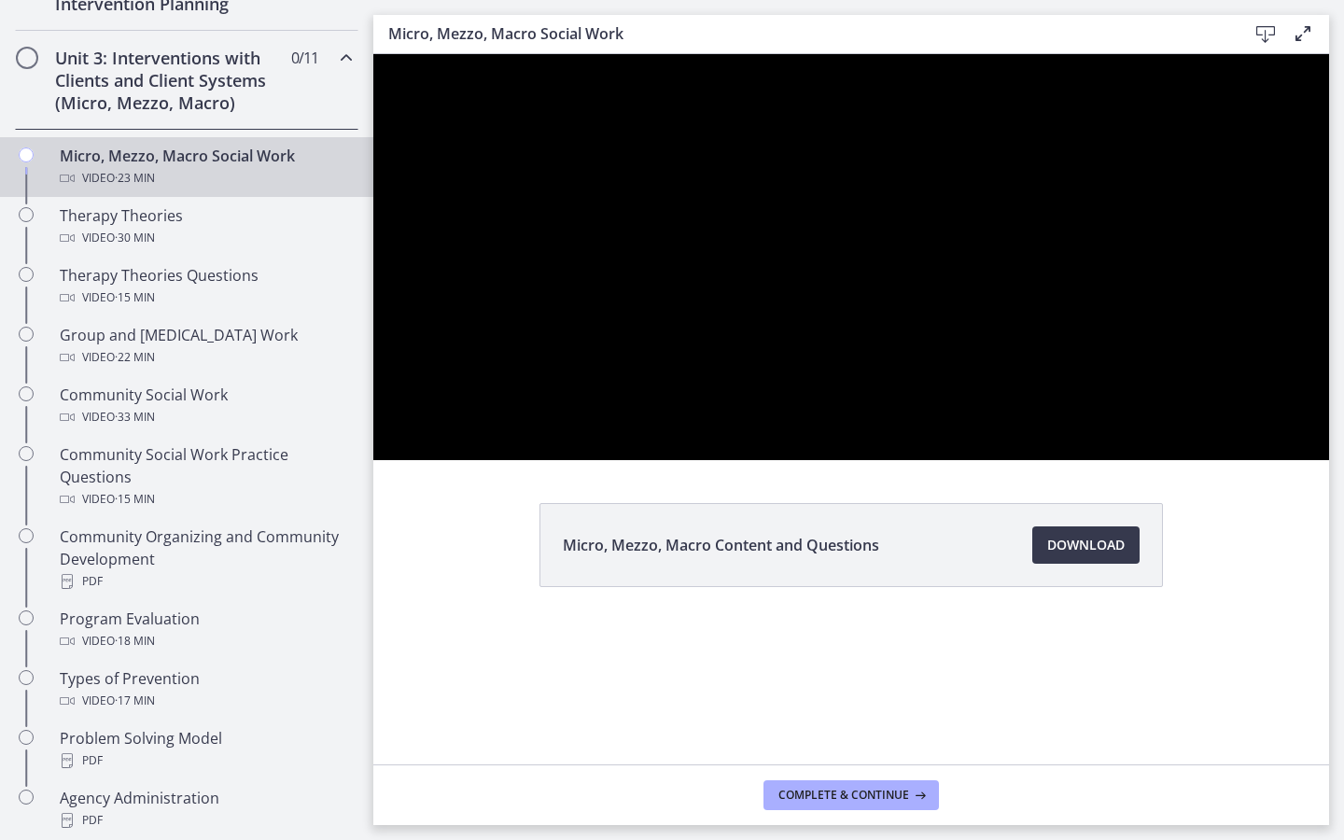
click at [373, 54] on button "Play Video: cbe5fj9t4o1cl02sigfg.mp4" at bounding box center [373, 54] width 1 height 1
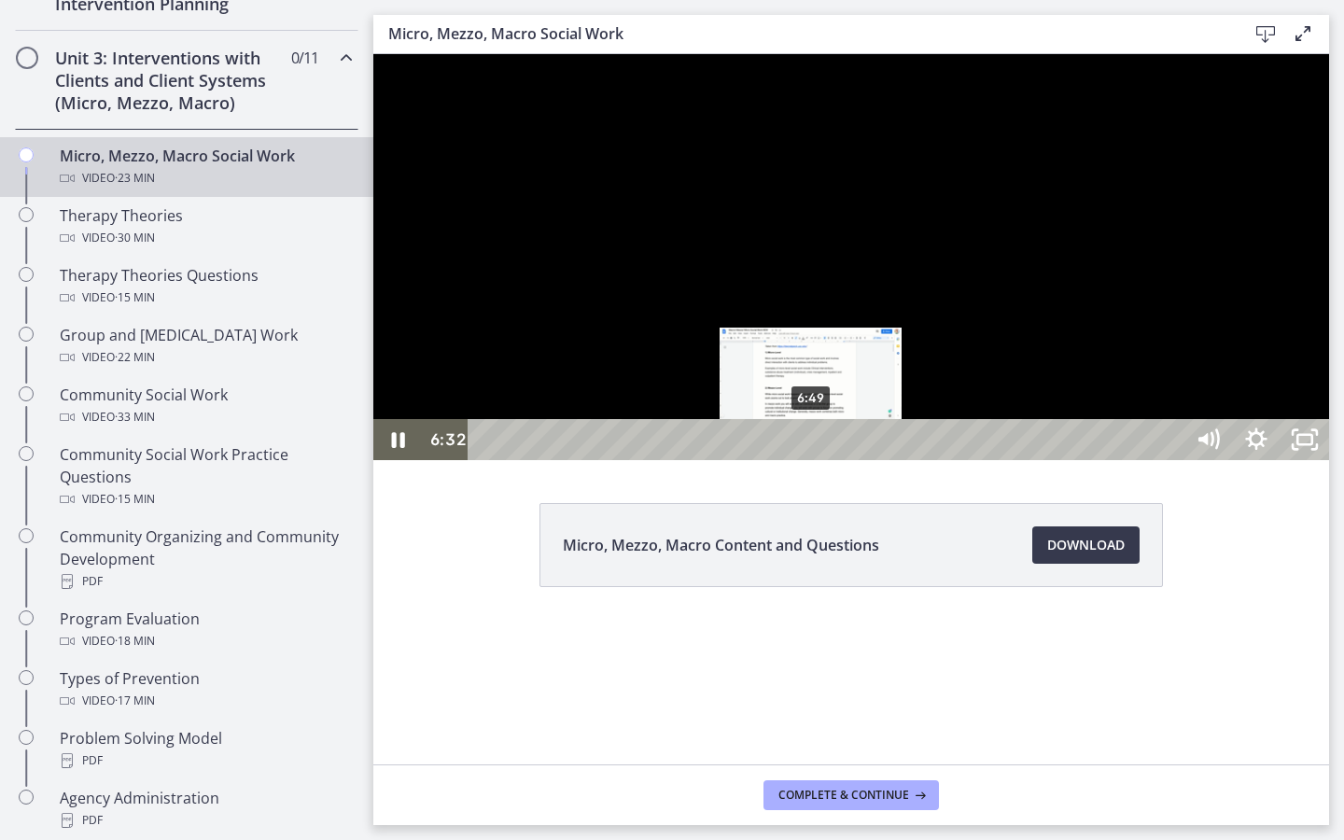
click at [812, 460] on div "6:49" at bounding box center [828, 439] width 685 height 41
click at [836, 460] on div "7:20" at bounding box center [828, 439] width 685 height 41
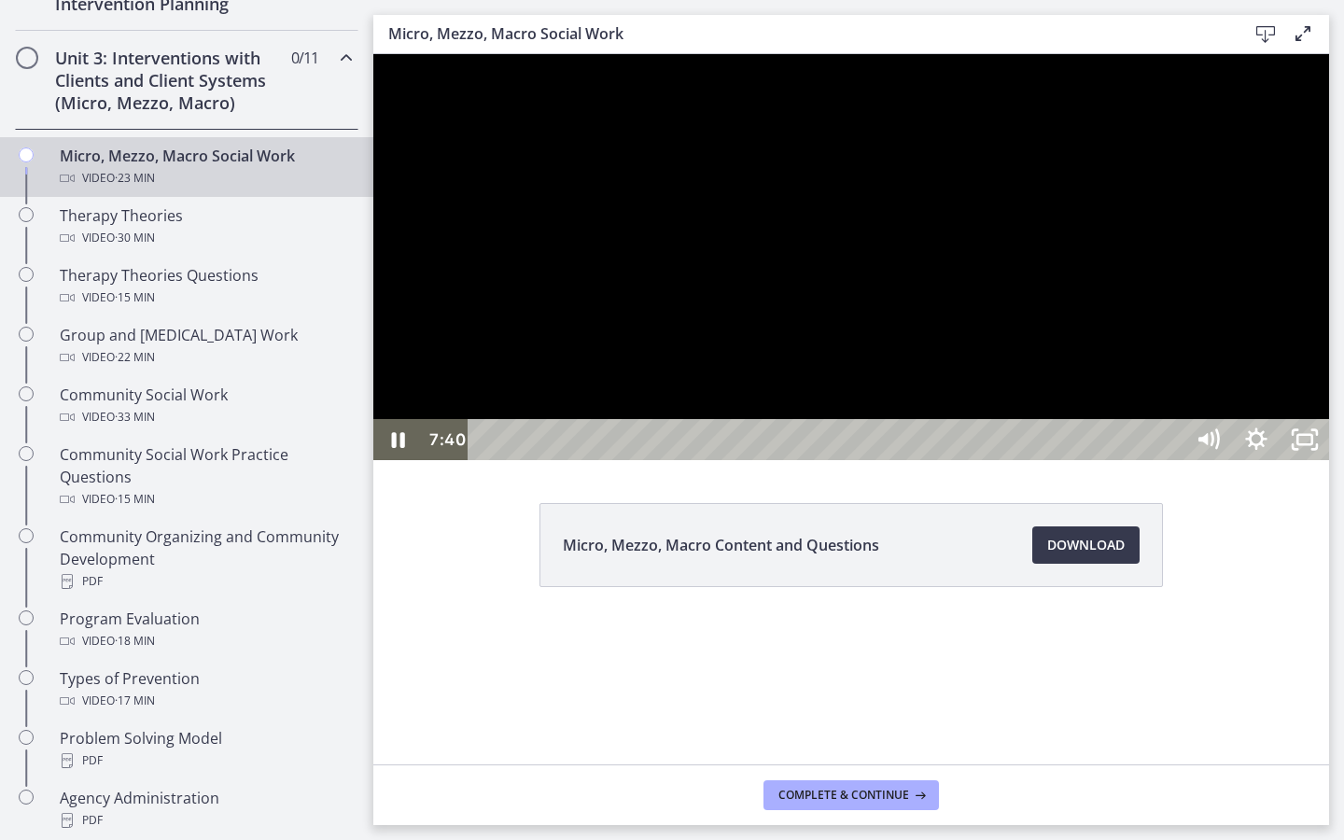
click at [991, 460] on div at bounding box center [851, 257] width 956 height 406
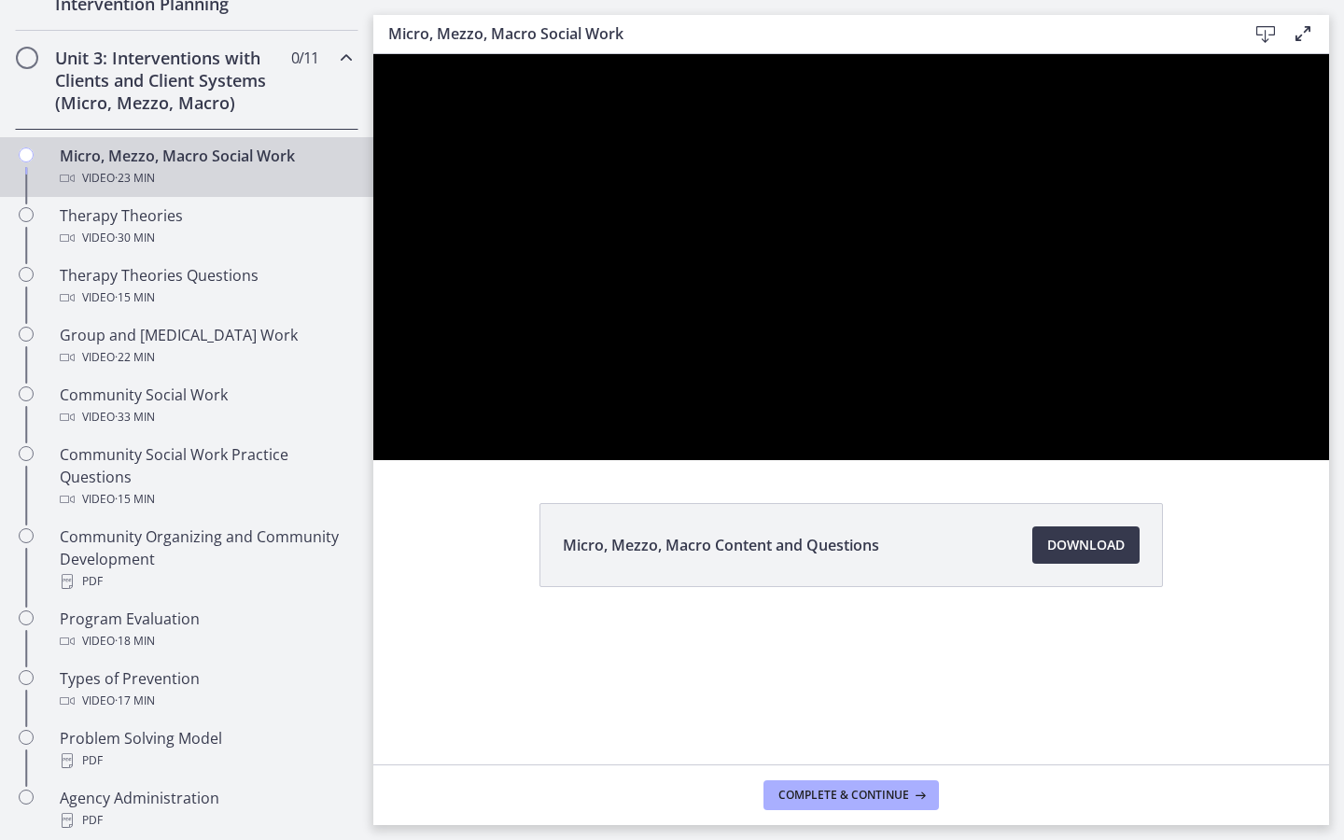
click at [373, 54] on button "Play Video: cbe5fj9t4o1cl02sigfg.mp4" at bounding box center [373, 54] width 1 height 1
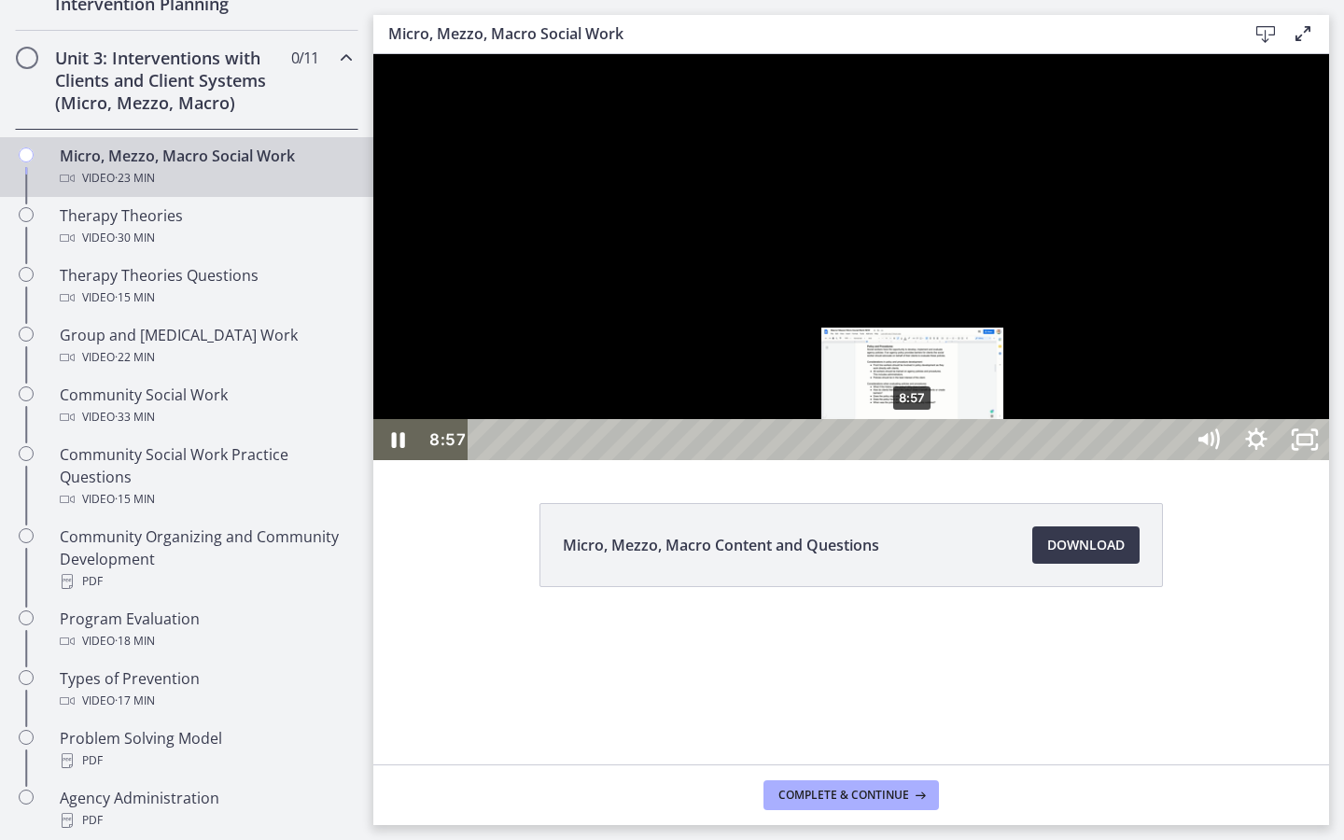
click at [914, 460] on div "8:57" at bounding box center [828, 439] width 685 height 41
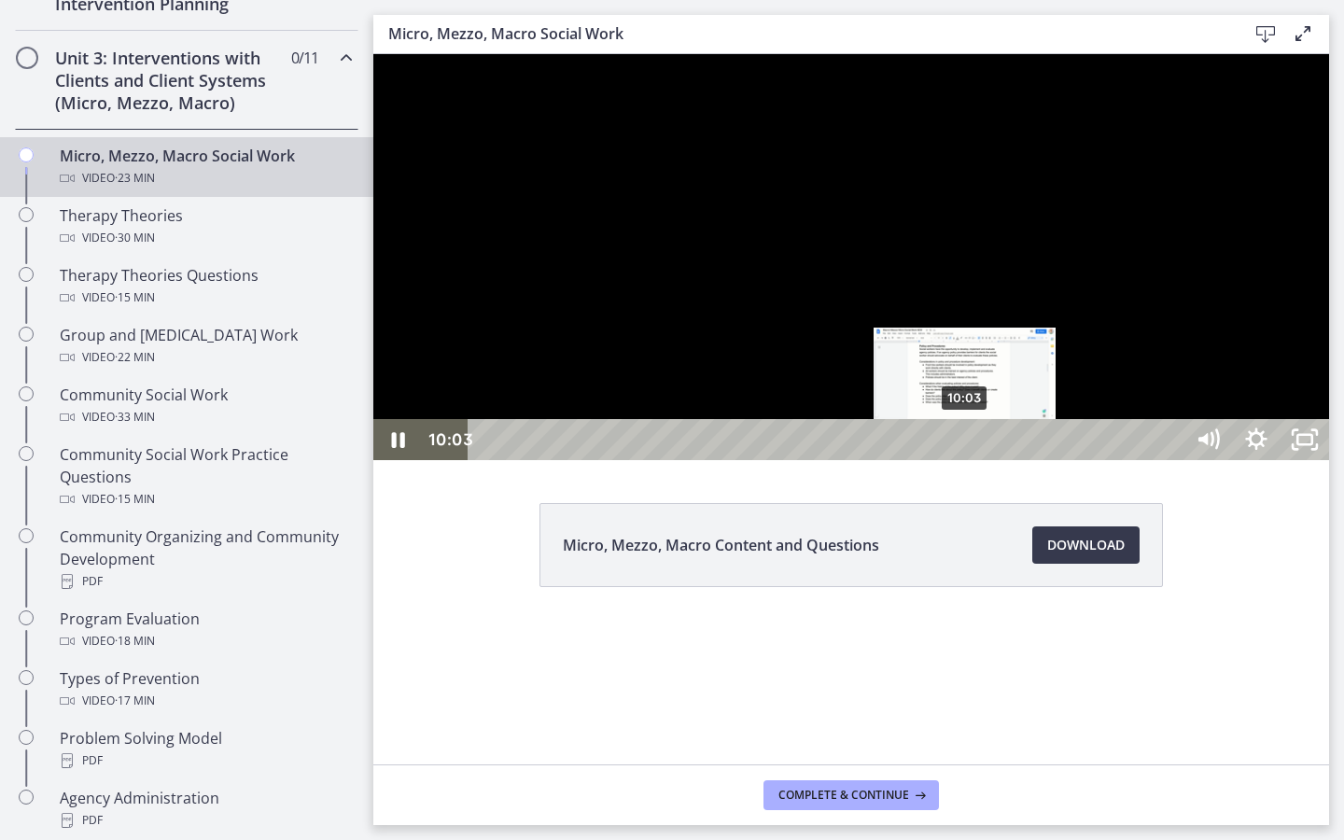
click at [966, 460] on div "10:03" at bounding box center [828, 439] width 685 height 41
click at [993, 460] on div "10:37" at bounding box center [828, 439] width 685 height 41
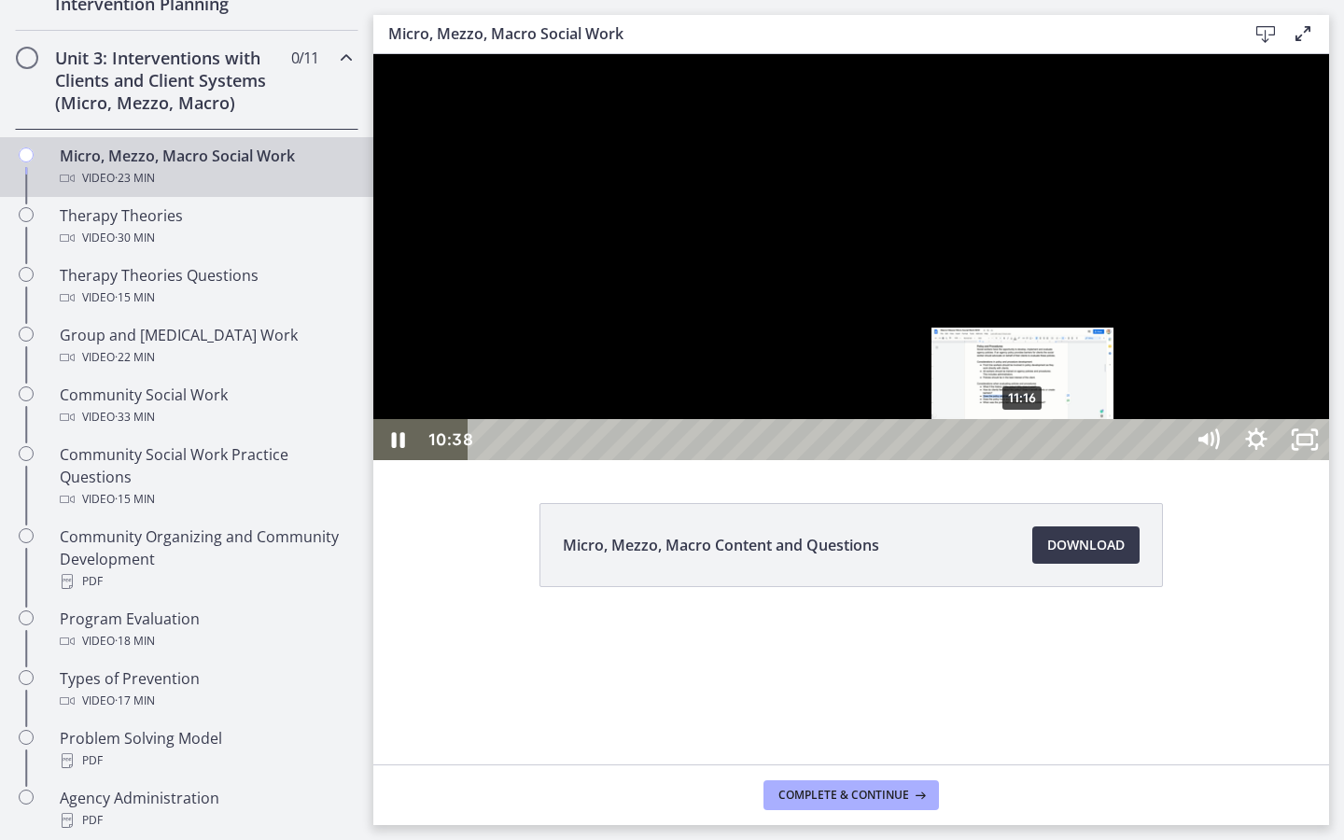
click at [1024, 460] on div "11:16" at bounding box center [828, 439] width 685 height 41
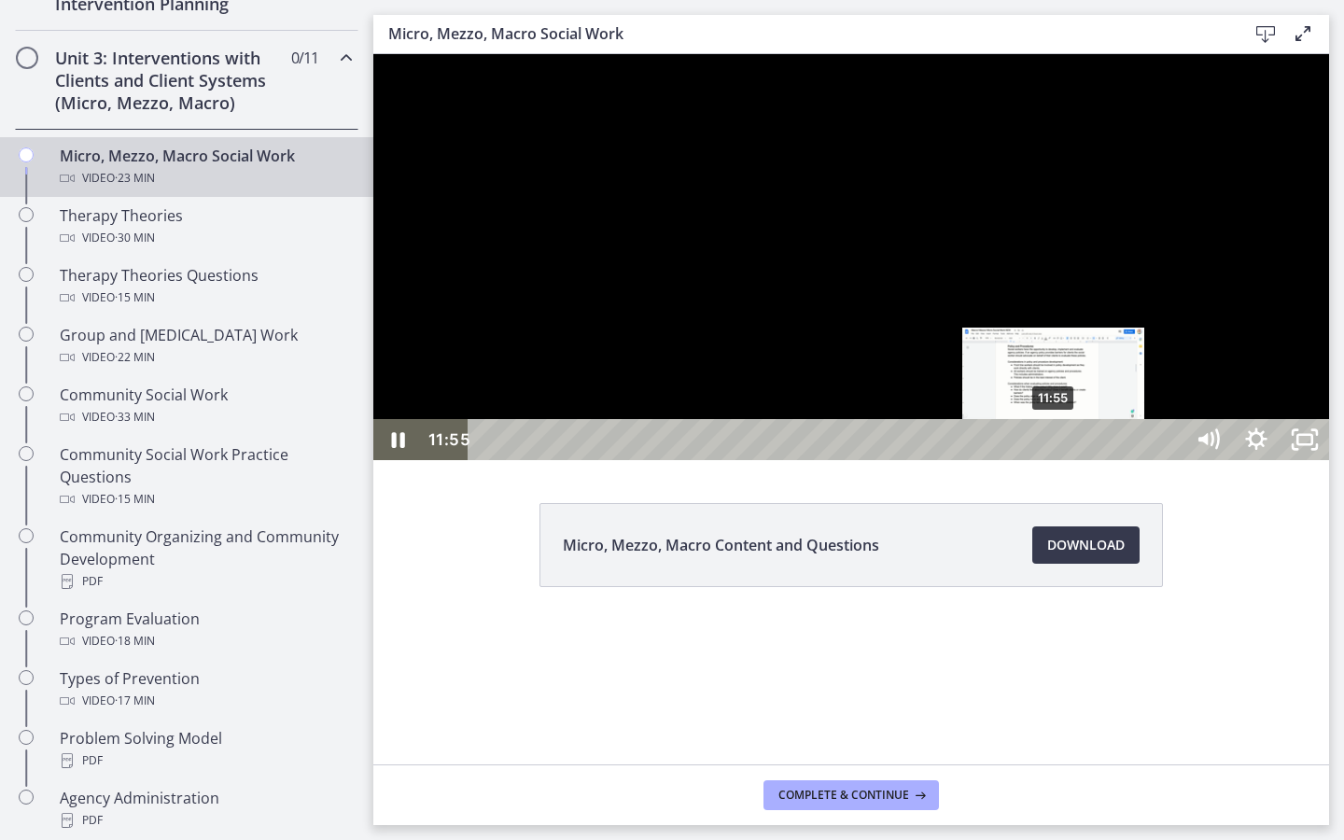
click at [1055, 460] on div "11:55" at bounding box center [828, 439] width 685 height 41
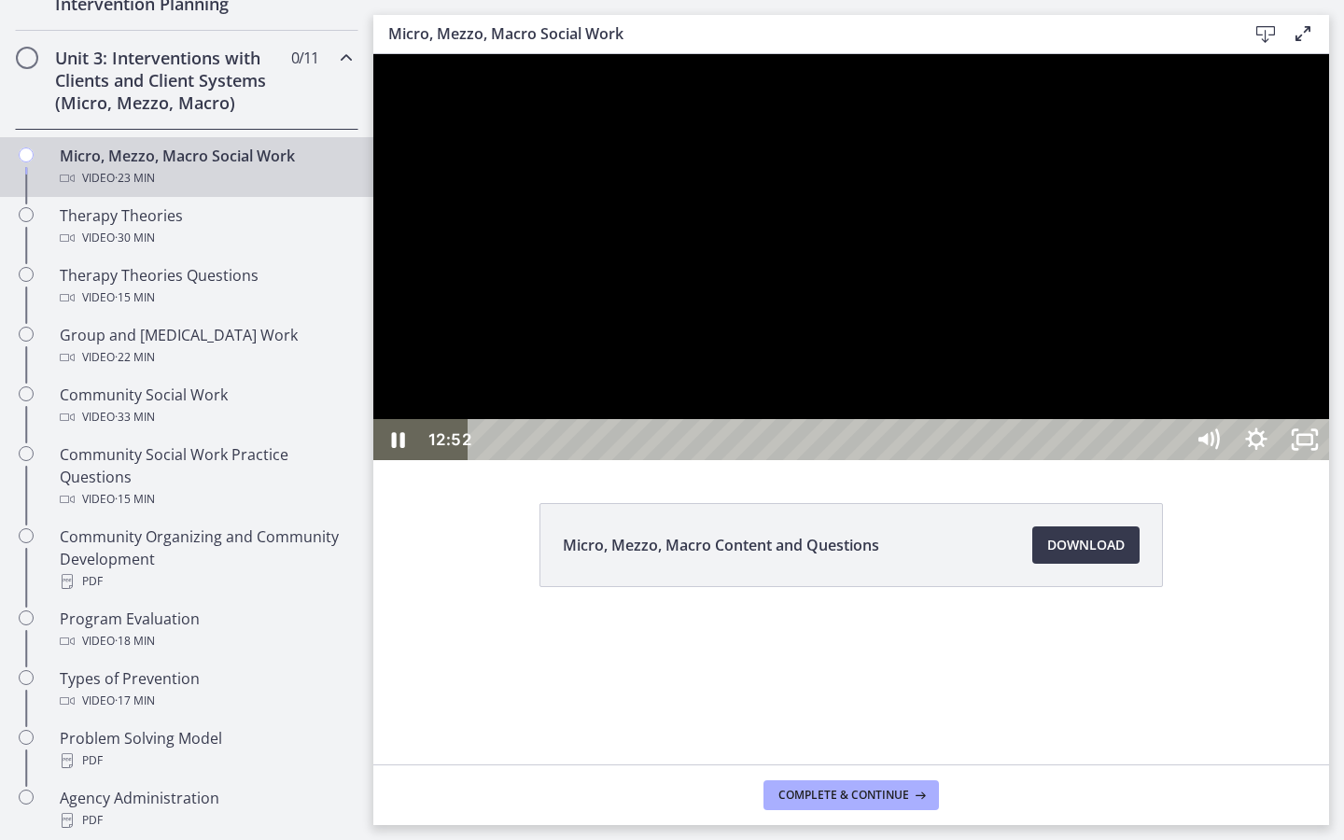
click at [1071, 460] on div at bounding box center [851, 257] width 956 height 406
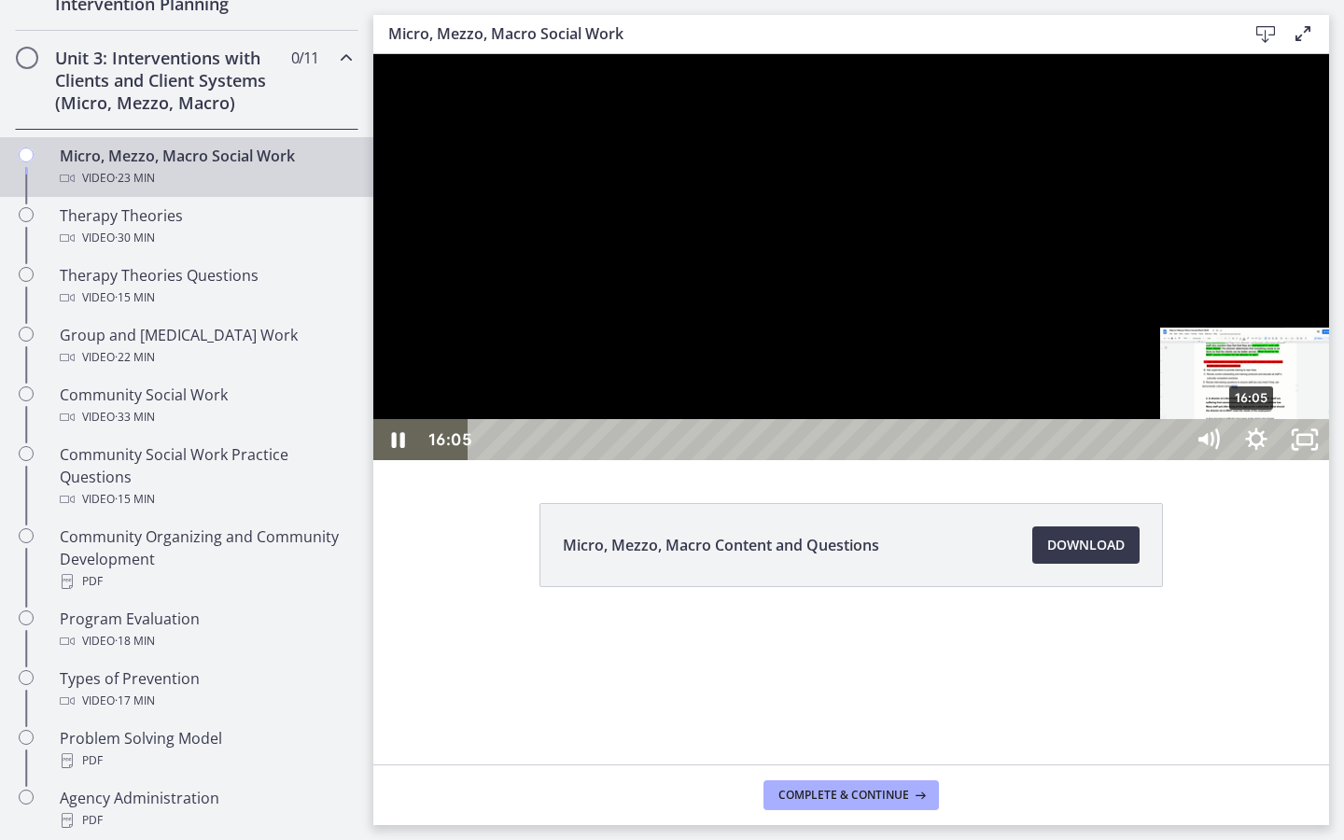
click at [1172, 460] on div "16:05" at bounding box center [828, 439] width 685 height 41
click at [1172, 460] on div "16:17" at bounding box center [828, 439] width 685 height 41
click at [1172, 460] on div "16:43" at bounding box center [828, 439] width 685 height 41
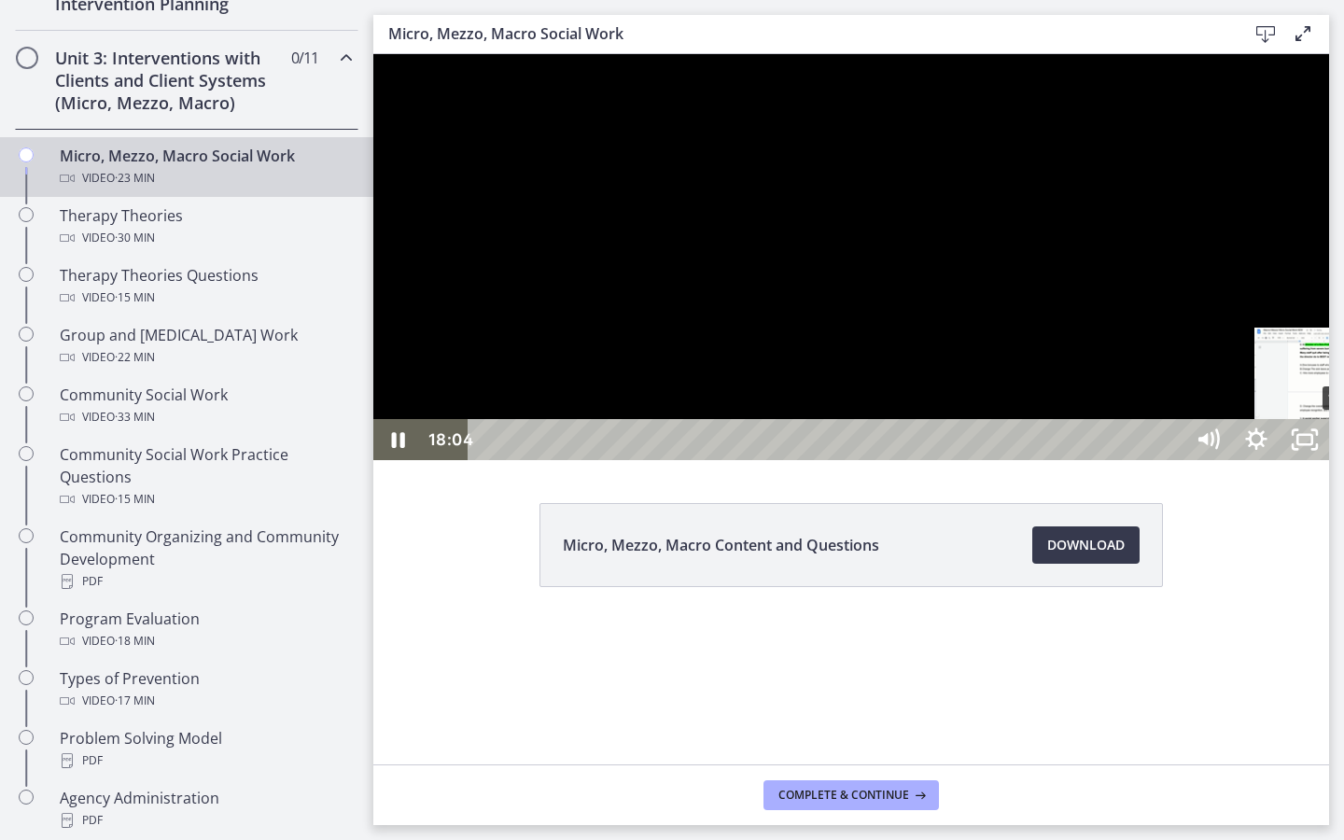
click at [1172, 460] on div "18:04" at bounding box center [828, 439] width 685 height 41
click at [1172, 460] on div "18:28" at bounding box center [828, 439] width 685 height 41
click at [1172, 460] on div "19:00" at bounding box center [828, 439] width 685 height 41
click at [1172, 460] on div "19:29" at bounding box center [828, 439] width 685 height 41
click at [1172, 460] on div "19:49" at bounding box center [828, 439] width 685 height 41
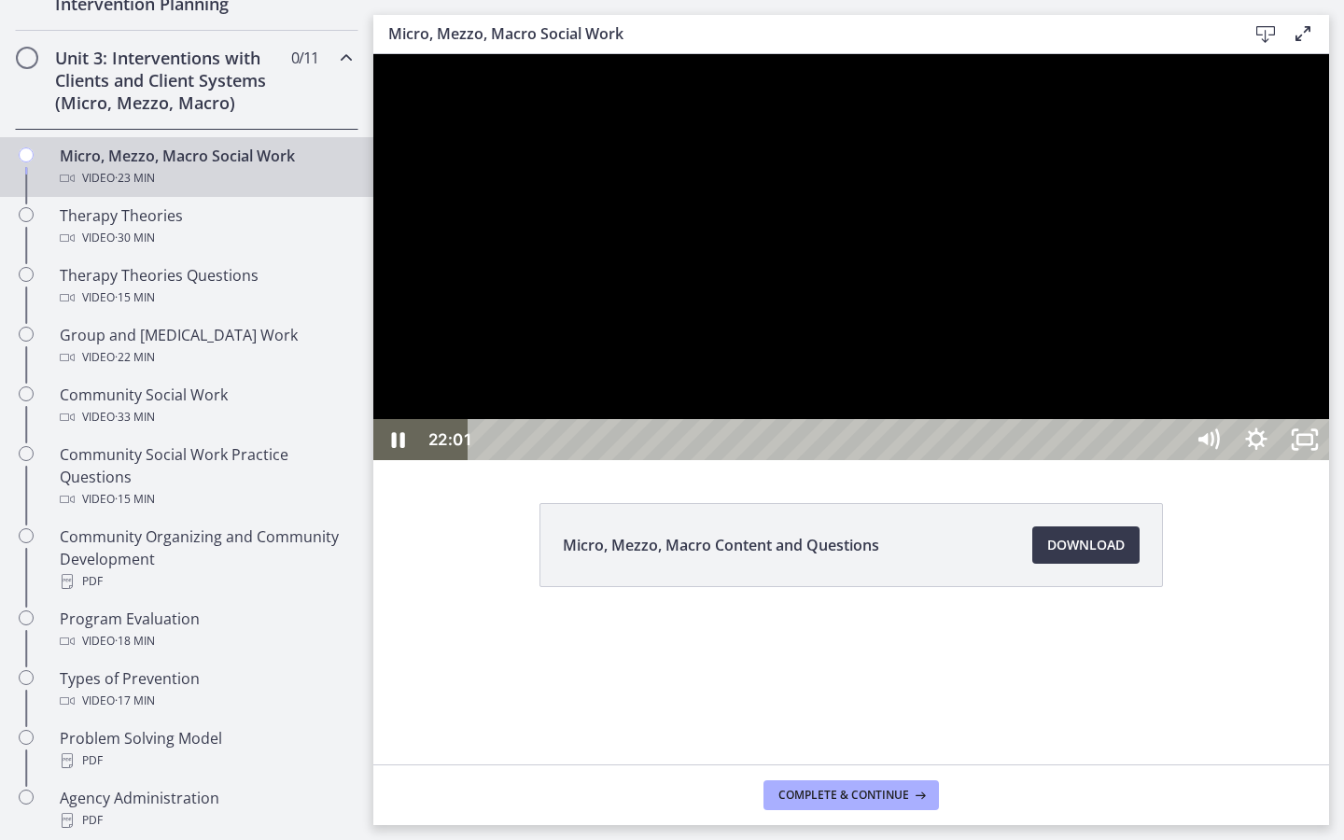
click at [1196, 460] on div at bounding box center [851, 257] width 956 height 406
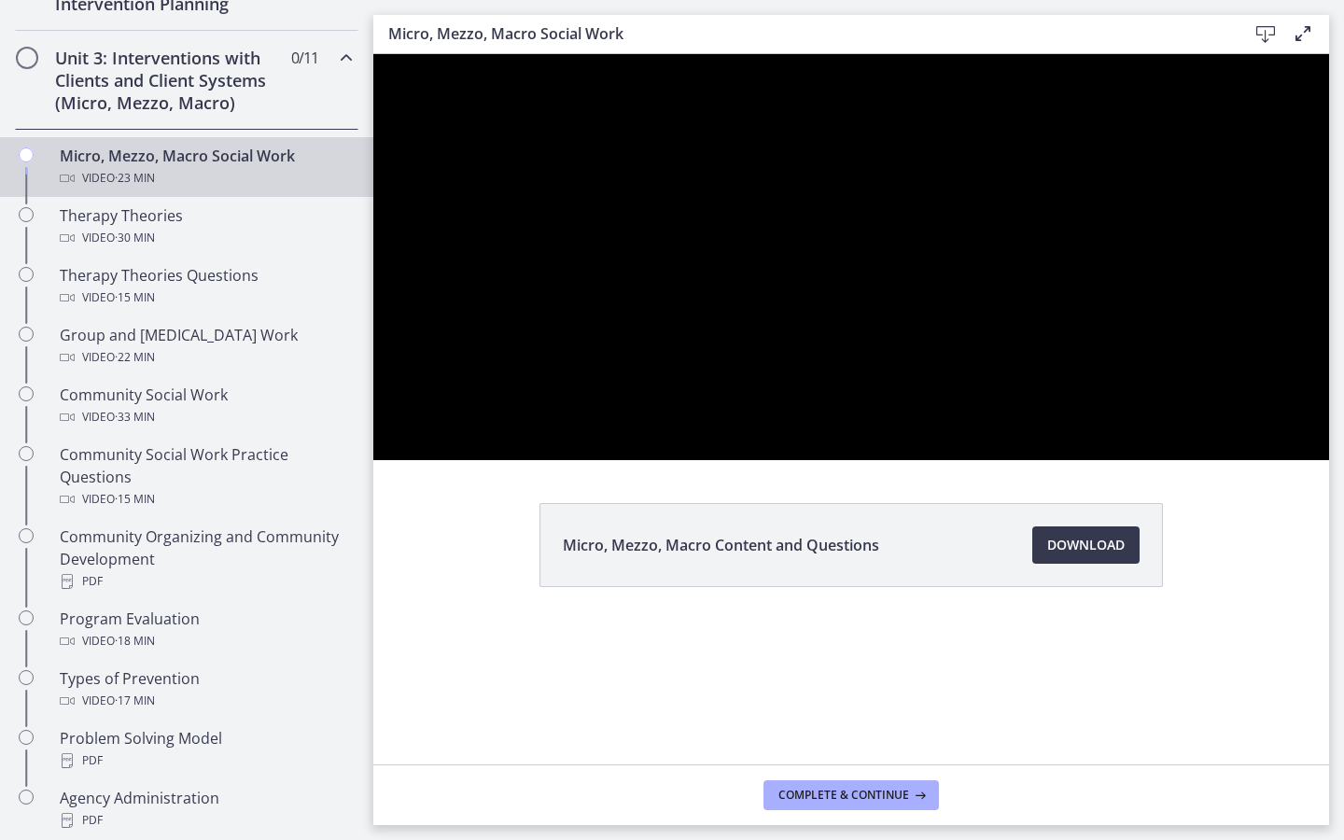
click at [373, 54] on button "Play Video: cbe5fj9t4o1cl02sigfg.mp4" at bounding box center [373, 54] width 1 height 1
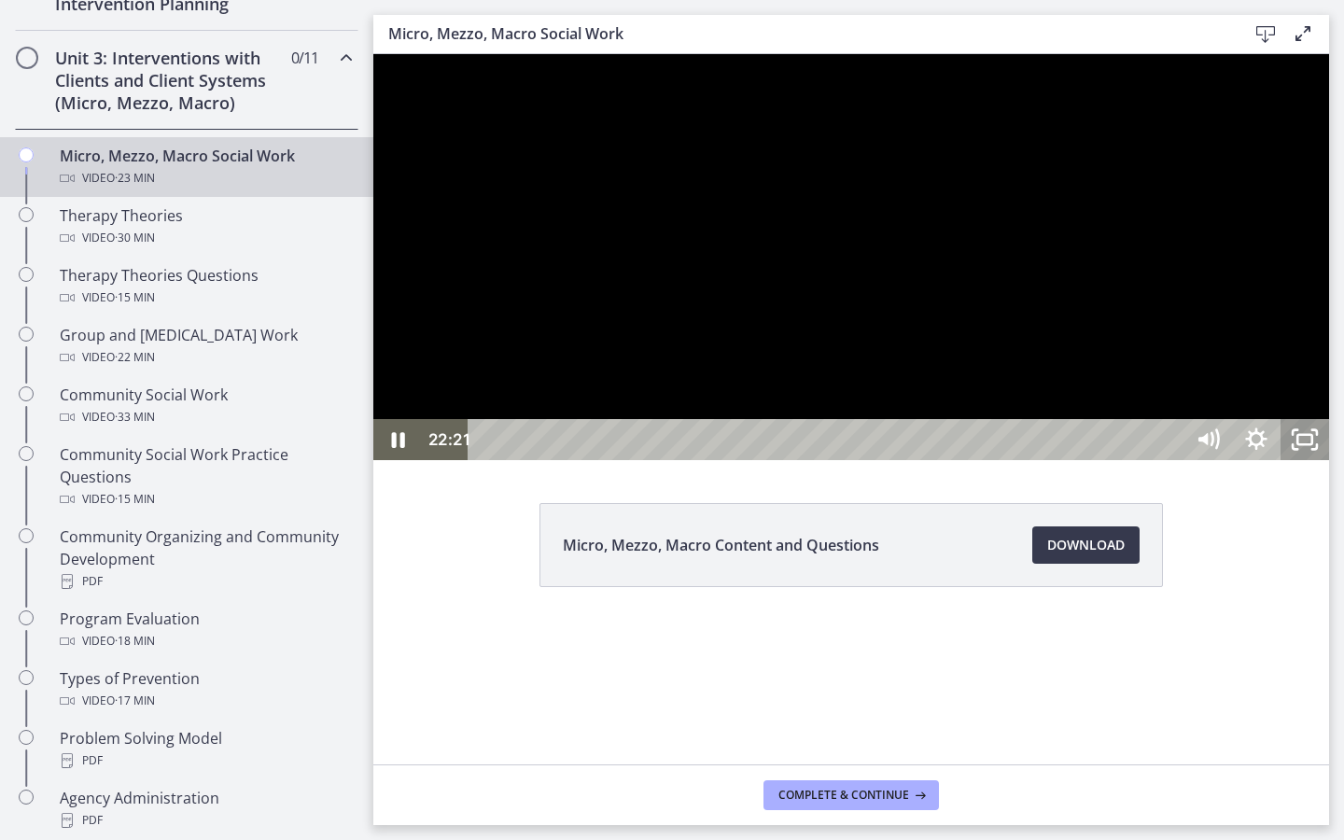
click at [1313, 444] on rect "Unfullscreen" at bounding box center [1305, 439] width 15 height 9
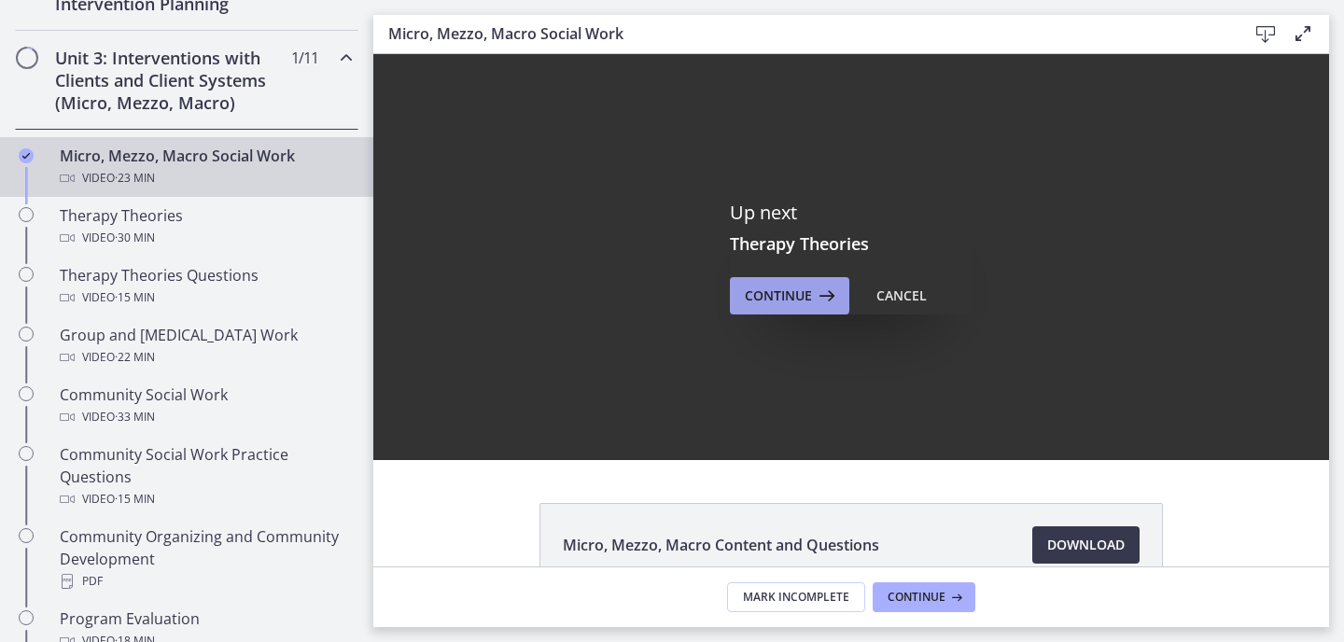
click at [773, 285] on span "Continue" at bounding box center [778, 296] width 67 height 22
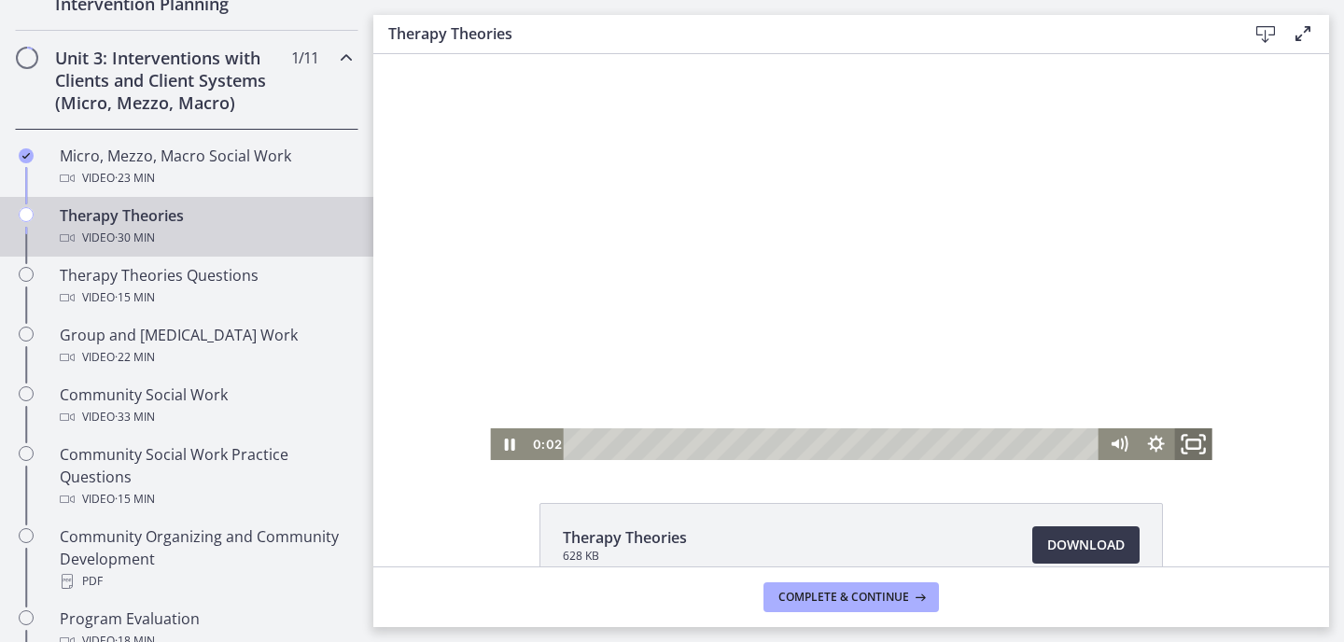
click at [1187, 451] on icon "Fullscreen" at bounding box center [1194, 445] width 45 height 38
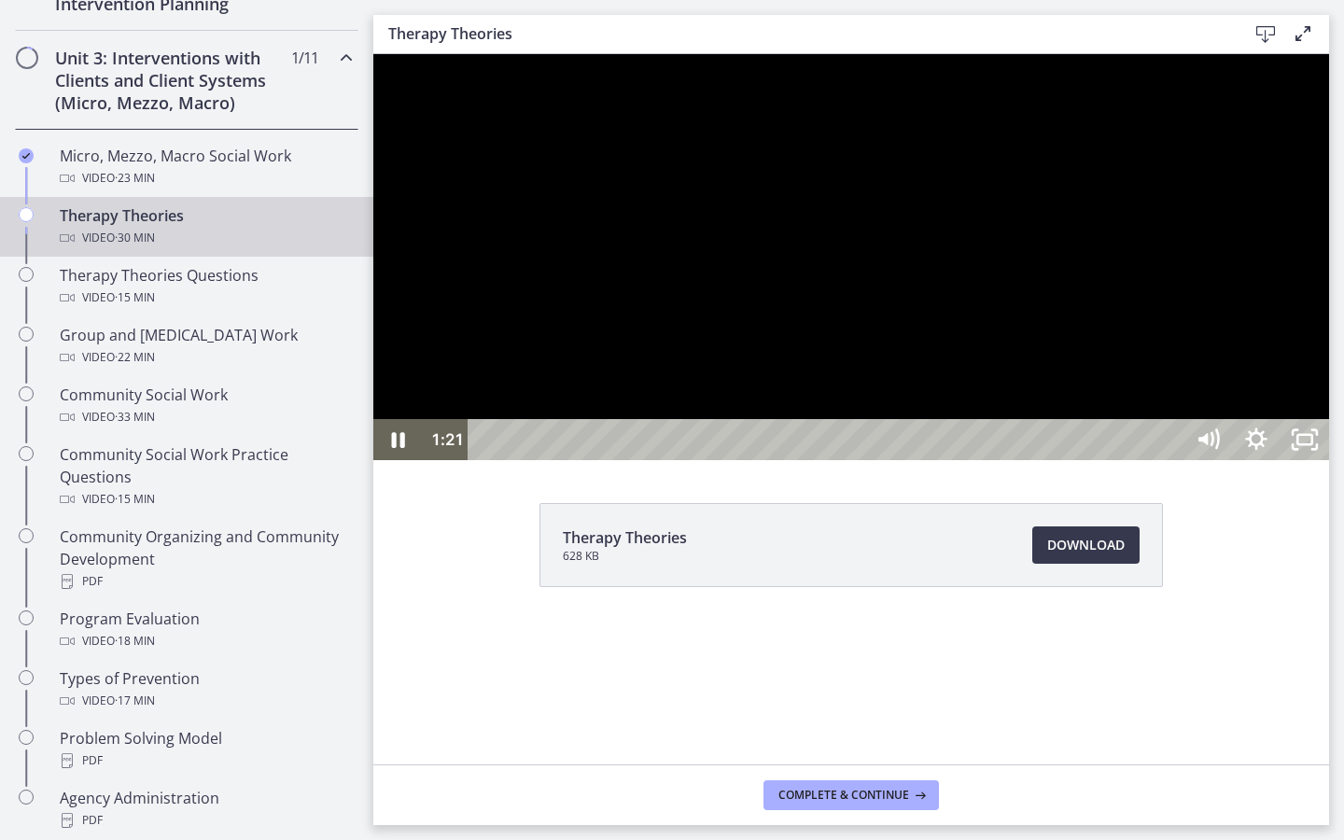
click at [554, 460] on div "Playbar" at bounding box center [828, 439] width 685 height 41
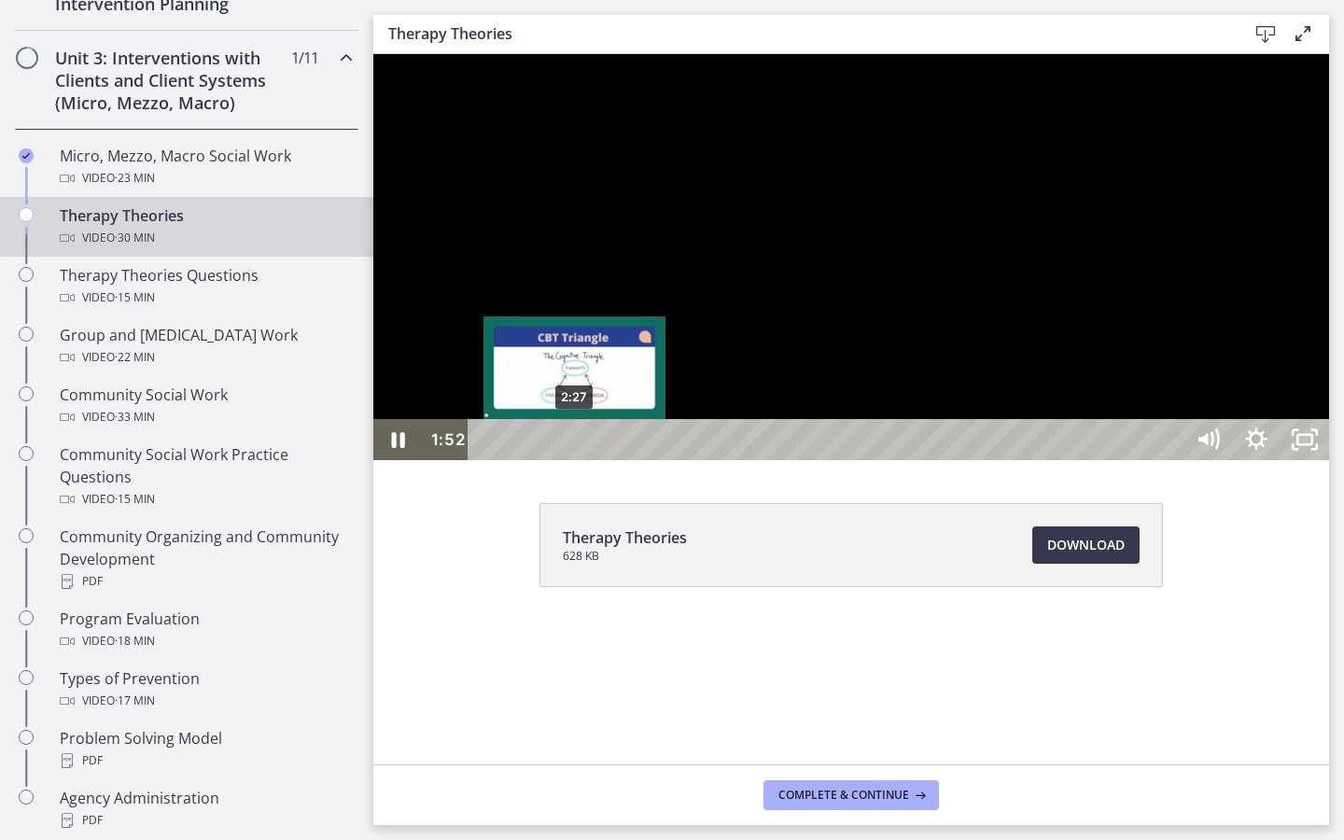
click at [577, 460] on div "2:27" at bounding box center [828, 439] width 685 height 41
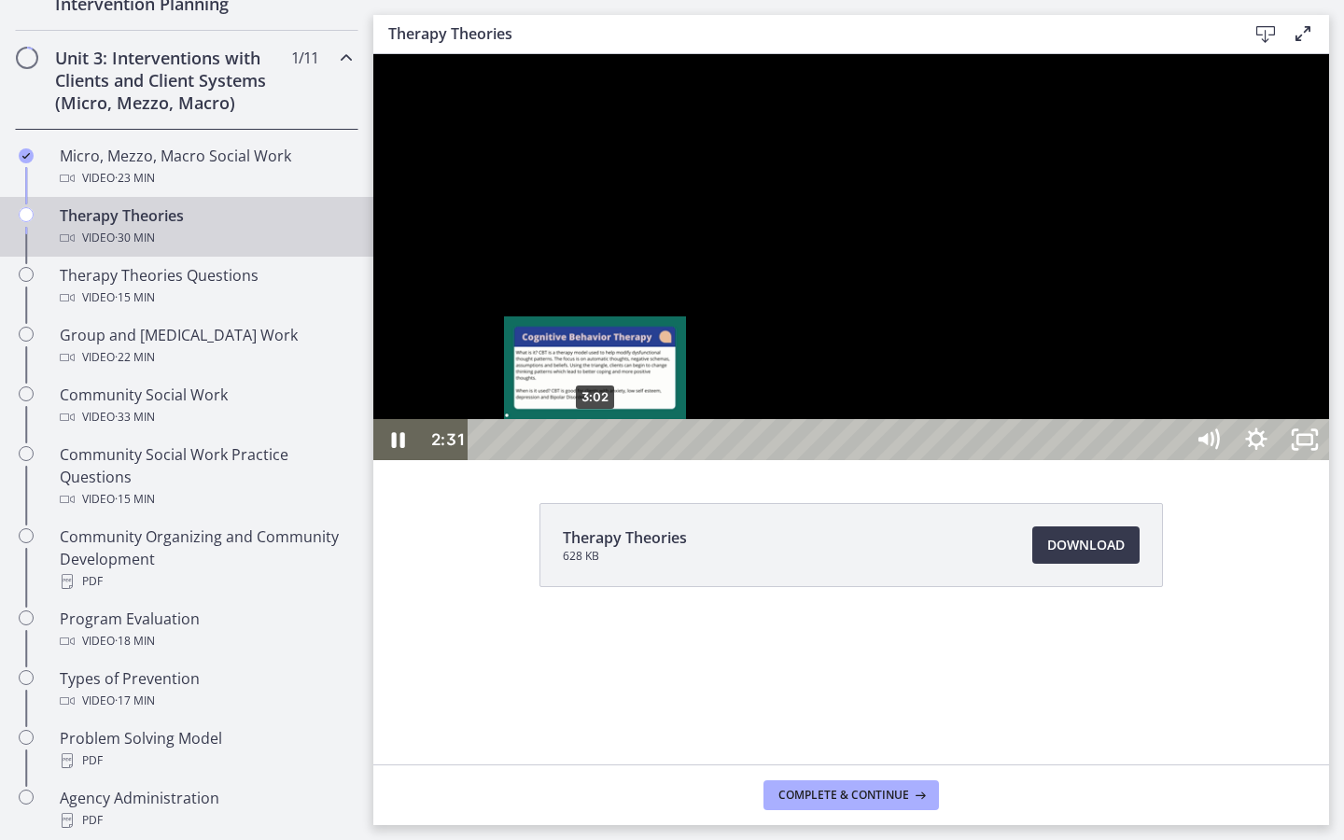
click at [596, 460] on div "3:02" at bounding box center [828, 439] width 685 height 41
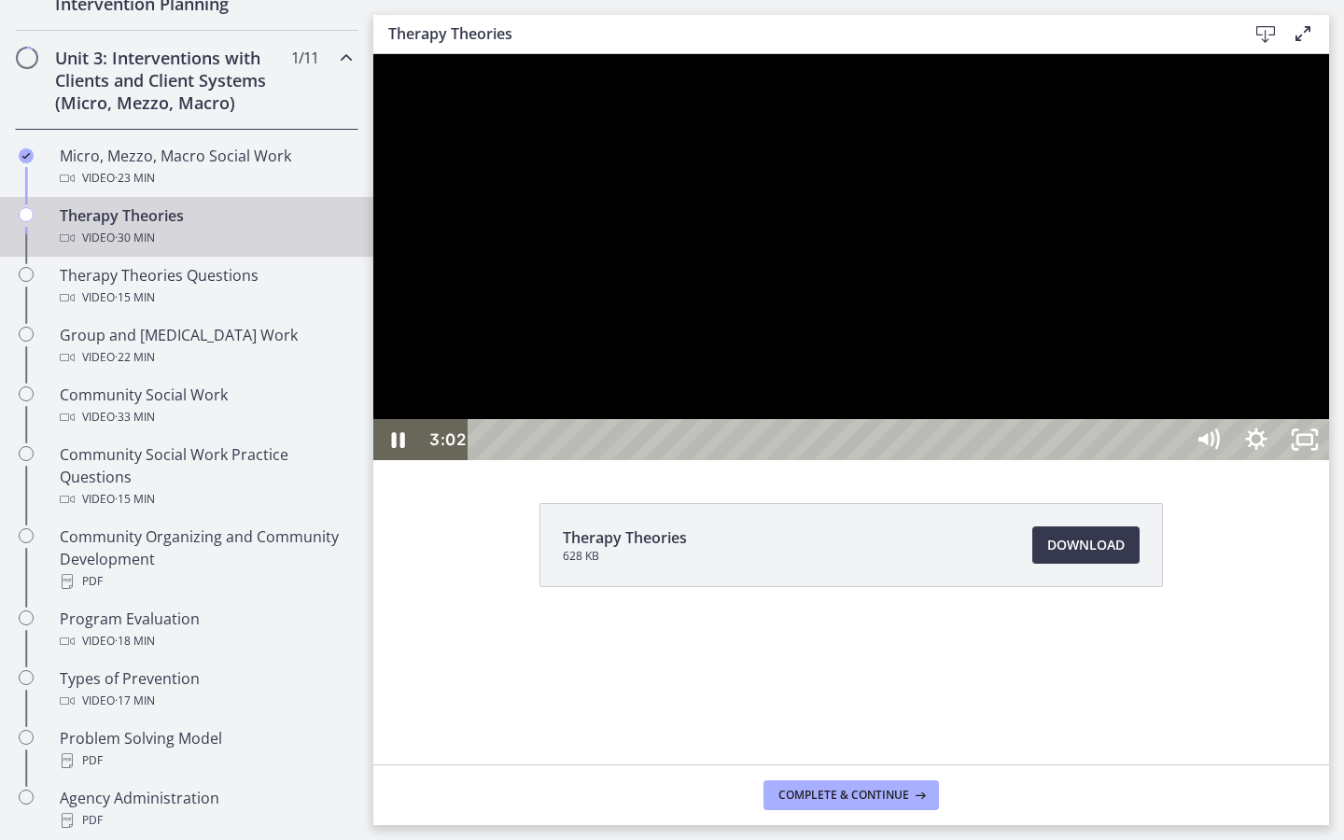
click at [831, 460] on div at bounding box center [851, 257] width 956 height 406
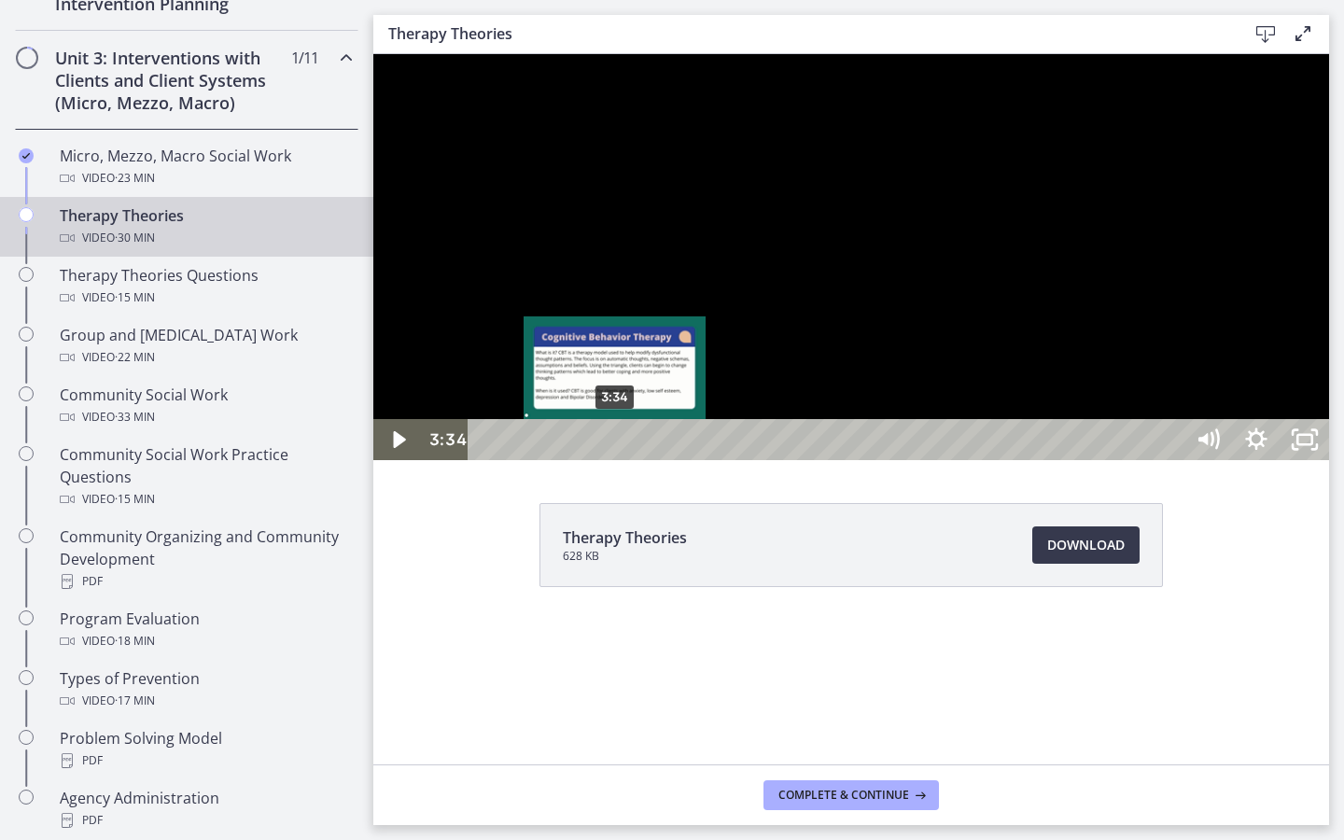
click at [615, 460] on div "3:34" at bounding box center [828, 439] width 685 height 41
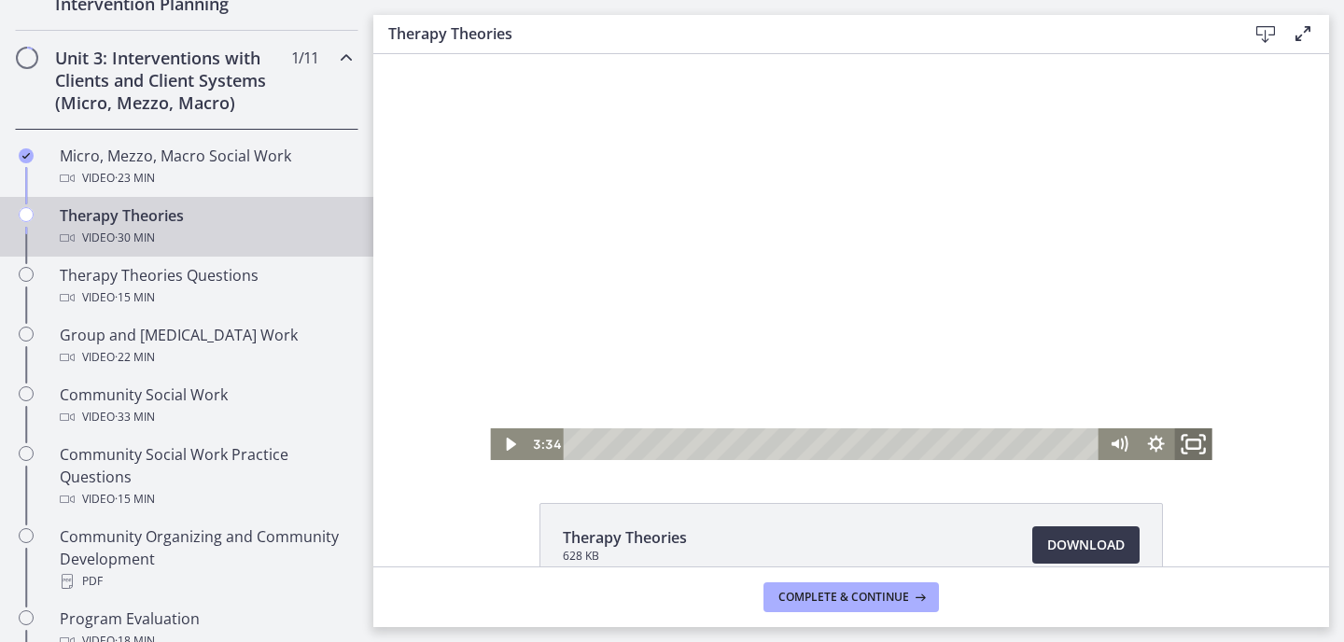
click at [1198, 451] on icon "Fullscreen" at bounding box center [1194, 445] width 45 height 38
